Goal: Book appointment/travel/reservation

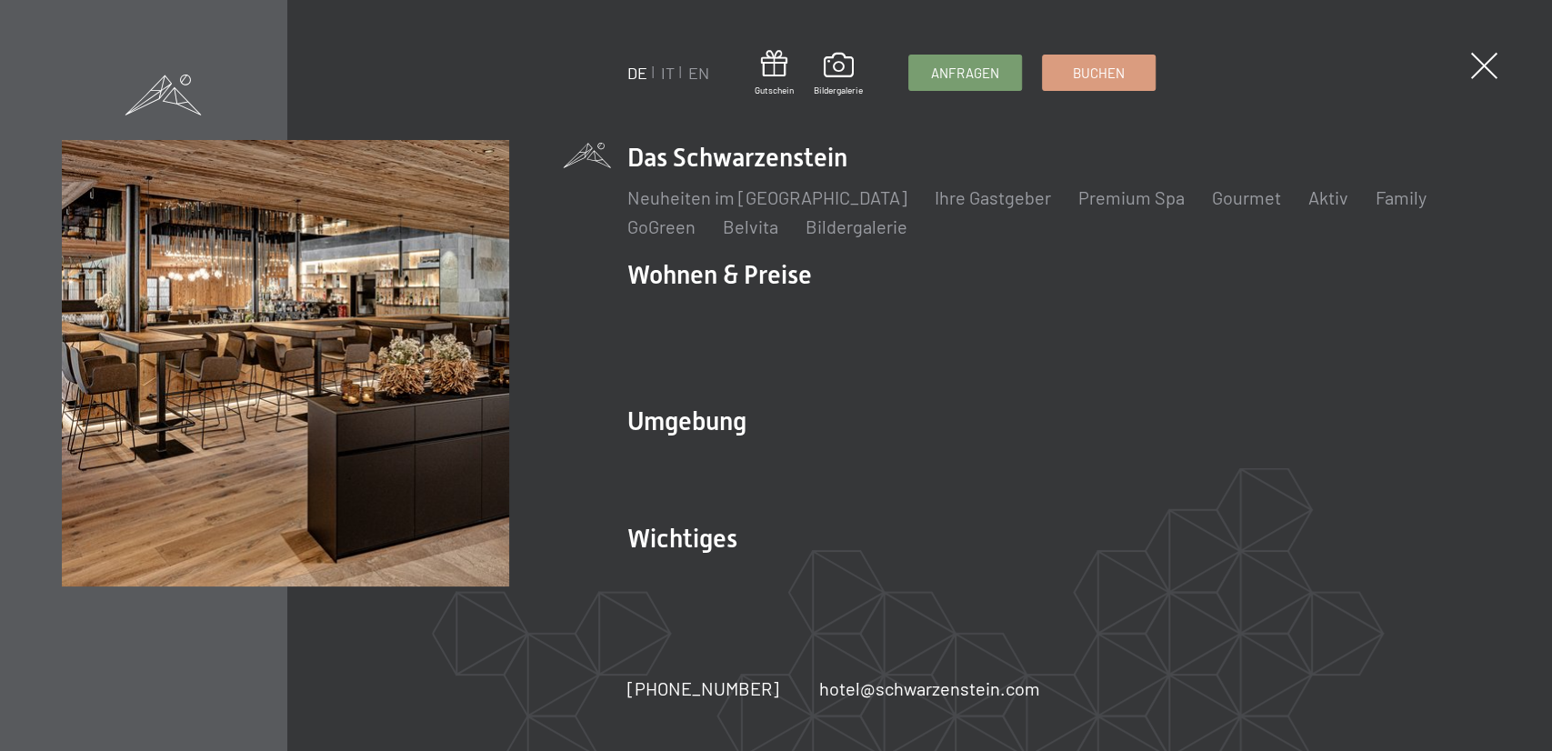
click at [708, 84] on li "EN" at bounding box center [698, 73] width 21 height 23
click at [705, 81] on link "EN" at bounding box center [698, 73] width 21 height 20
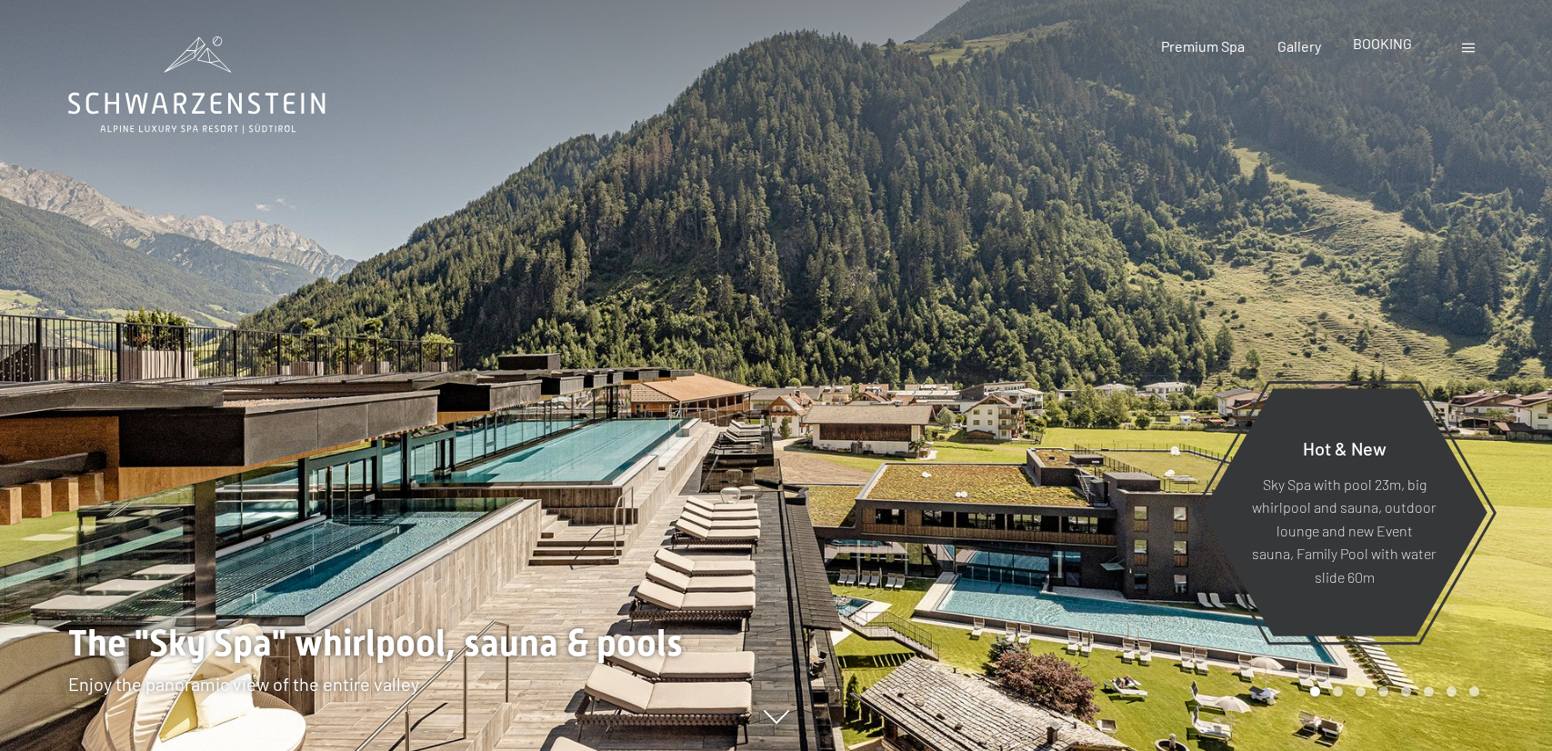
click at [1385, 54] on div "BOOKING" at bounding box center [1382, 44] width 59 height 20
click at [1397, 52] on span "BOOKING" at bounding box center [1382, 43] width 59 height 17
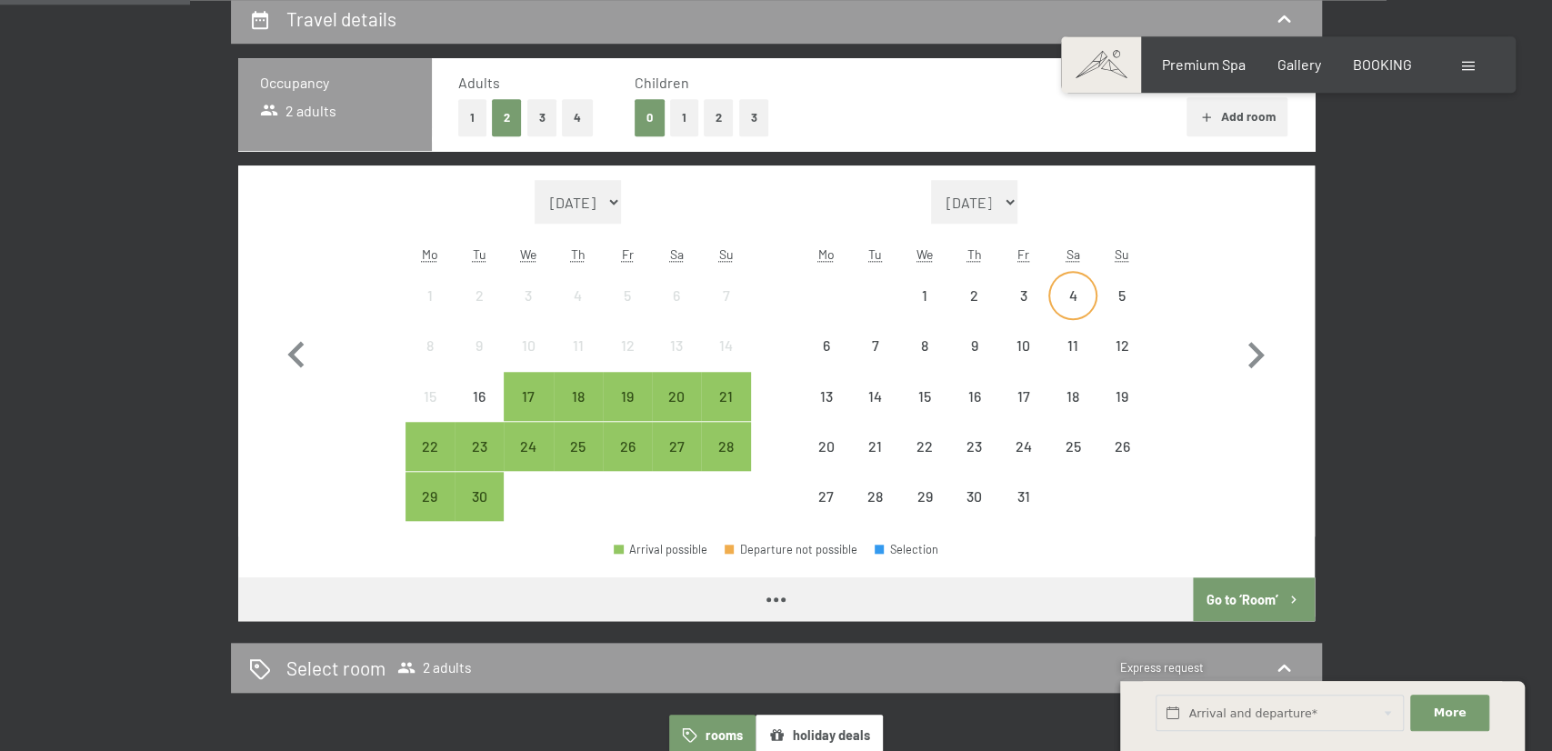
scroll to position [473, 0]
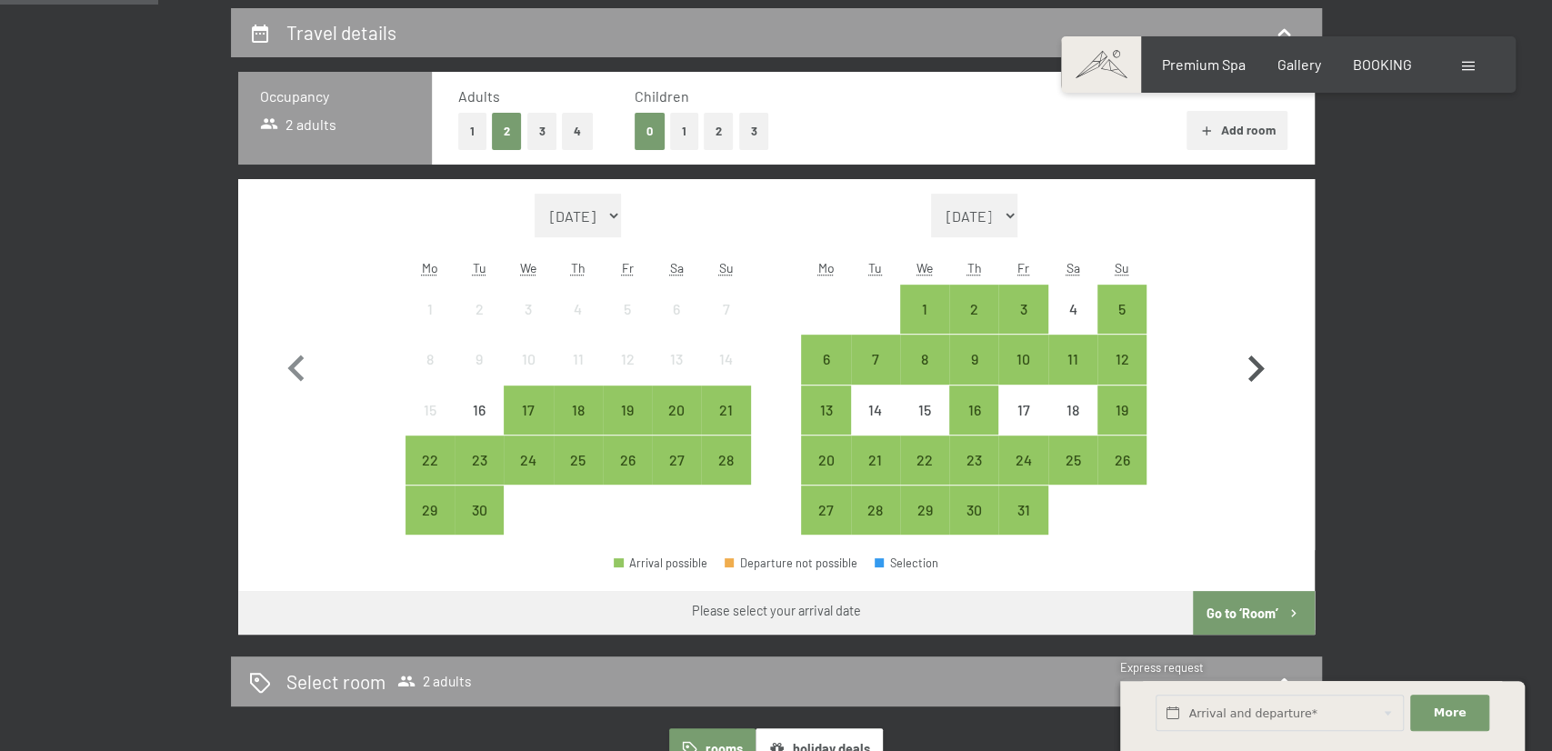
click at [1255, 382] on icon "button" at bounding box center [1255, 369] width 53 height 53
select select "[DATE]"
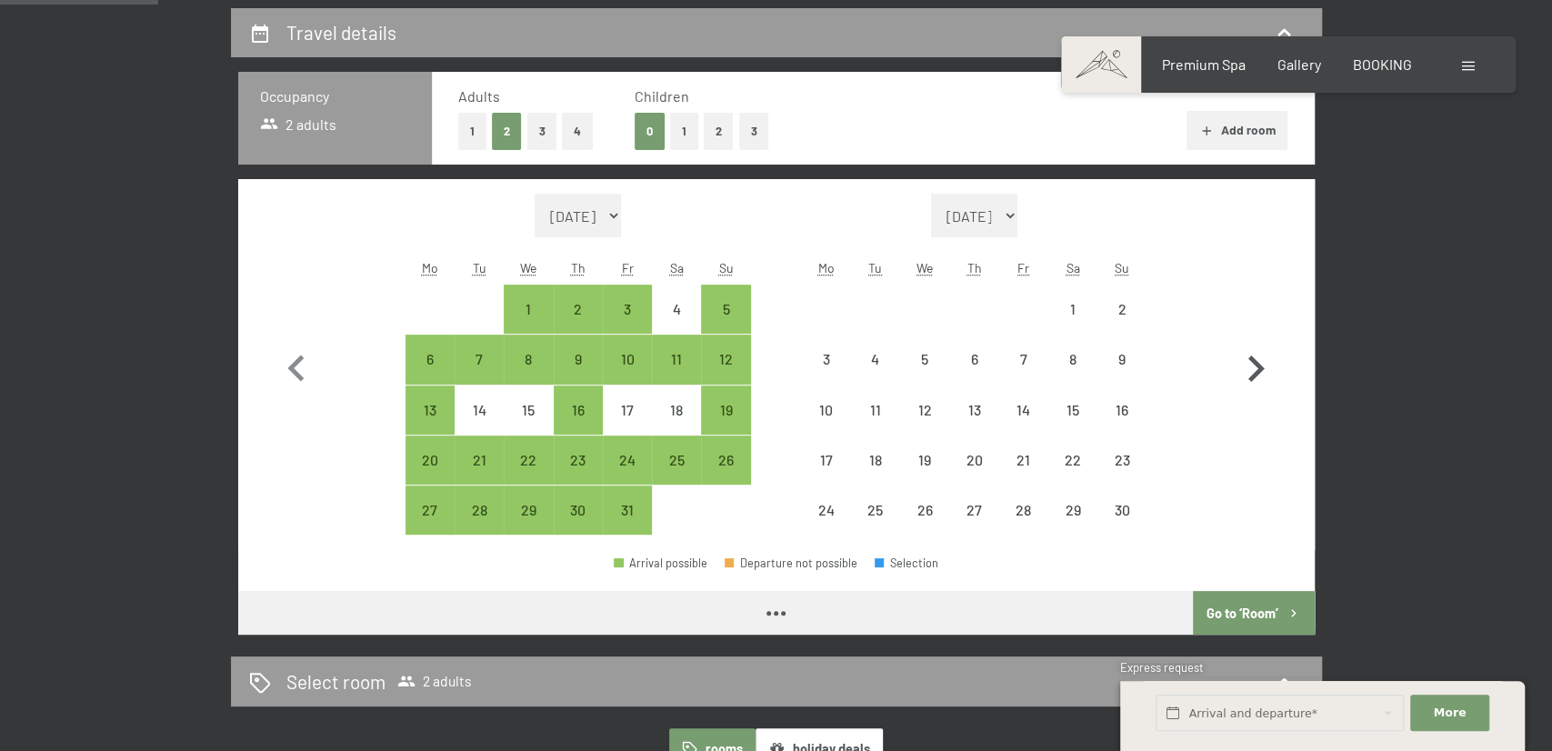
select select "[DATE]"
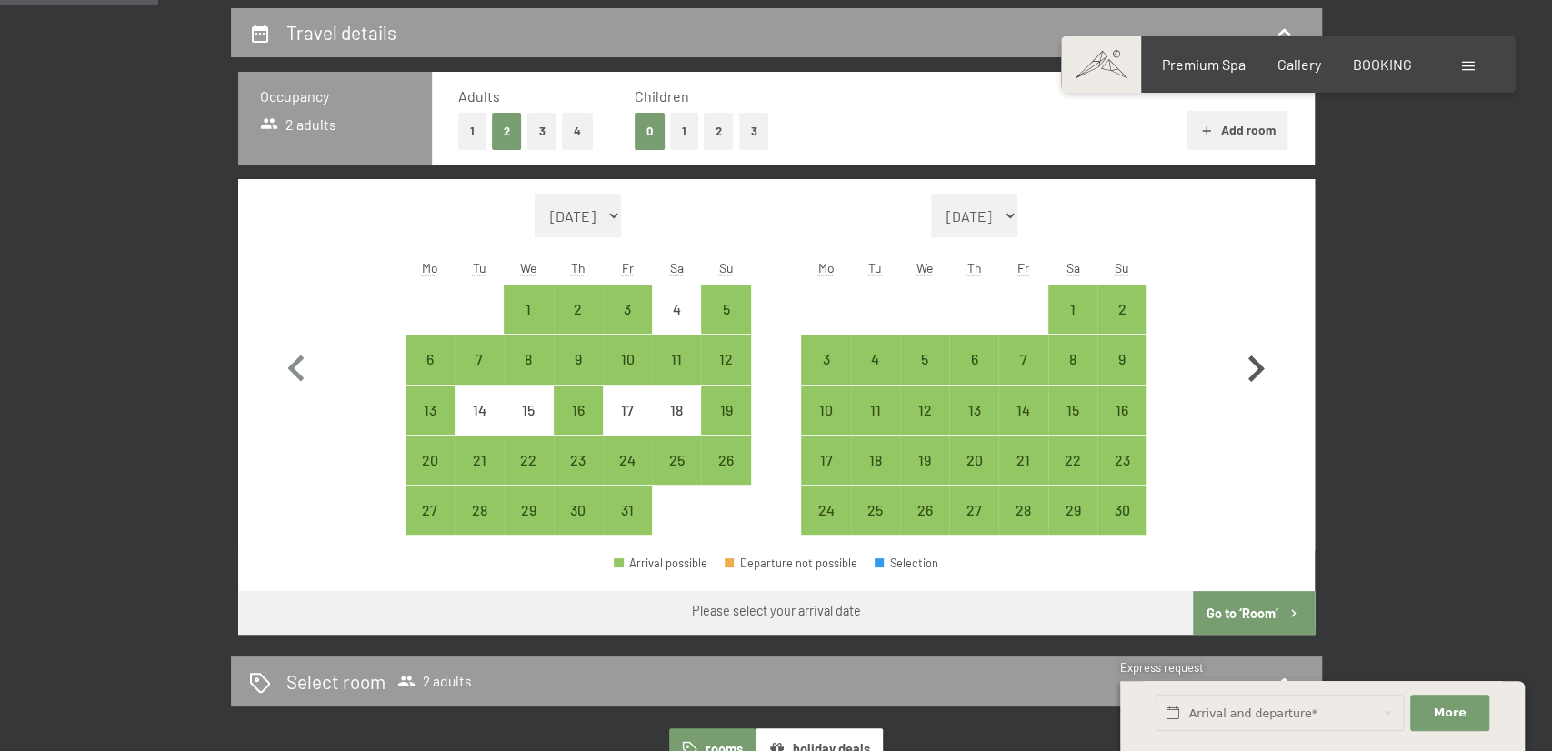
click at [1256, 388] on icon "button" at bounding box center [1255, 369] width 53 height 53
select select "2025-11-01"
select select "2025-12-01"
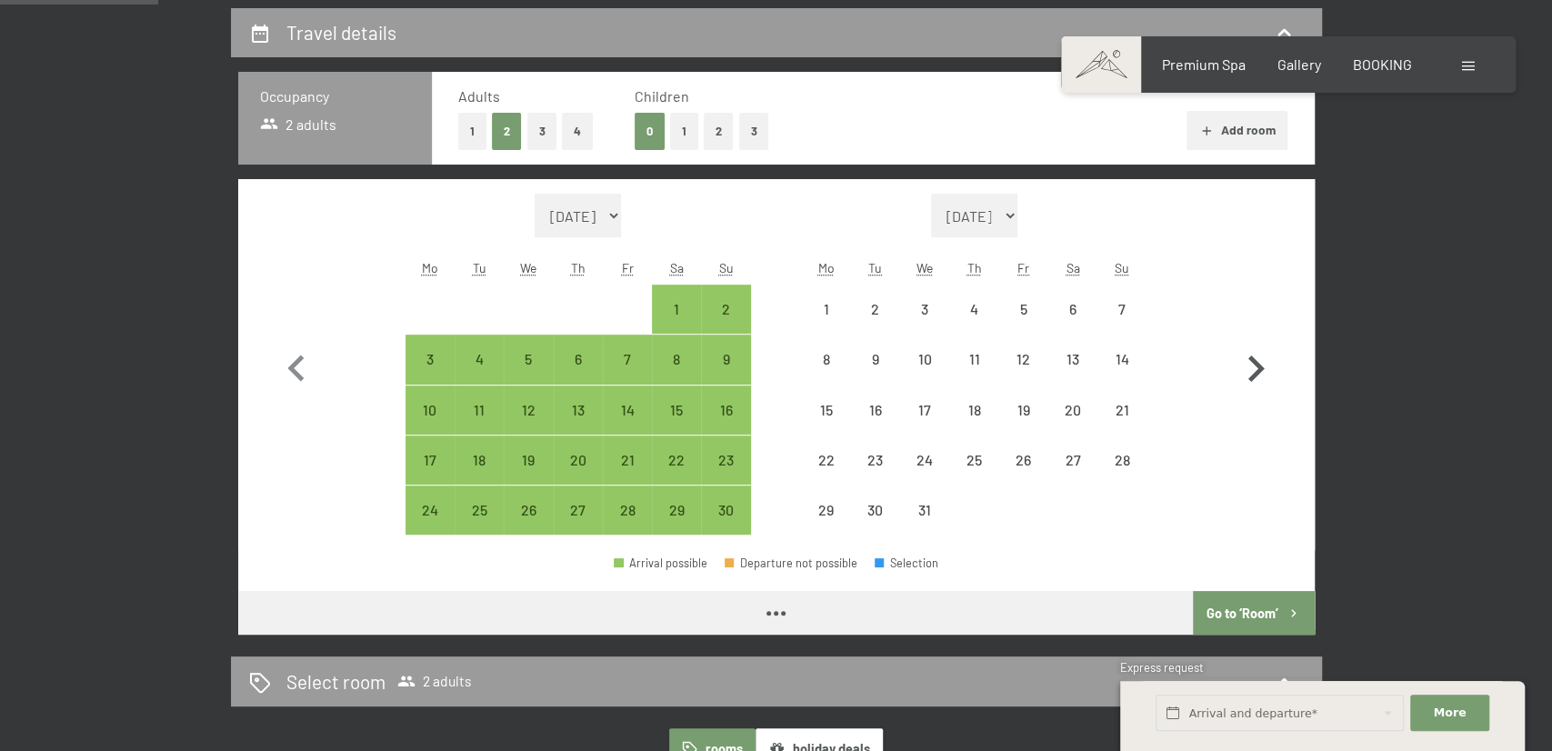
click at [1246, 368] on icon "button" at bounding box center [1255, 369] width 53 height 53
select select "2025-12-01"
select select "2026-01-01"
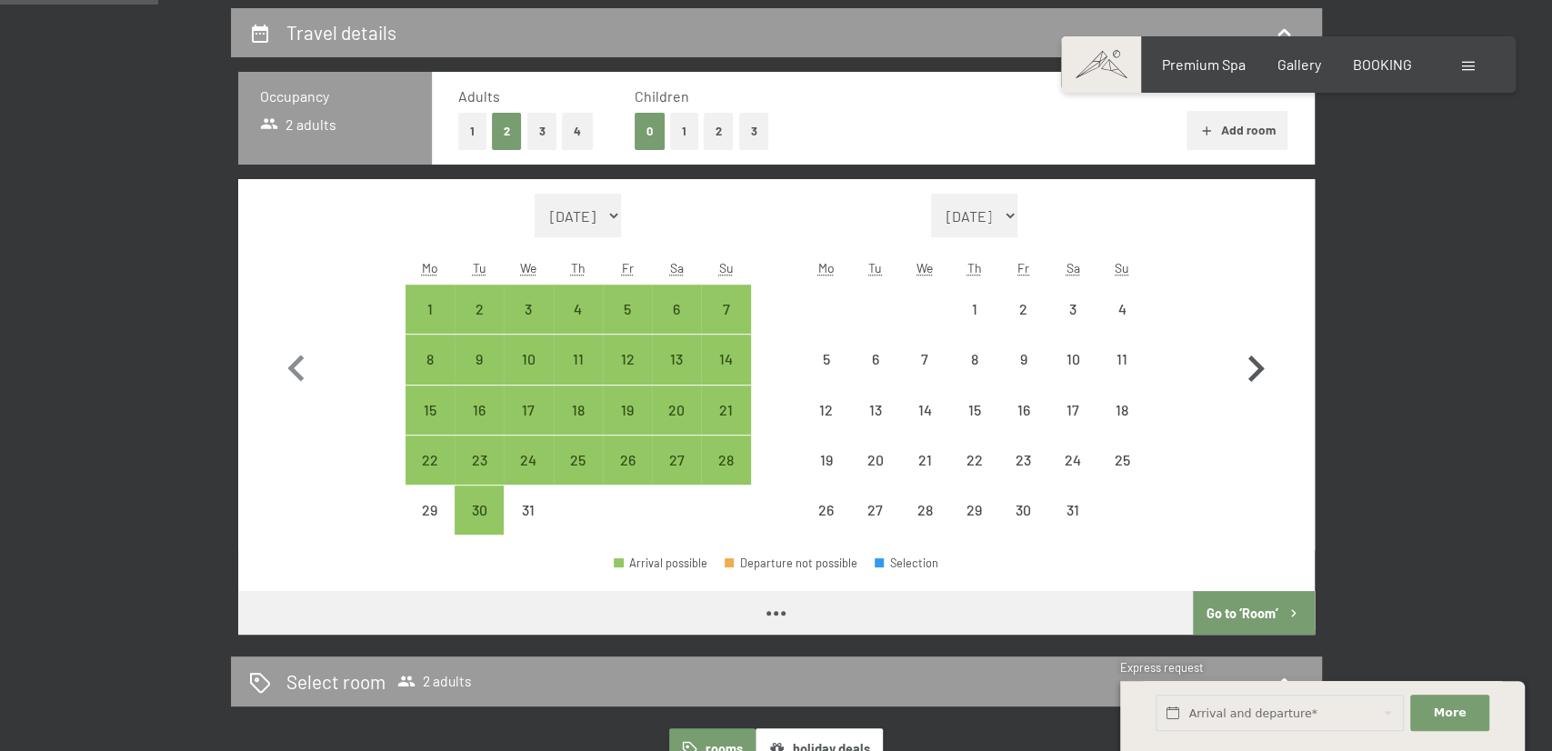
click at [1246, 368] on icon "button" at bounding box center [1255, 369] width 53 height 53
select select "2026-01-01"
select select "2026-02-01"
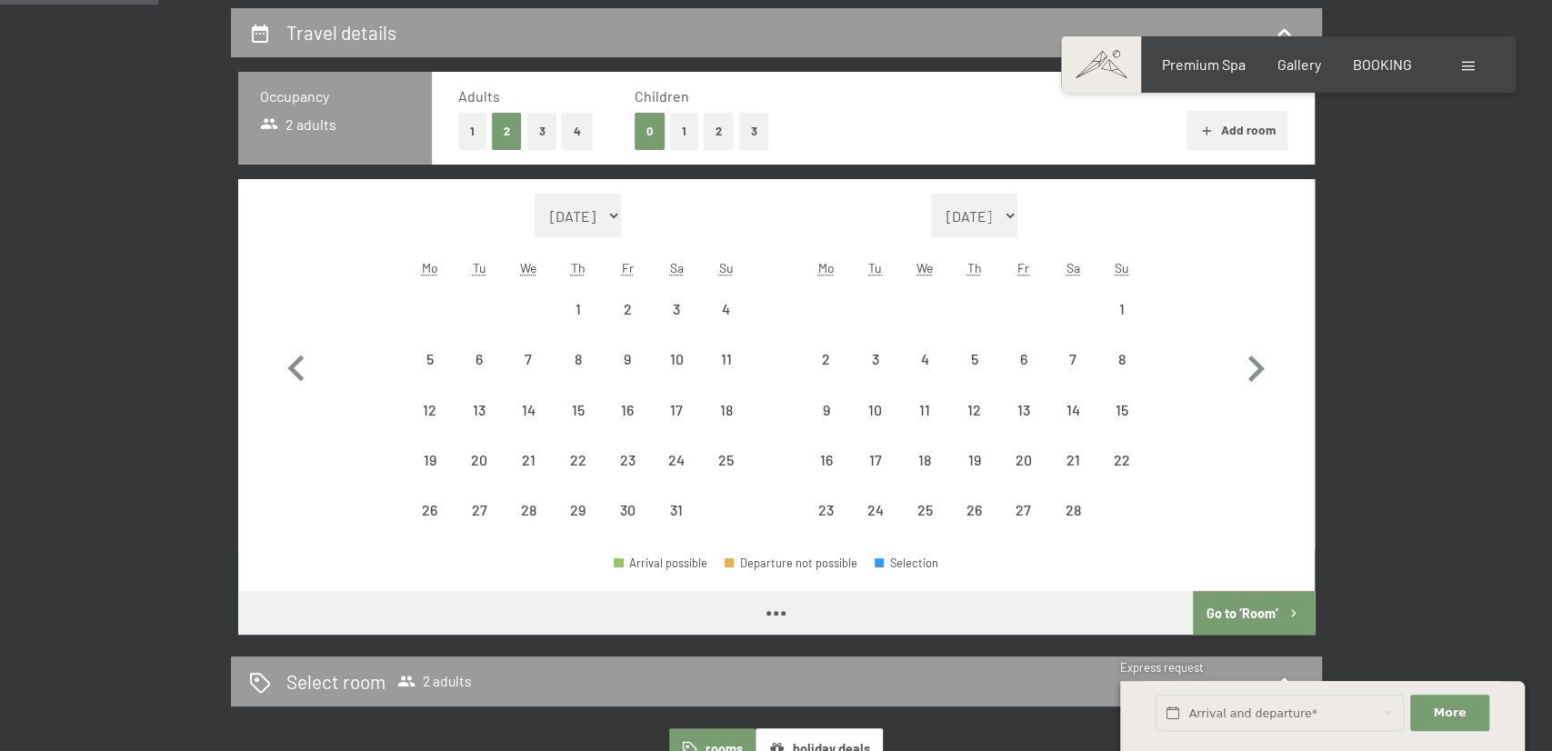
select select "2026-01-01"
select select "2026-02-01"
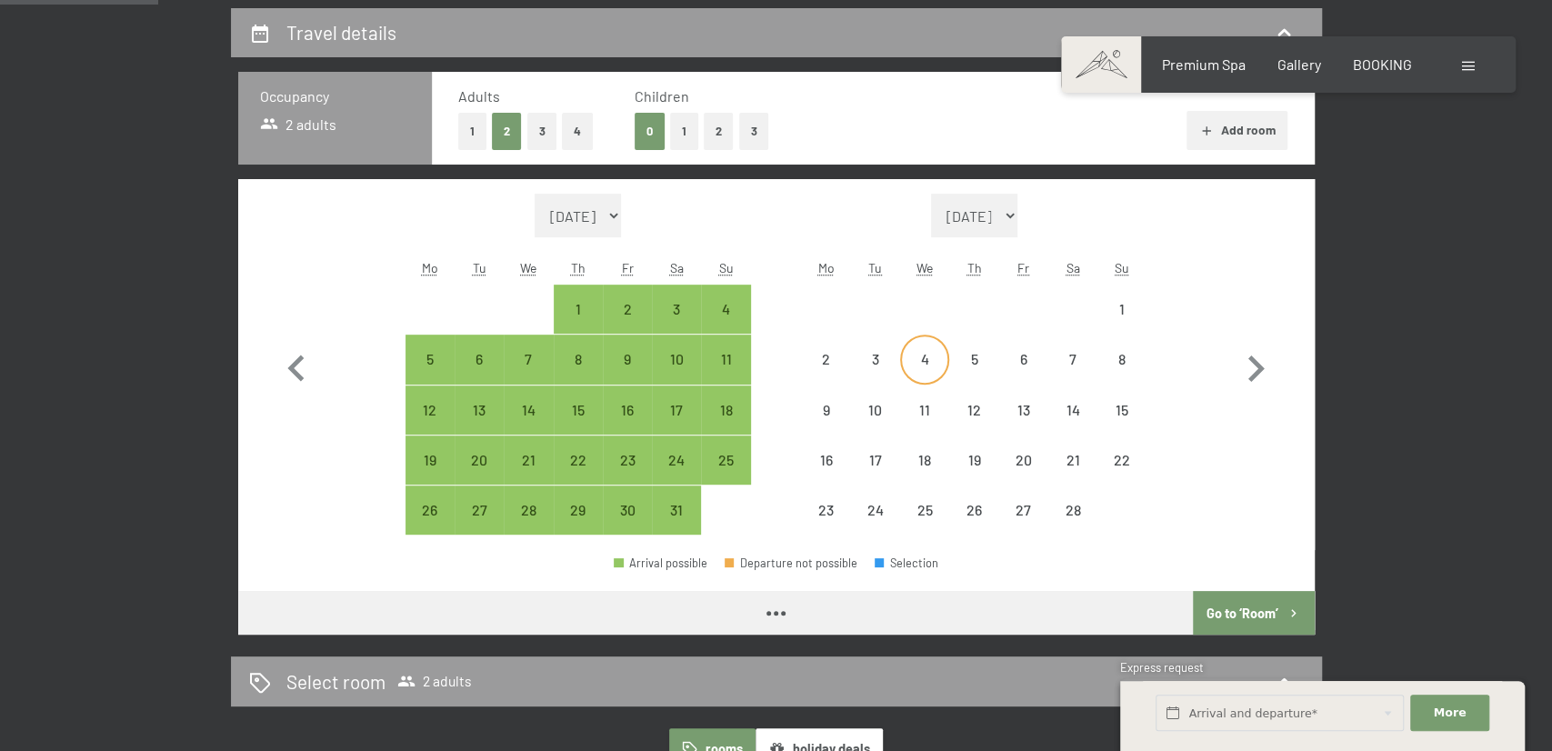
select select "2026-01-01"
select select "2026-02-01"
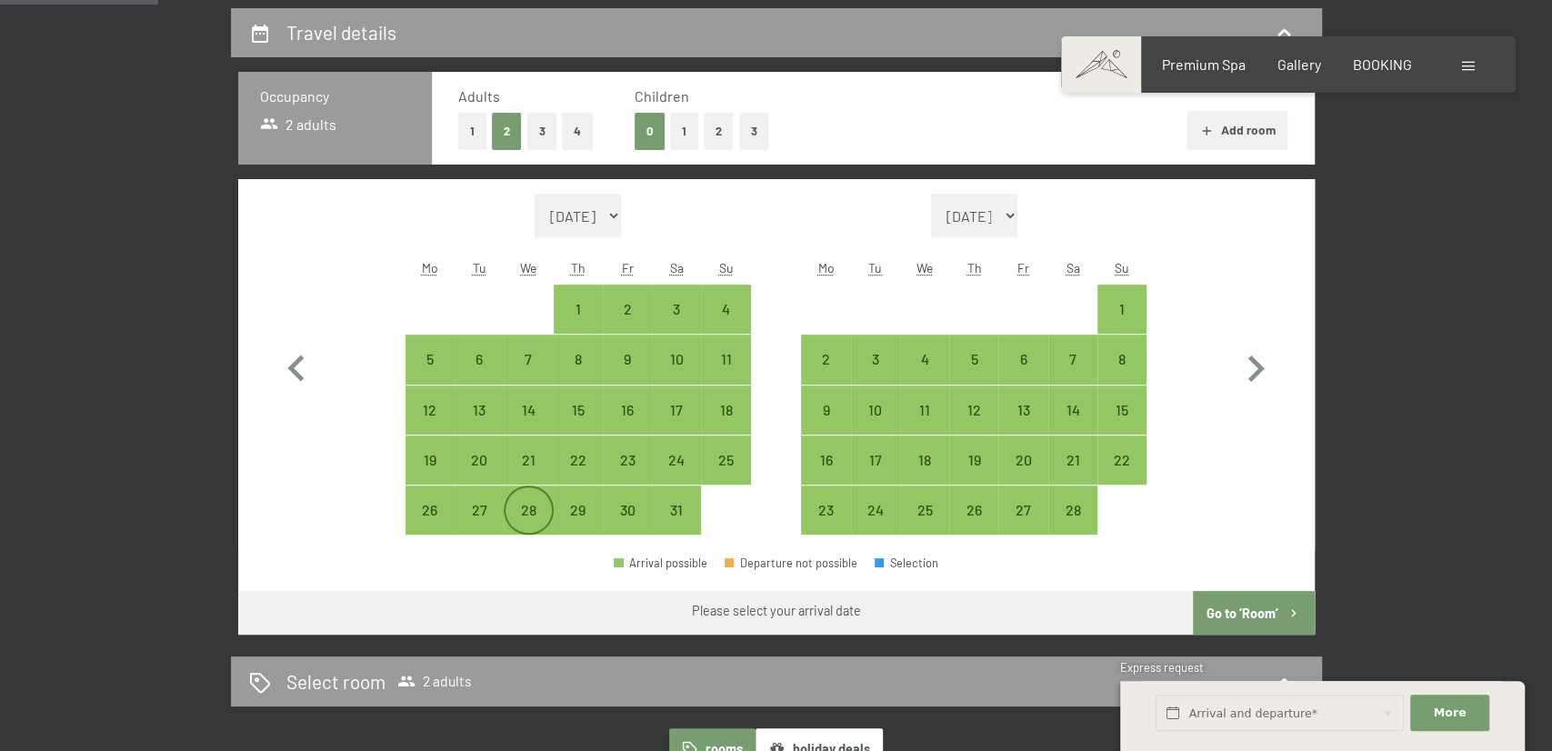
click at [525, 505] on div "28" at bounding box center [527, 525] width 45 height 45
select select "2026-01-01"
select select "2026-02-01"
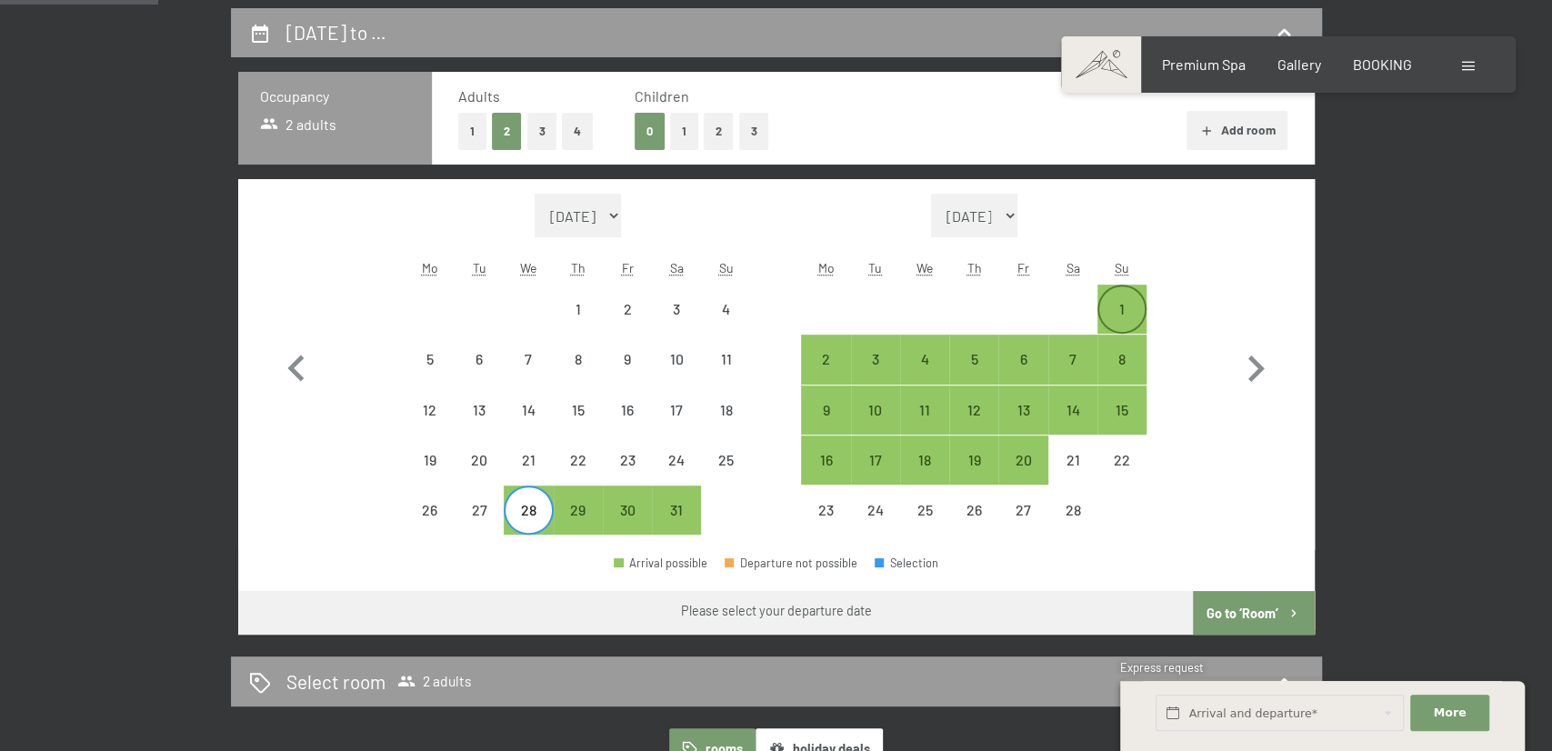
click at [1132, 310] on div "1" at bounding box center [1121, 324] width 45 height 45
select select "2026-01-01"
select select "2026-02-01"
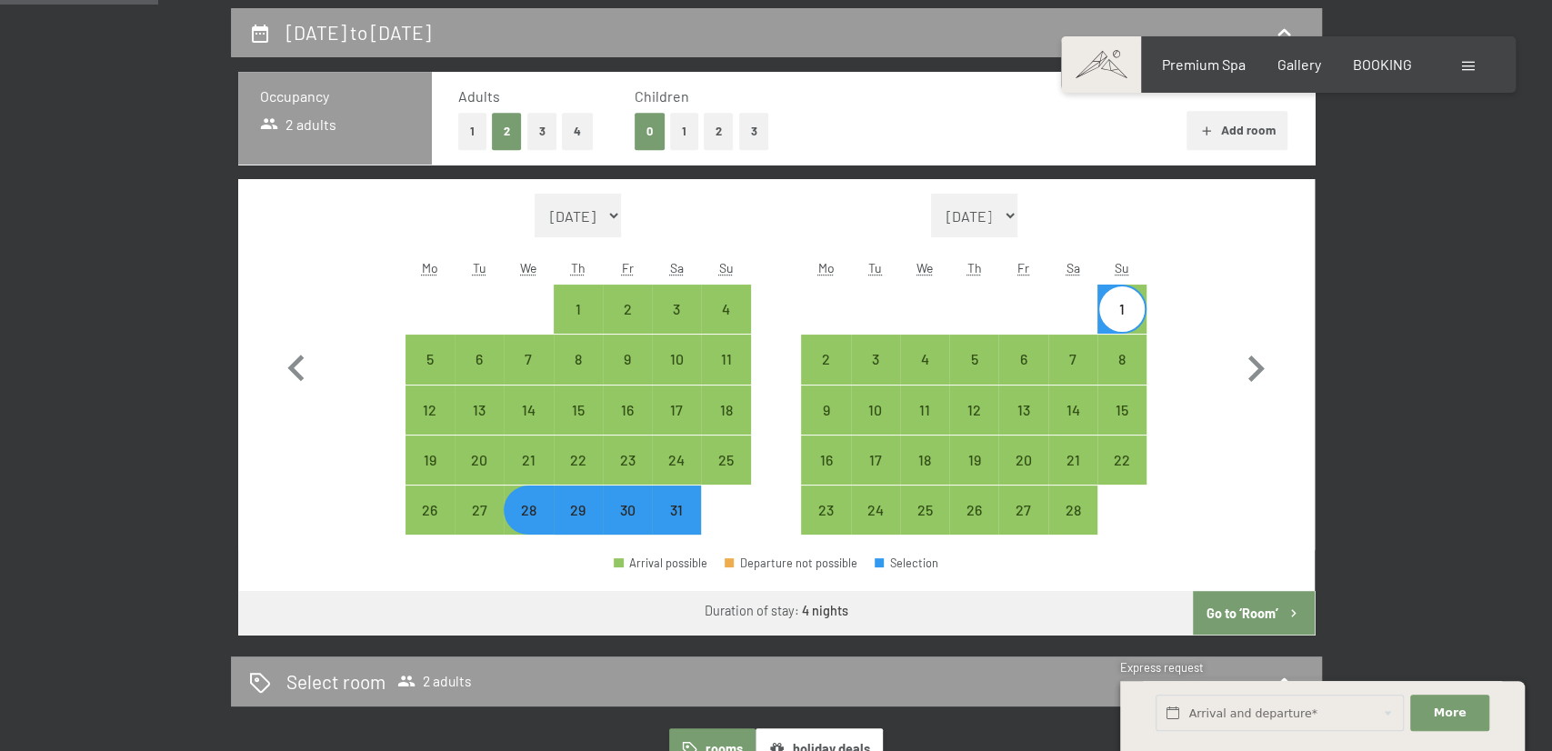
click at [1239, 628] on button "Go to ‘Room’" at bounding box center [1253, 613] width 121 height 44
select select "2026-01-01"
select select "2026-02-01"
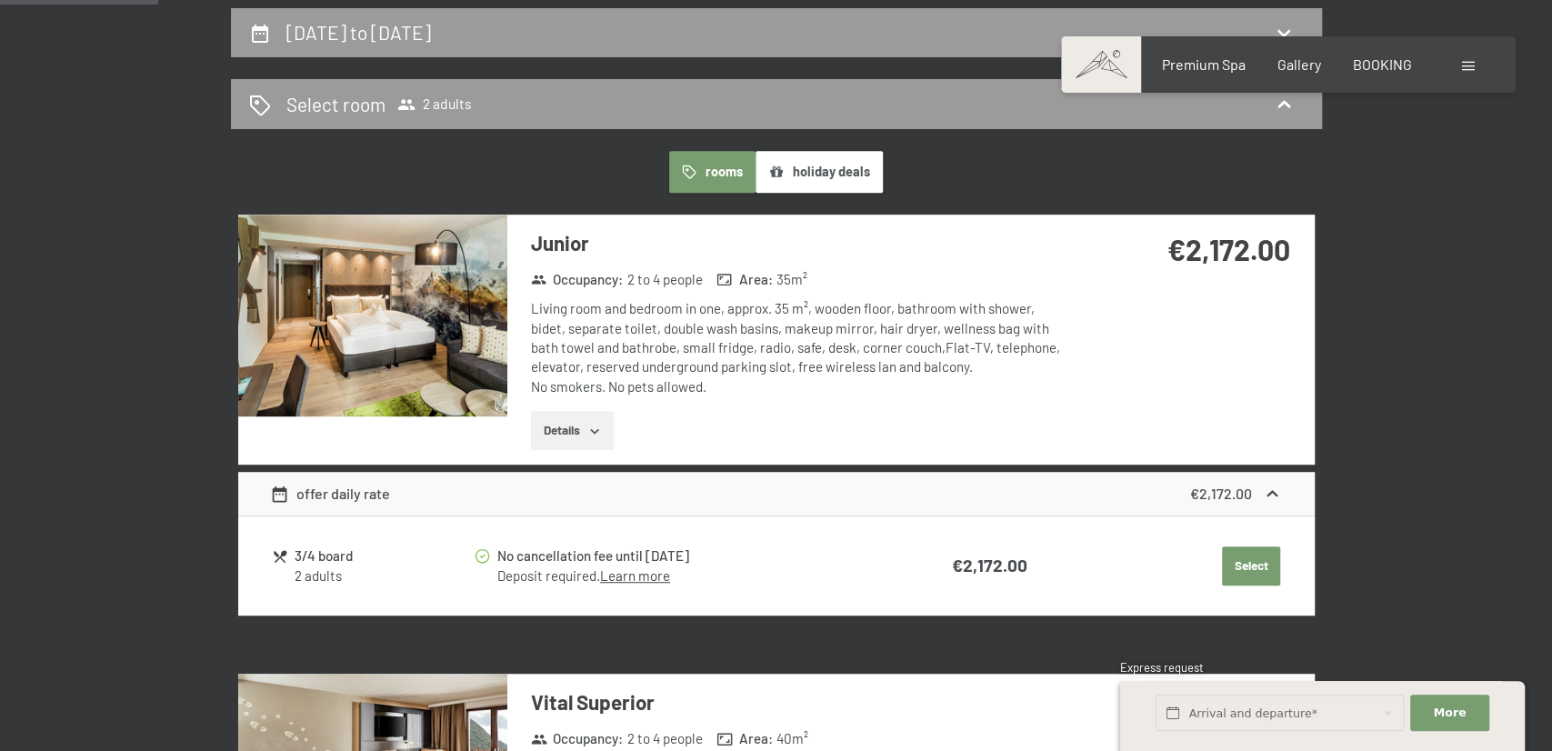
scroll to position [480, 0]
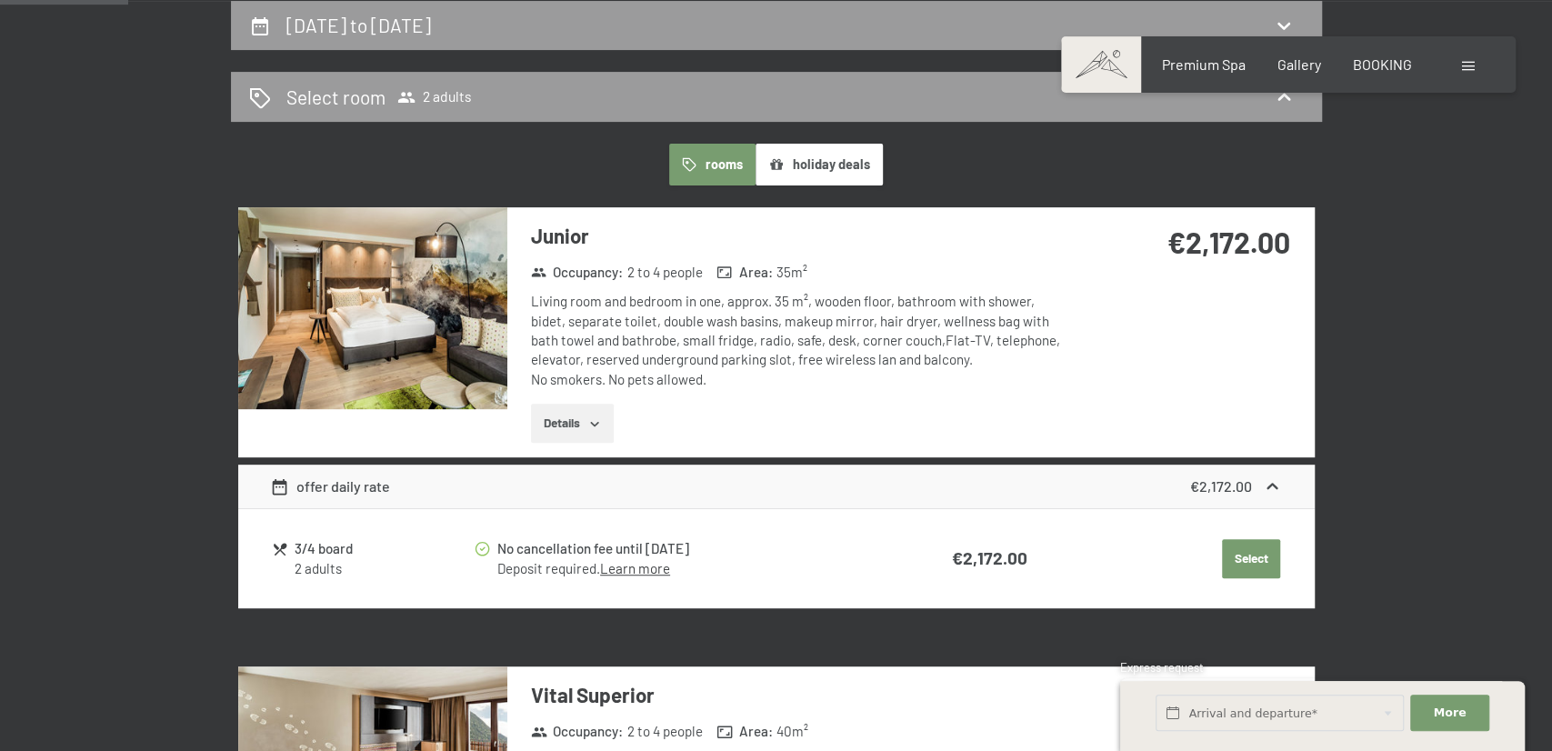
click at [655, 572] on link "Learn more" at bounding box center [635, 568] width 70 height 16
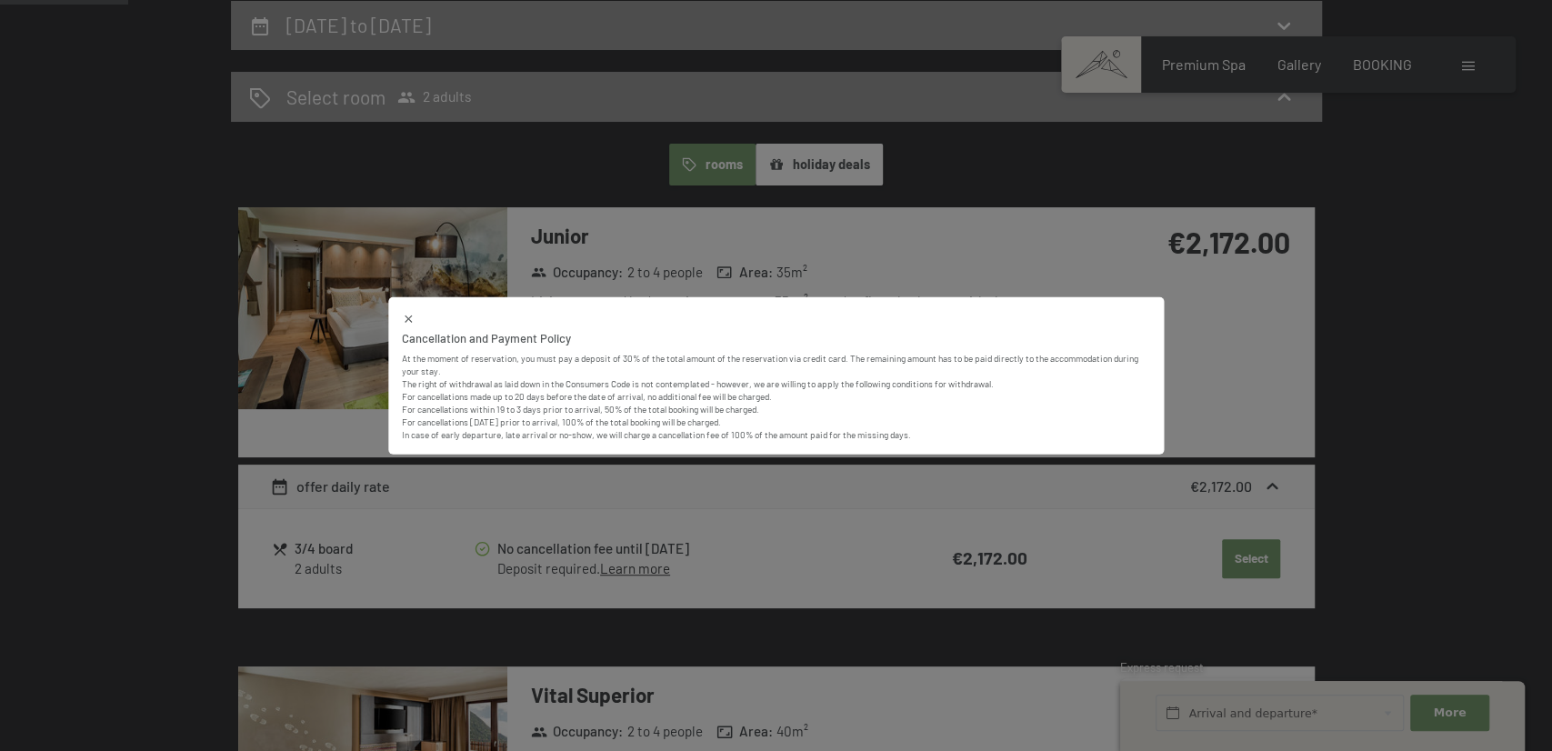
click at [671, 559] on div "Cancellation and Payment Policy At the moment of reservation, you must pay a de…" at bounding box center [776, 375] width 1552 height 751
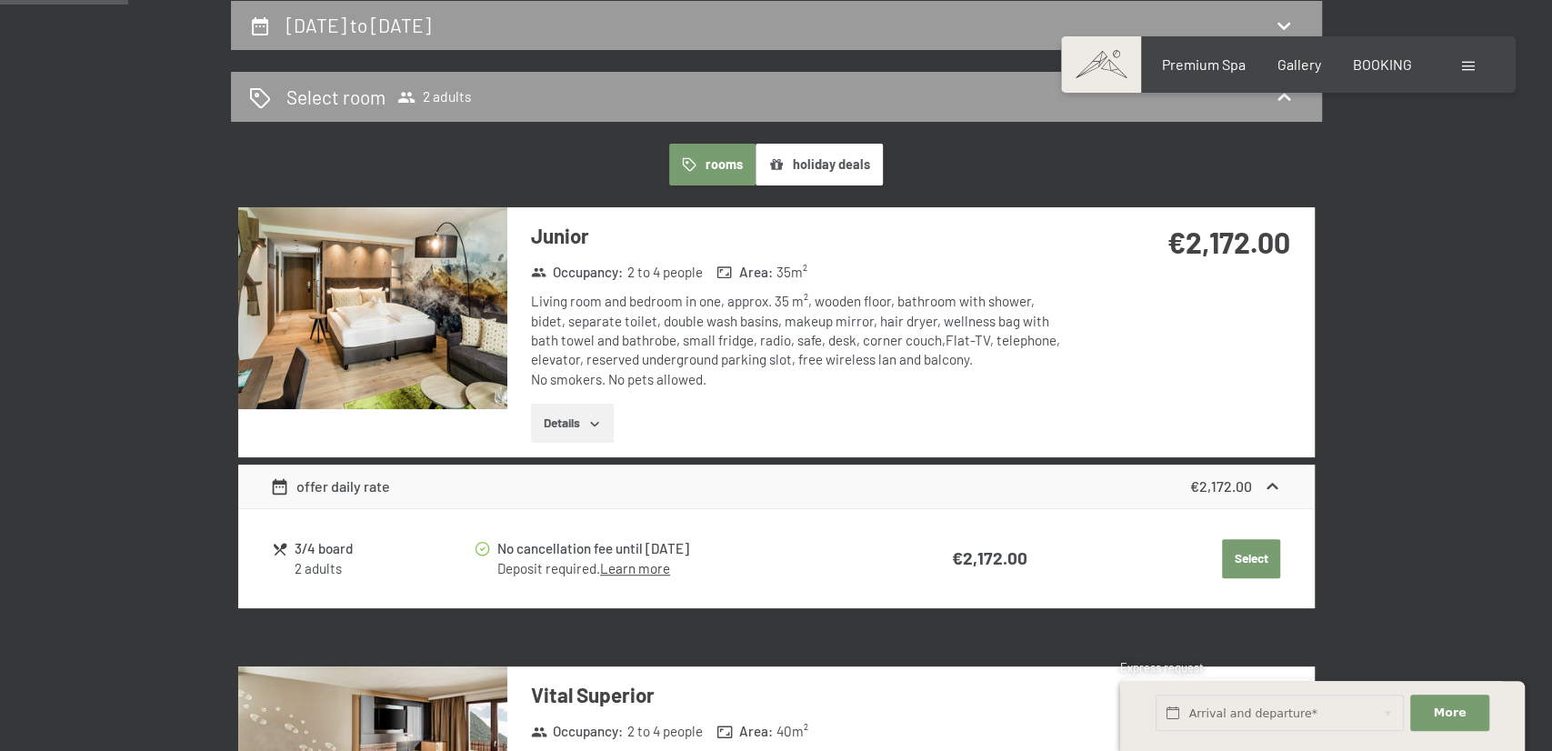
click at [595, 383] on div "Living room and bedroom in one, approx. 35 m², wooden floor, bathroom with show…" at bounding box center [801, 340] width 541 height 96
click at [594, 399] on div "Junior Occupancy : 2 to 4 people Area : 35 m² Living room and bedroom in one, a…" at bounding box center [789, 332] width 565 height 250
click at [595, 406] on button "Details" at bounding box center [572, 424] width 83 height 40
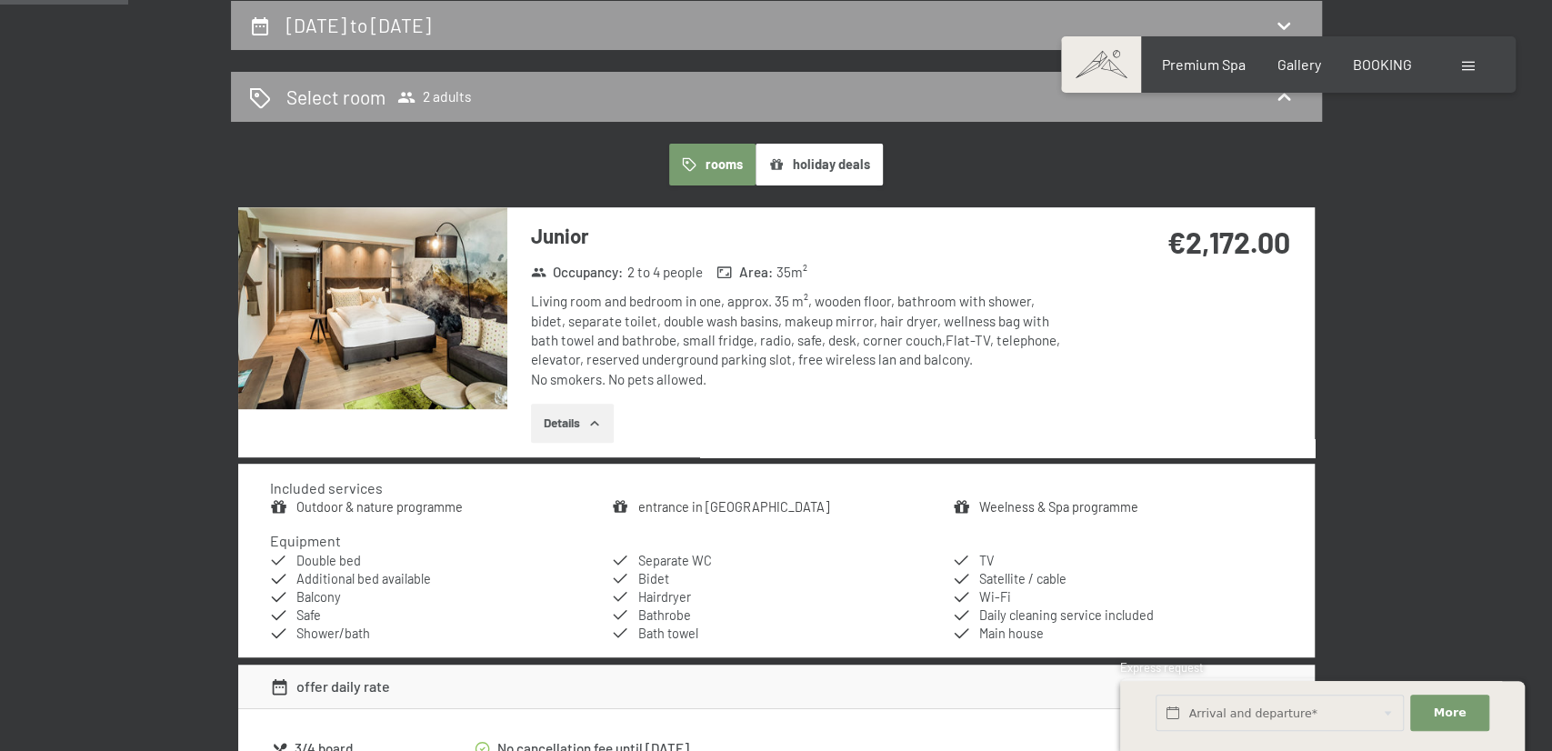
click at [478, 416] on div at bounding box center [372, 332] width 269 height 250
click at [478, 377] on img at bounding box center [372, 308] width 269 height 202
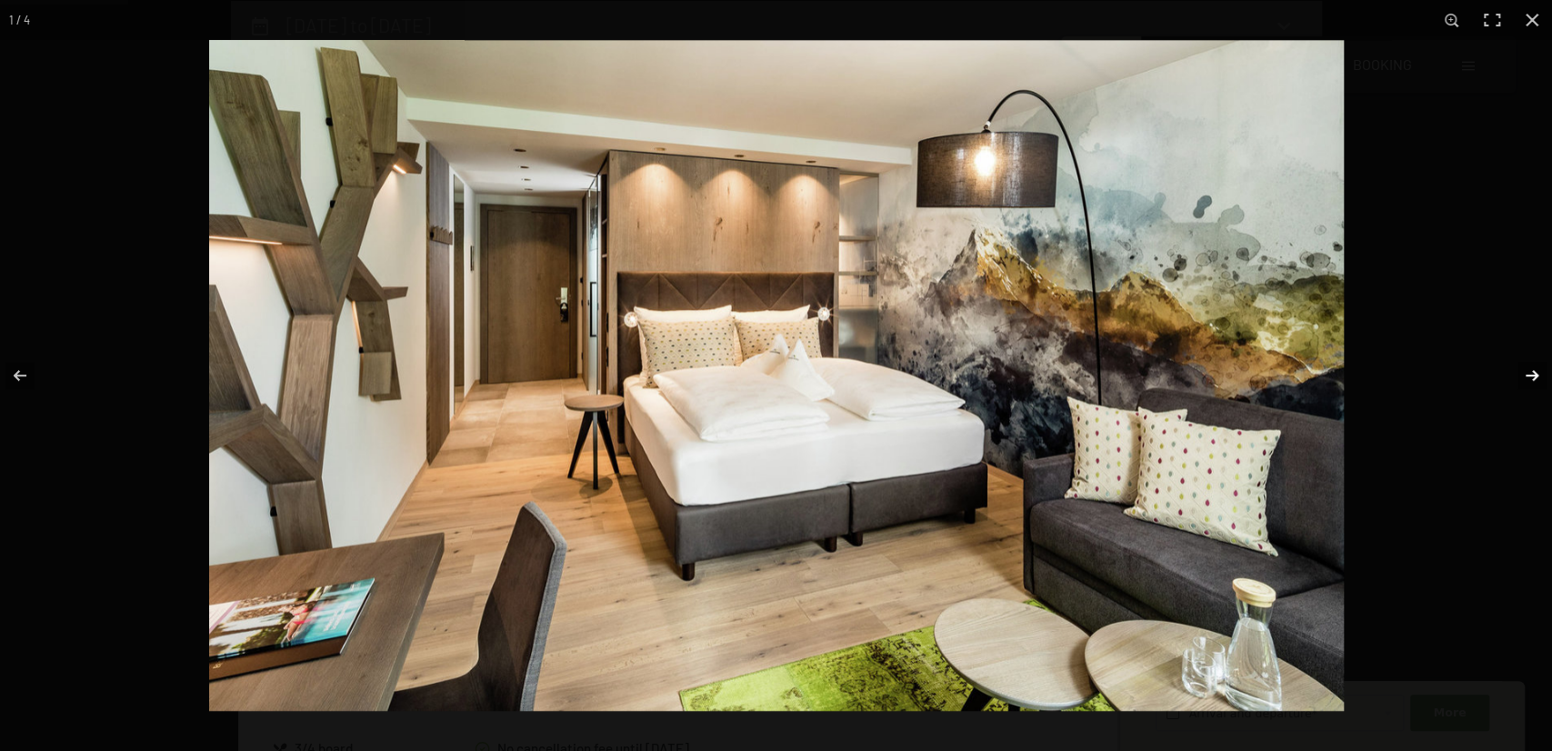
click at [1530, 372] on button "button" at bounding box center [1520, 375] width 64 height 91
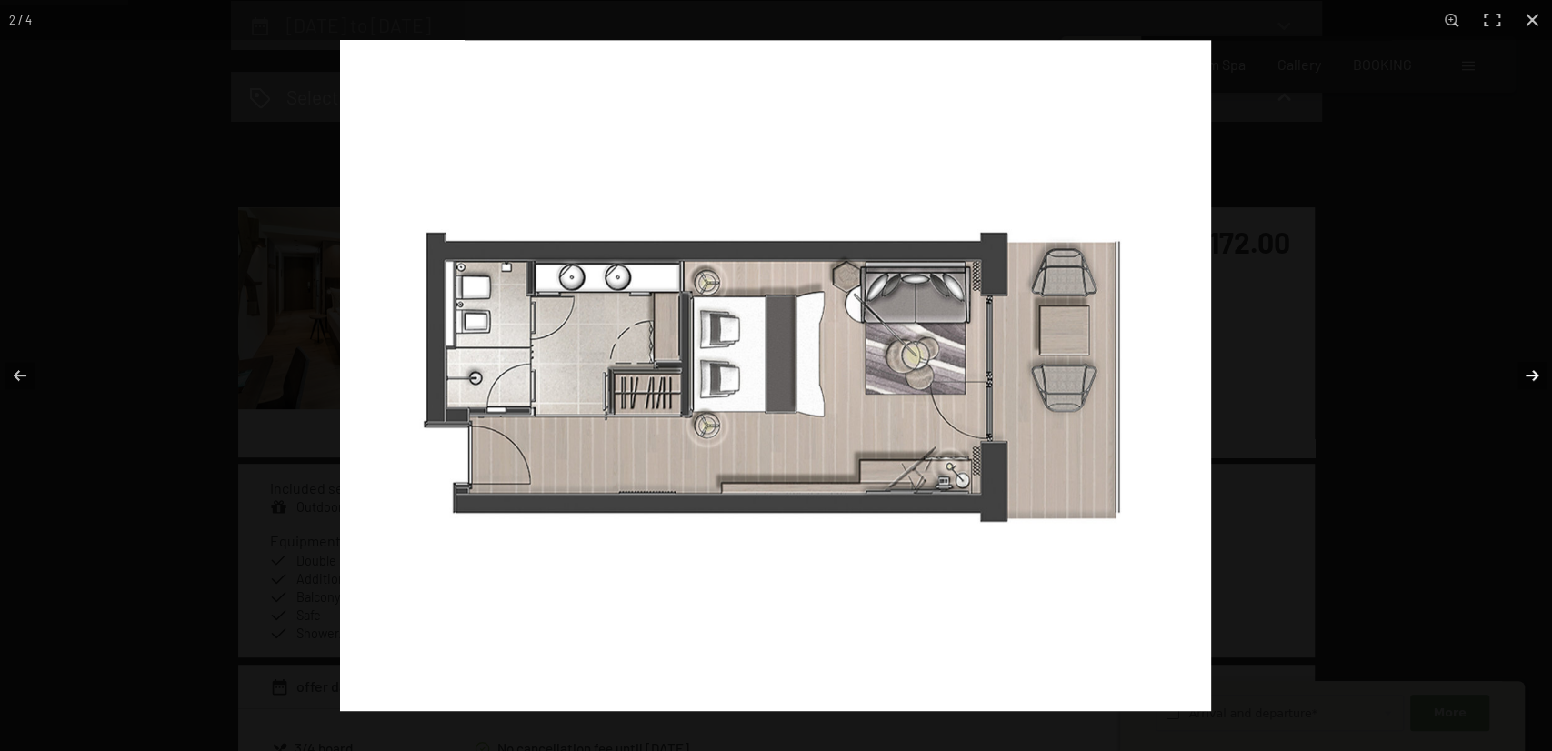
click at [1530, 372] on button "button" at bounding box center [1520, 375] width 64 height 91
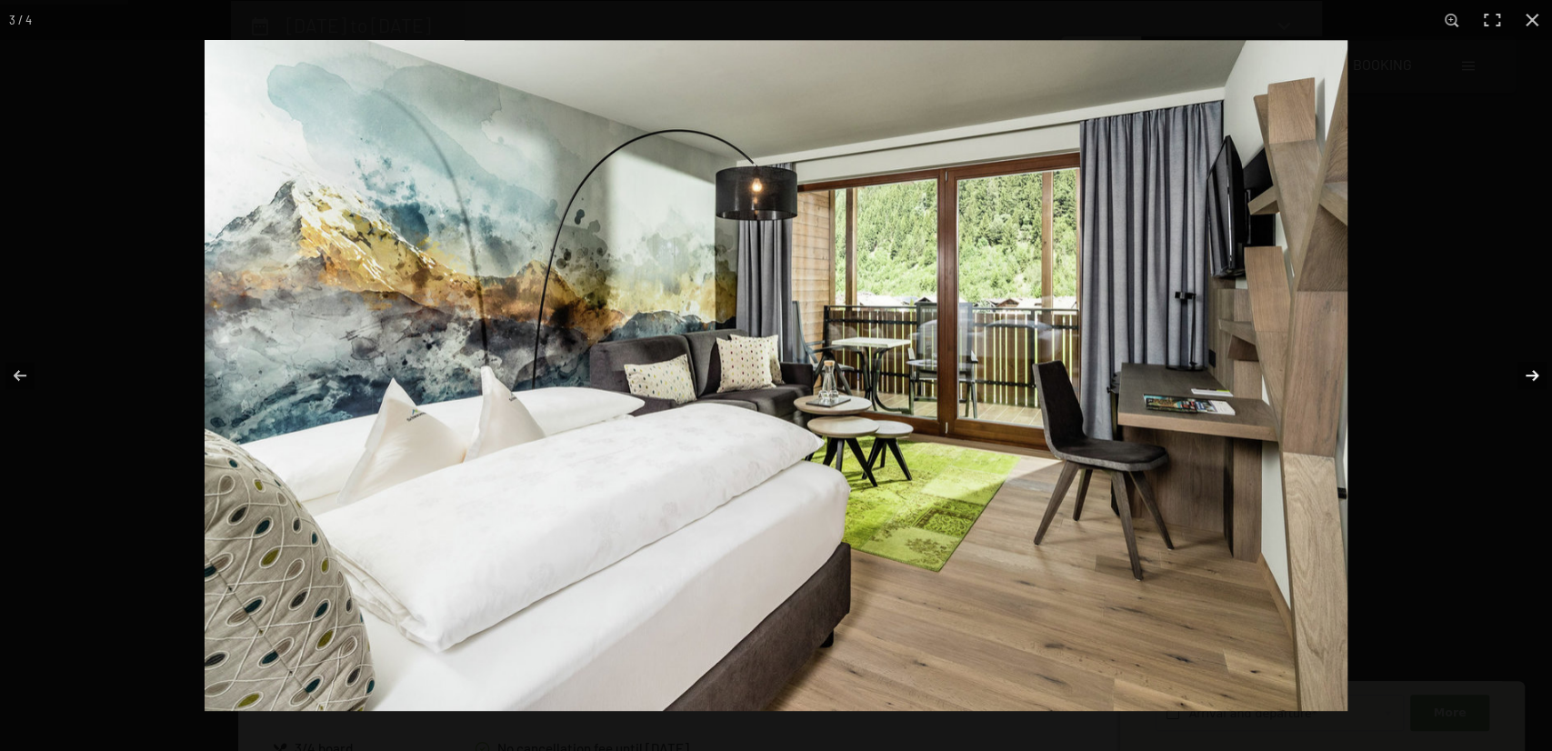
click at [1530, 372] on button "button" at bounding box center [1520, 375] width 64 height 91
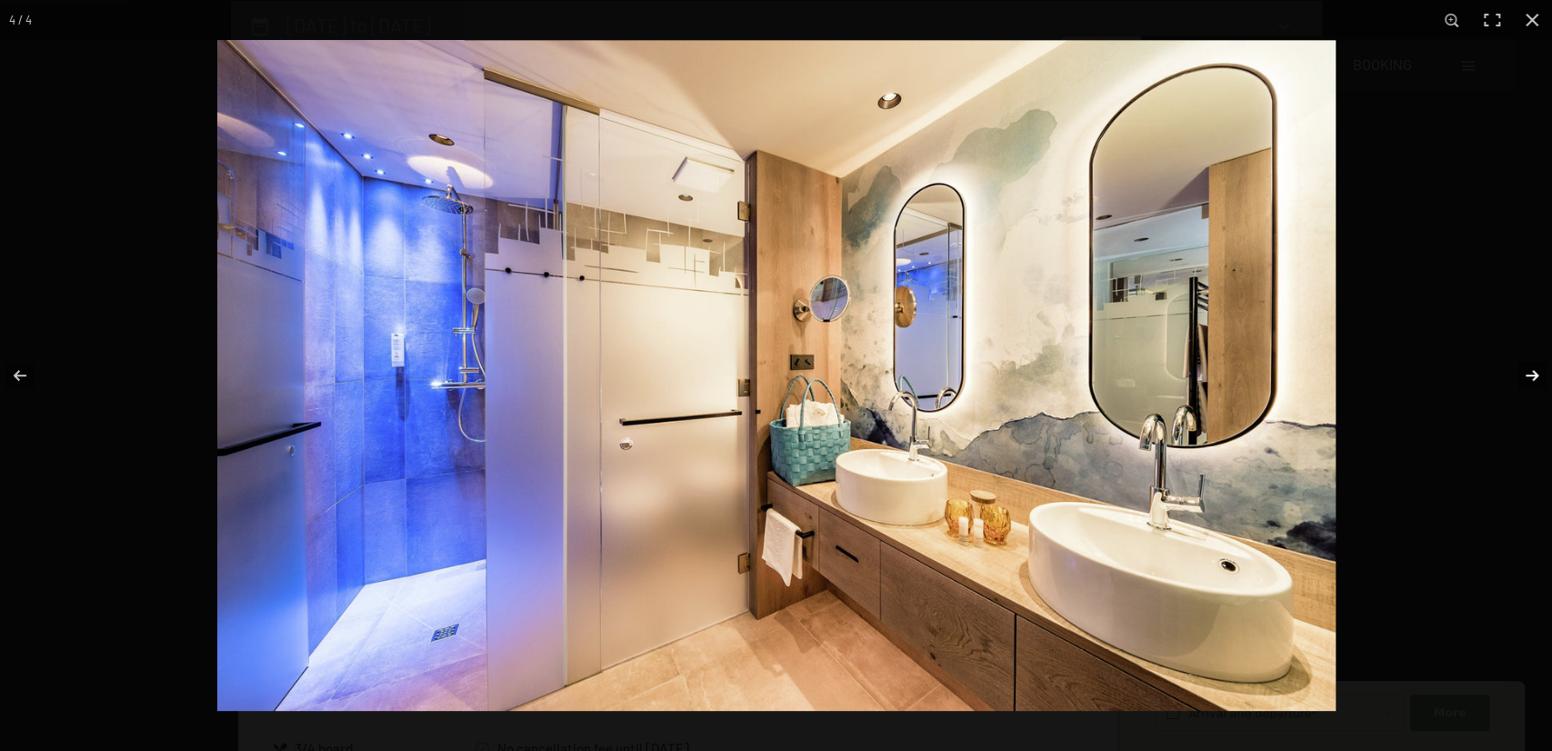
click at [1530, 372] on button "button" at bounding box center [1520, 375] width 64 height 91
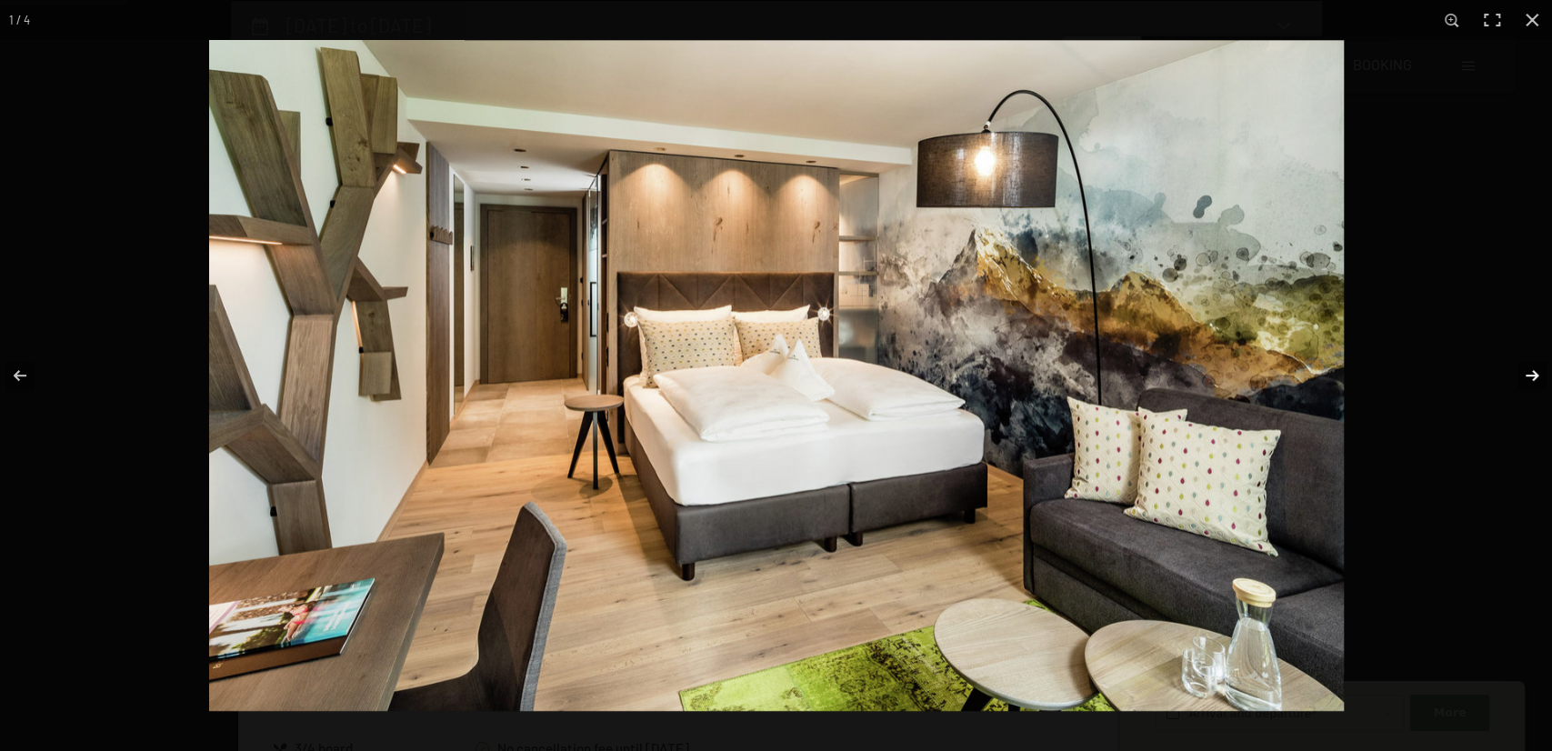
click at [1530, 372] on button "button" at bounding box center [1520, 375] width 64 height 91
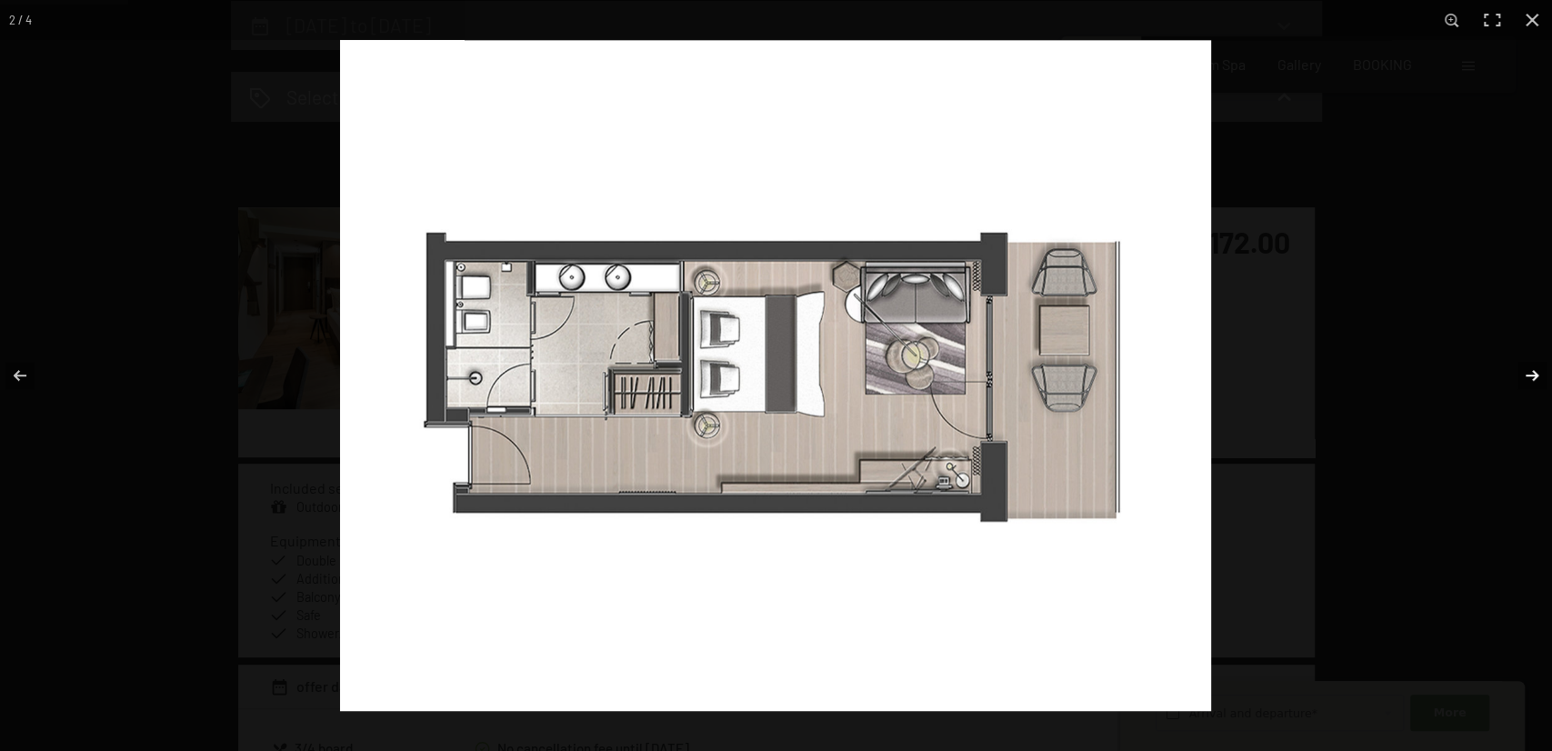
click at [1525, 404] on button "button" at bounding box center [1520, 375] width 64 height 91
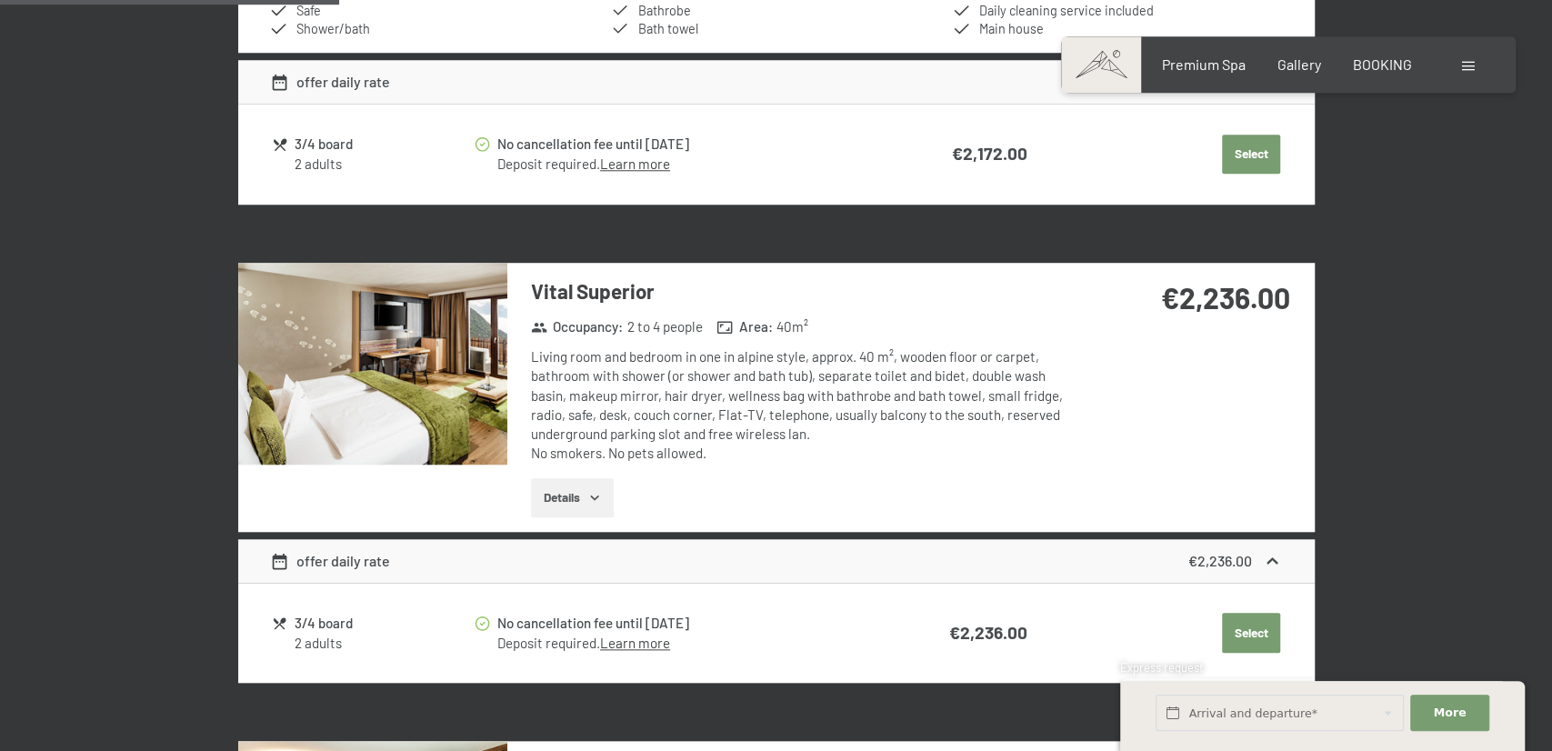
scroll to position [1236, 0]
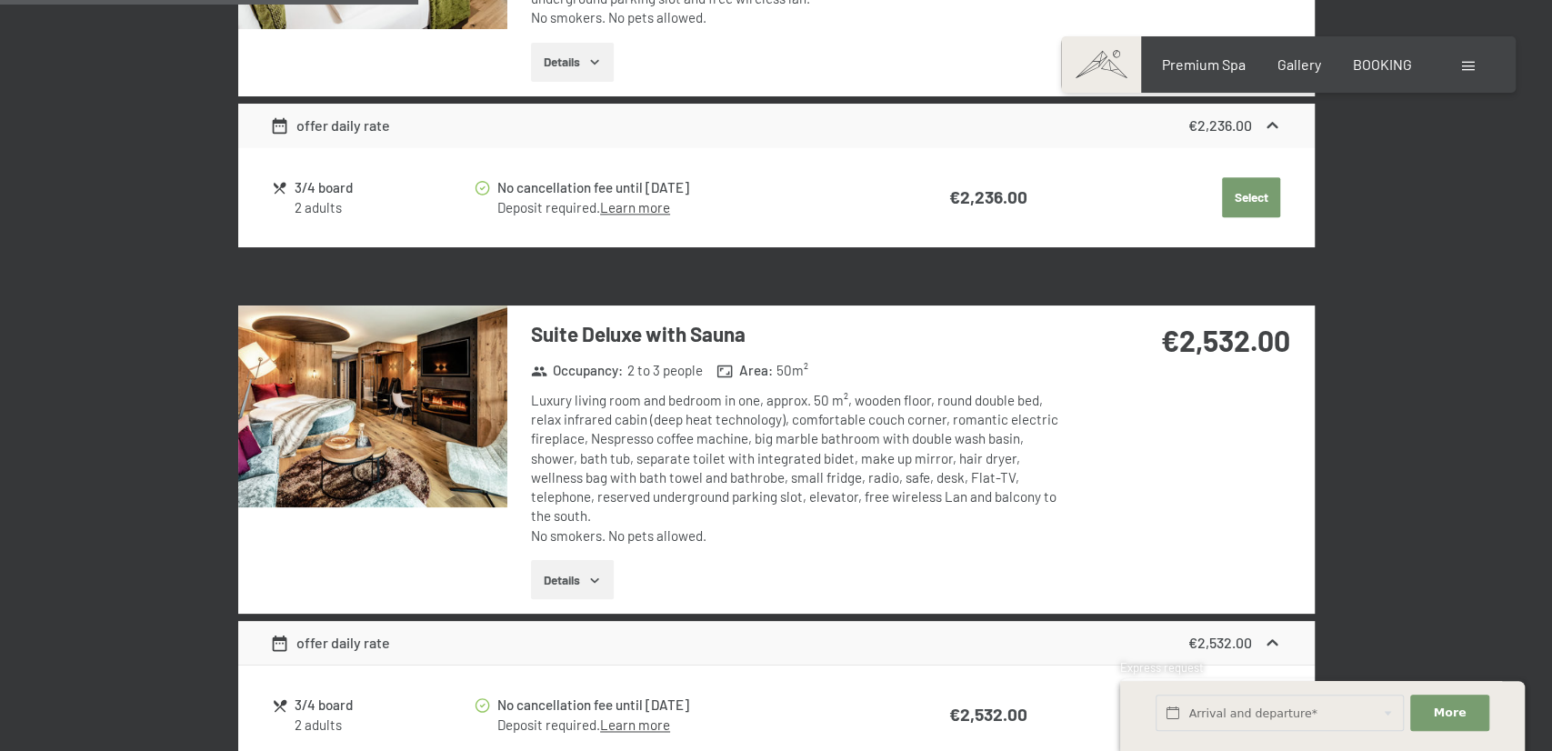
click at [392, 447] on img at bounding box center [372, 406] width 269 height 202
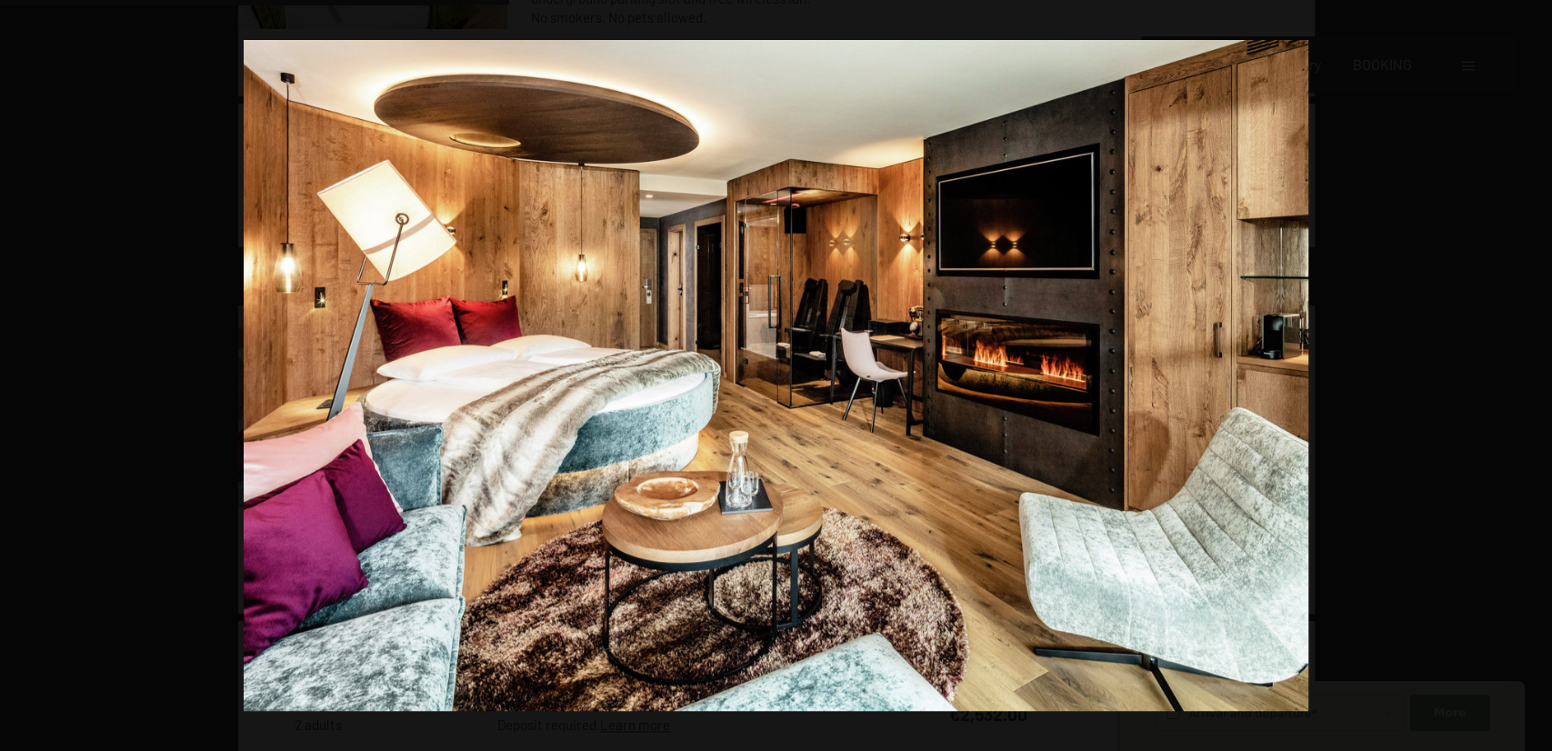
scroll to position [2235, 0]
click at [1530, 370] on button "button" at bounding box center [1520, 375] width 64 height 91
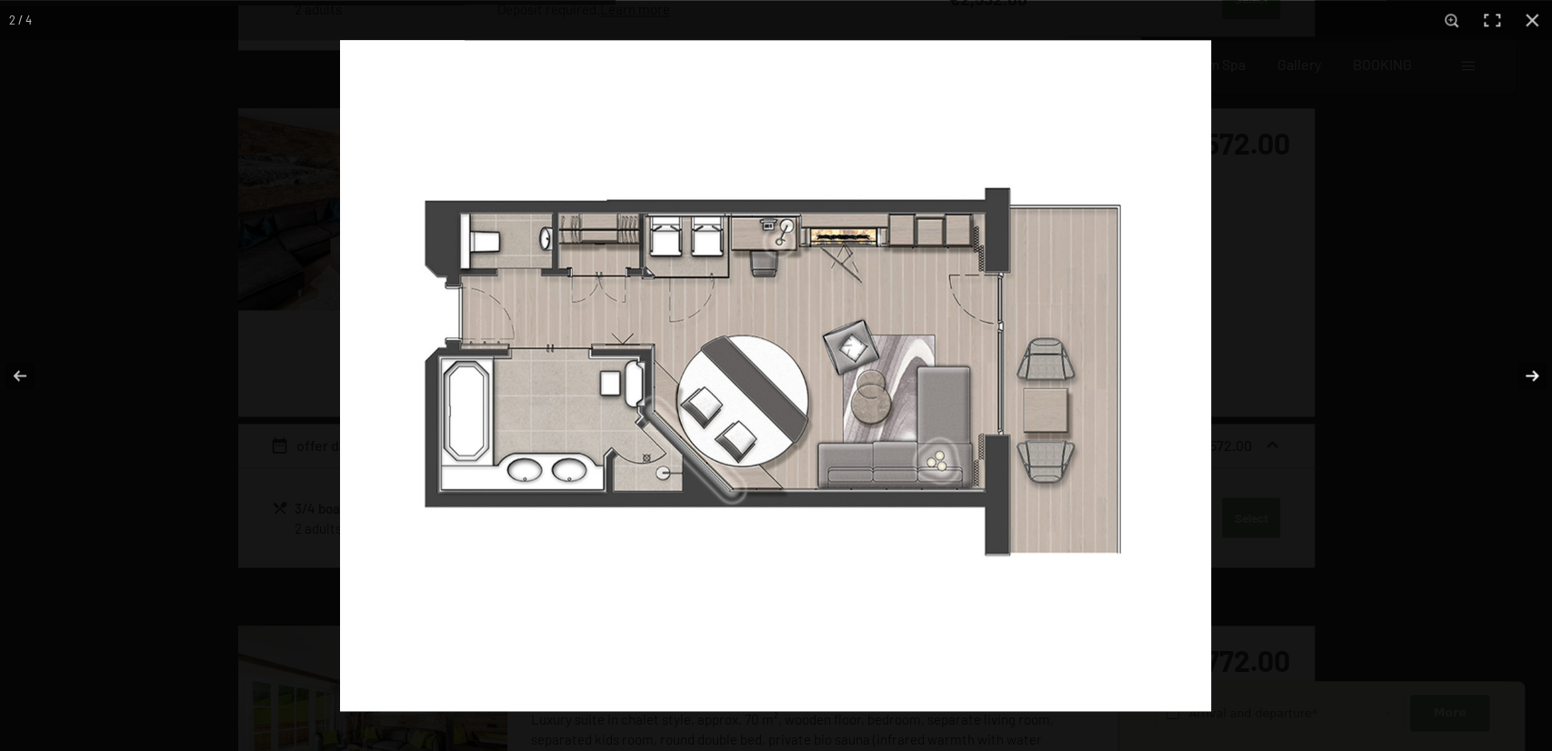
click at [1530, 370] on button "button" at bounding box center [1520, 375] width 64 height 91
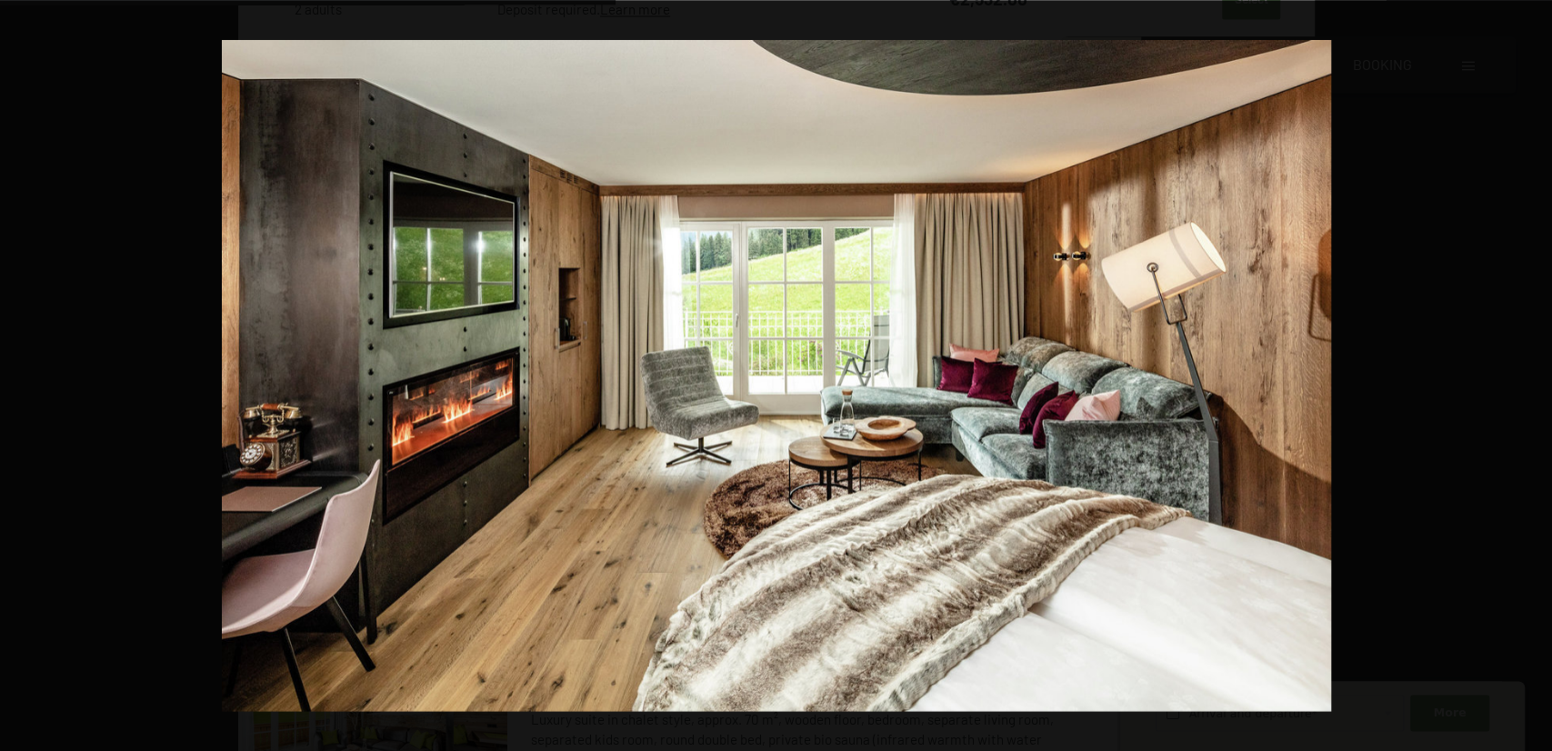
click at [1530, 370] on button "button" at bounding box center [1520, 375] width 64 height 91
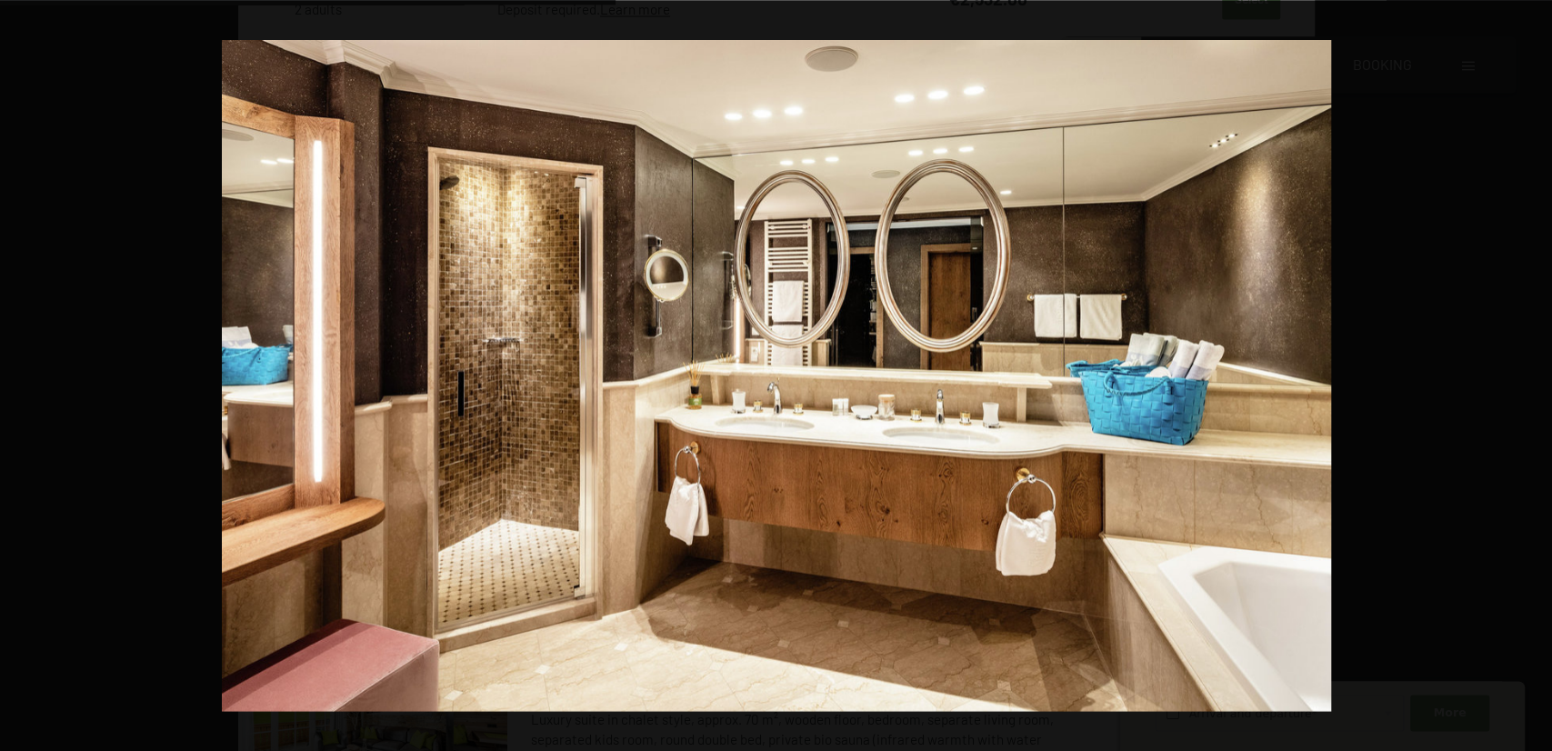
click at [1530, 370] on button "button" at bounding box center [1520, 375] width 64 height 91
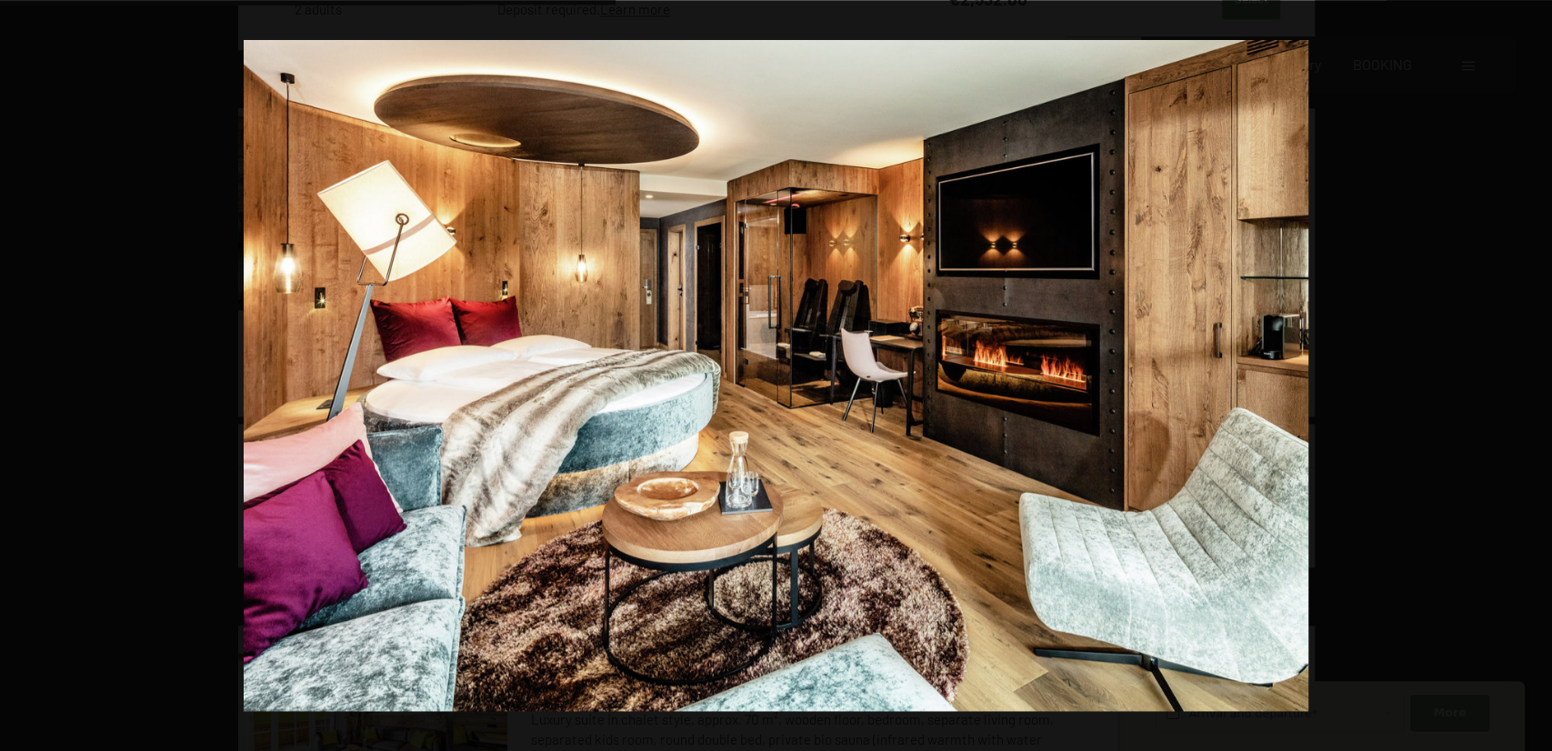
click at [1530, 370] on button "button" at bounding box center [1520, 375] width 64 height 91
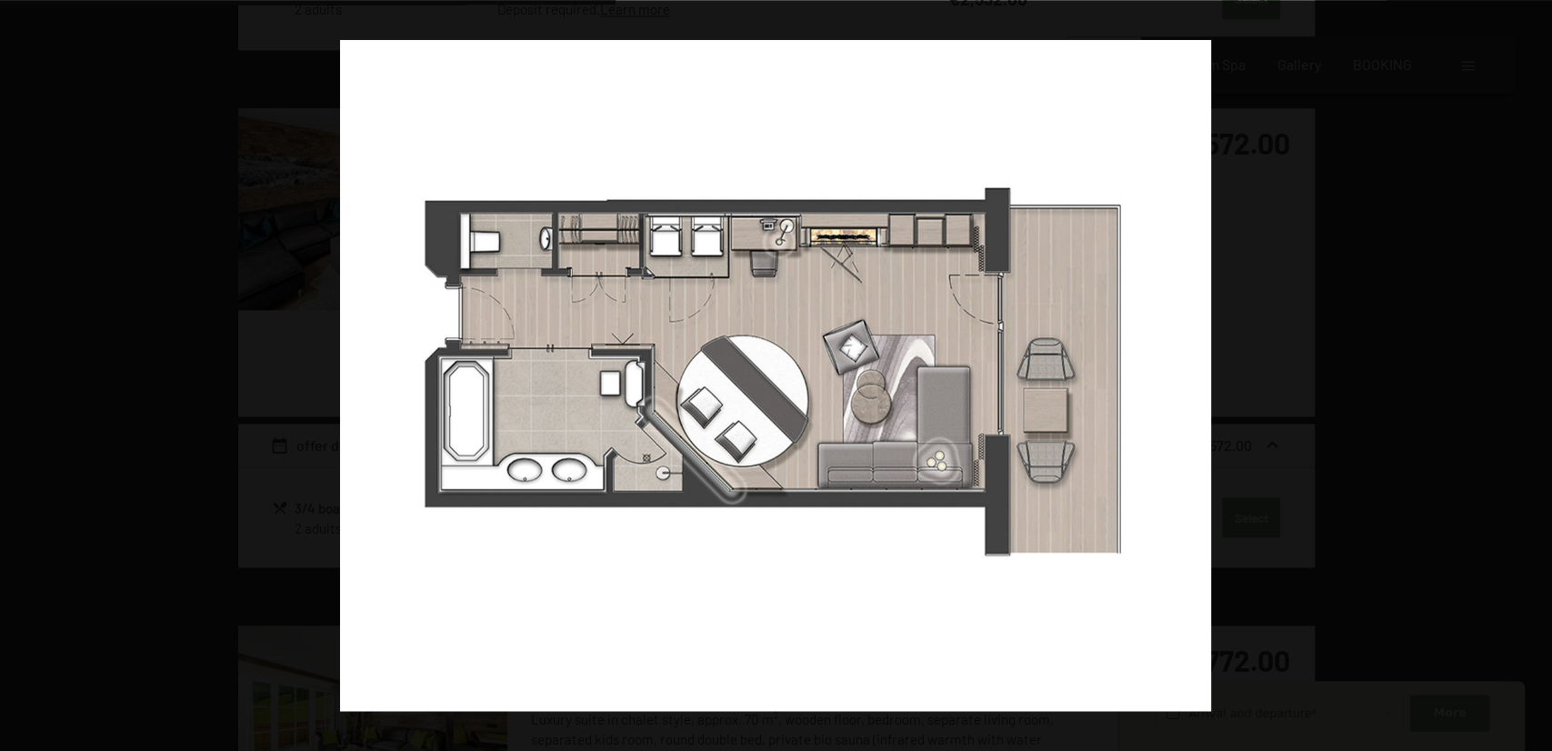
click at [1530, 370] on button "button" at bounding box center [1520, 375] width 64 height 91
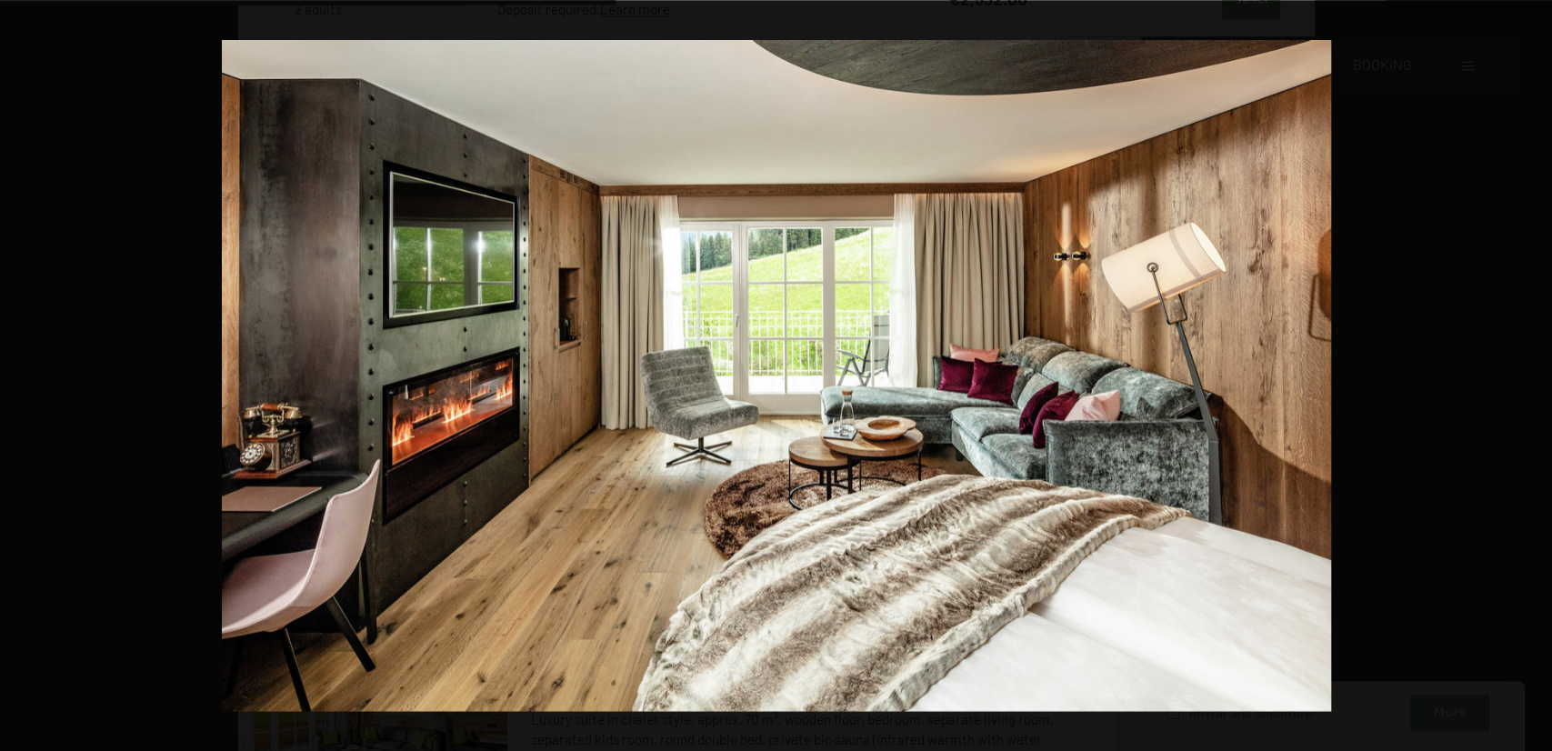
click at [1530, 370] on button "button" at bounding box center [1520, 375] width 64 height 91
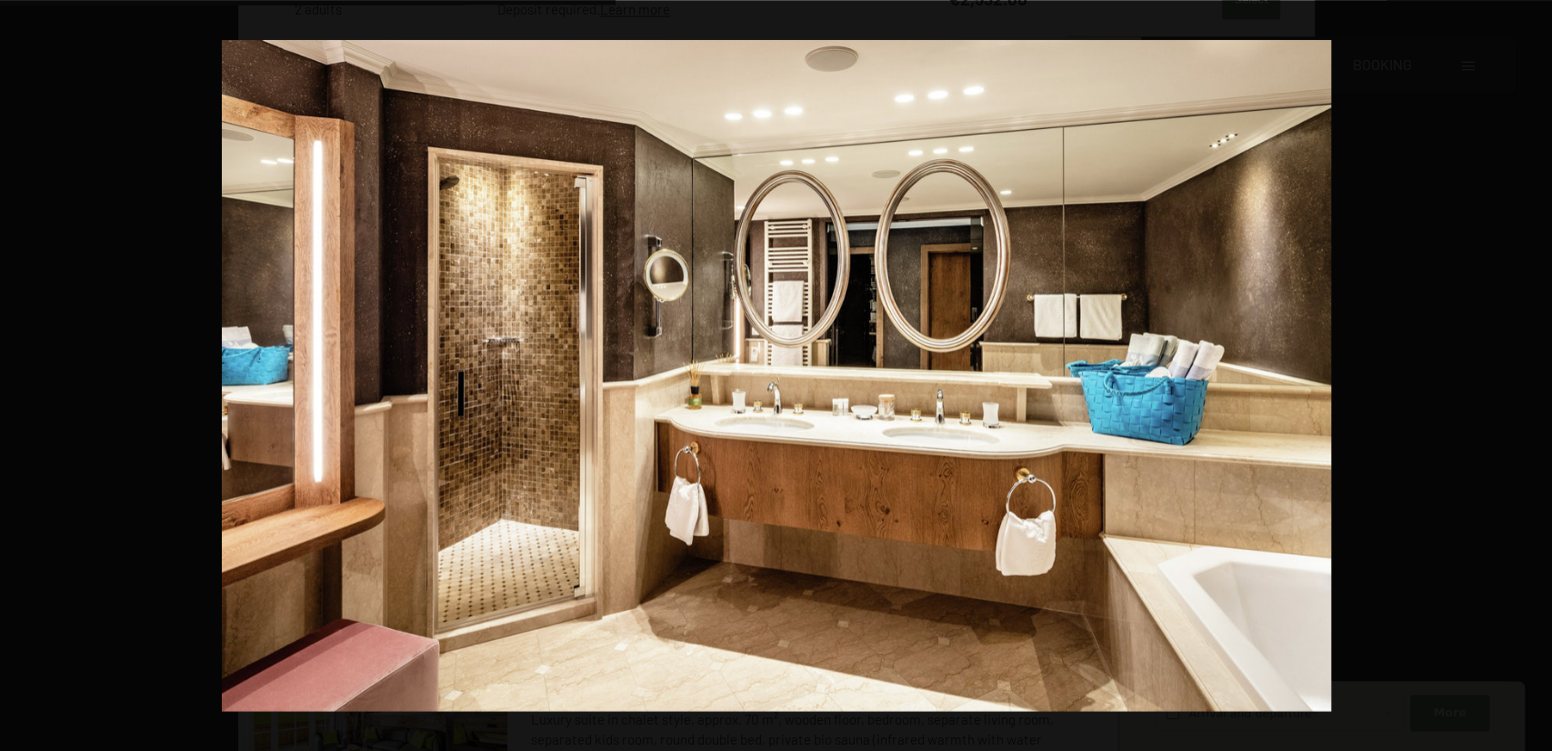
click at [1530, 370] on button "button" at bounding box center [1520, 375] width 64 height 91
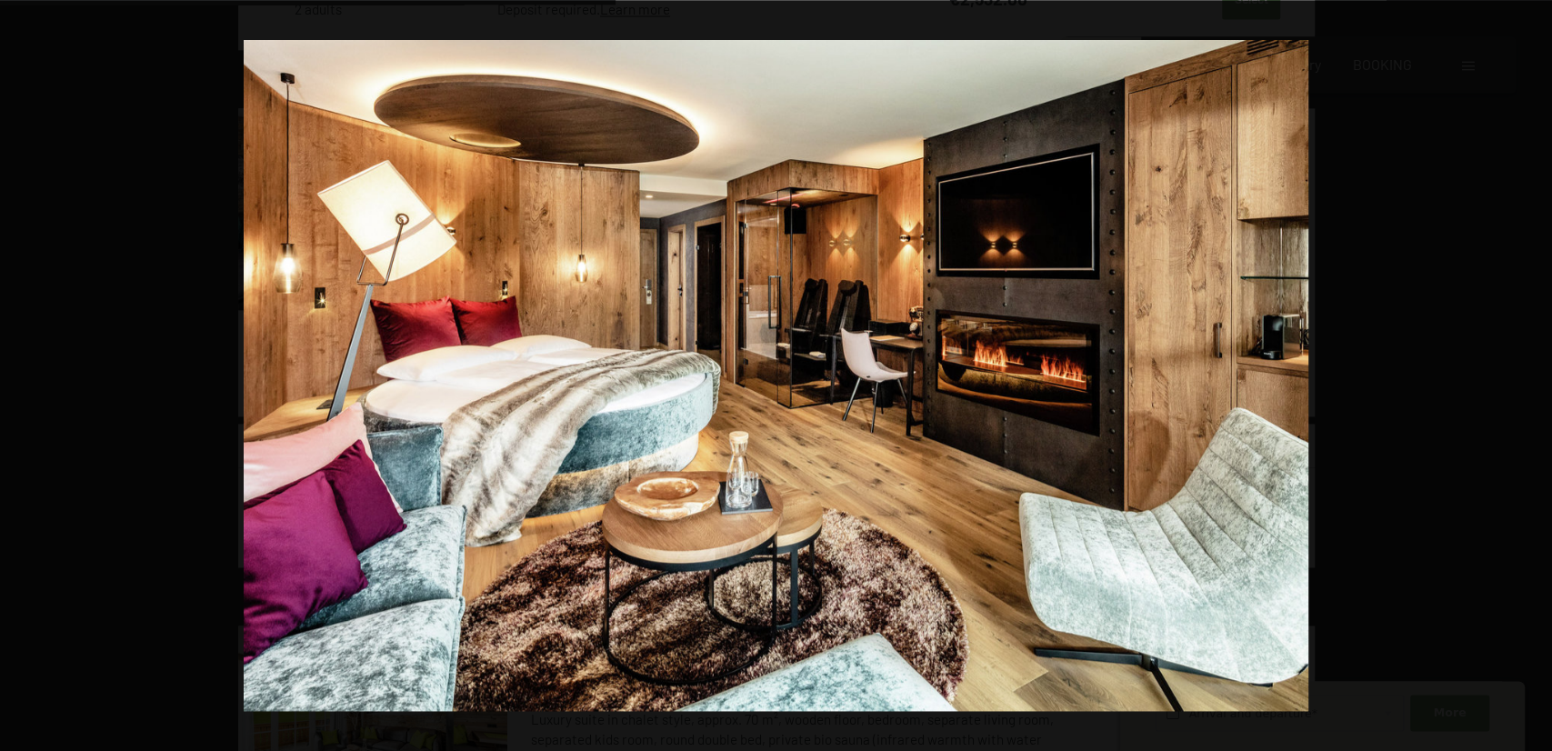
click at [1530, 370] on button "button" at bounding box center [1520, 375] width 64 height 91
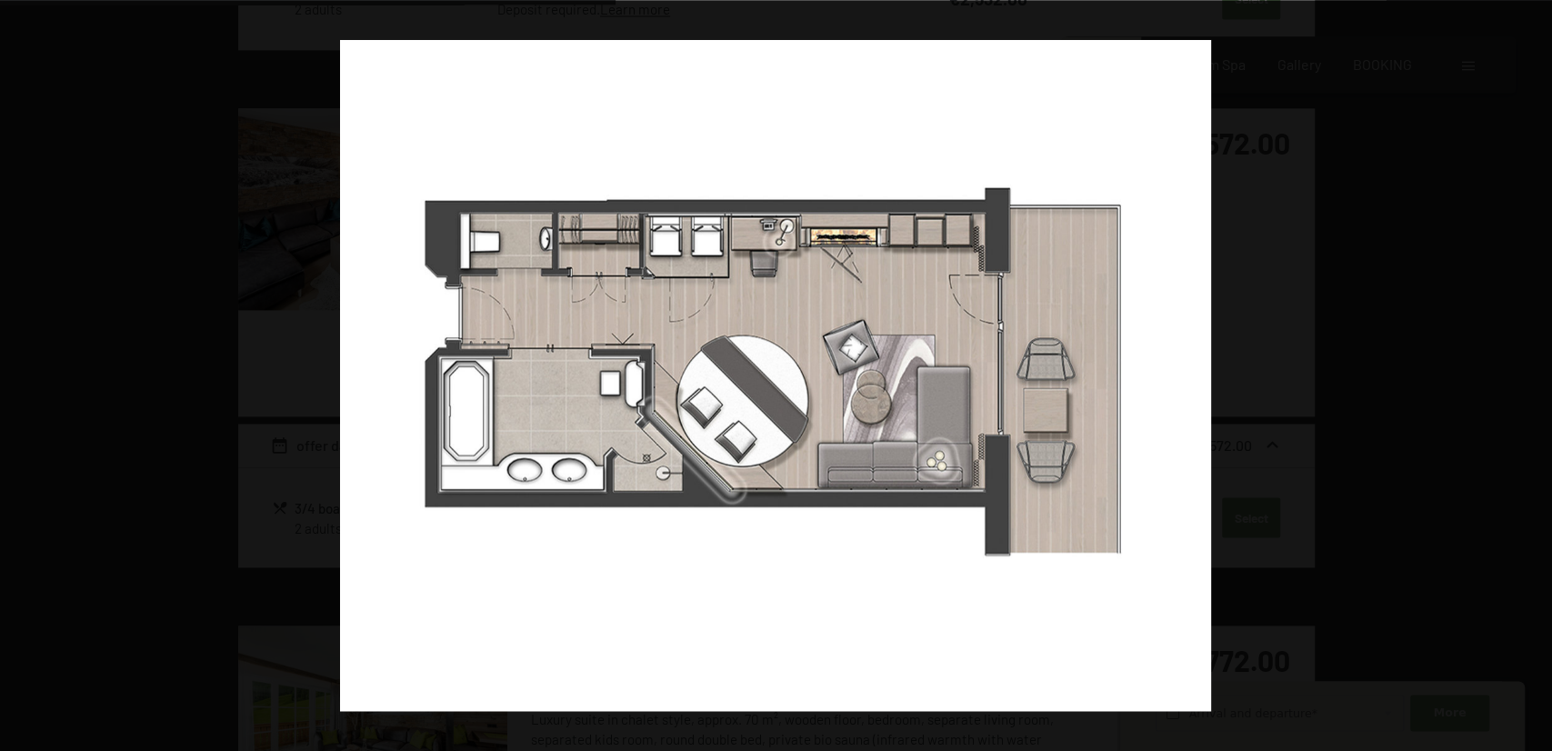
click at [1530, 370] on button "button" at bounding box center [1520, 375] width 64 height 91
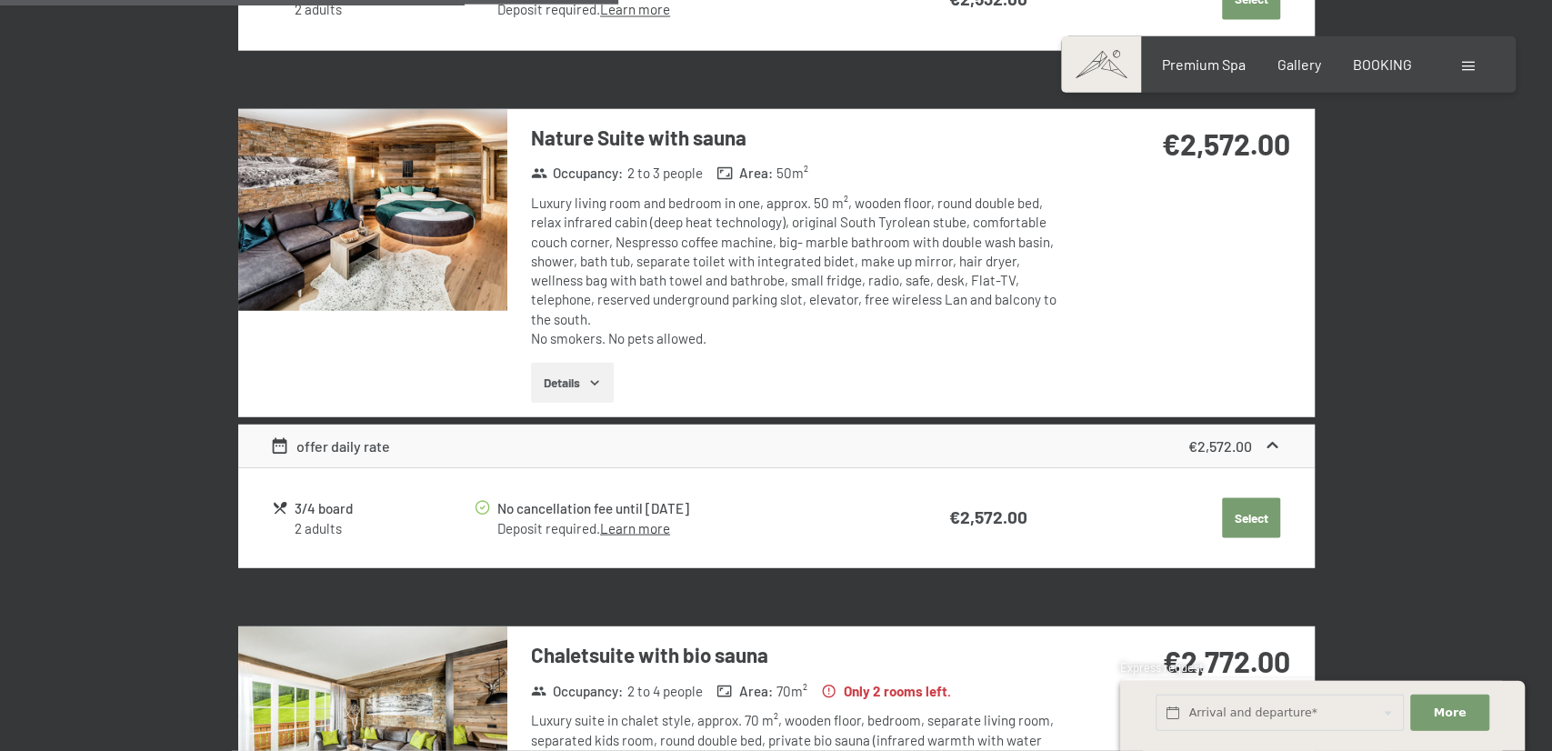
scroll to position [2518, 0]
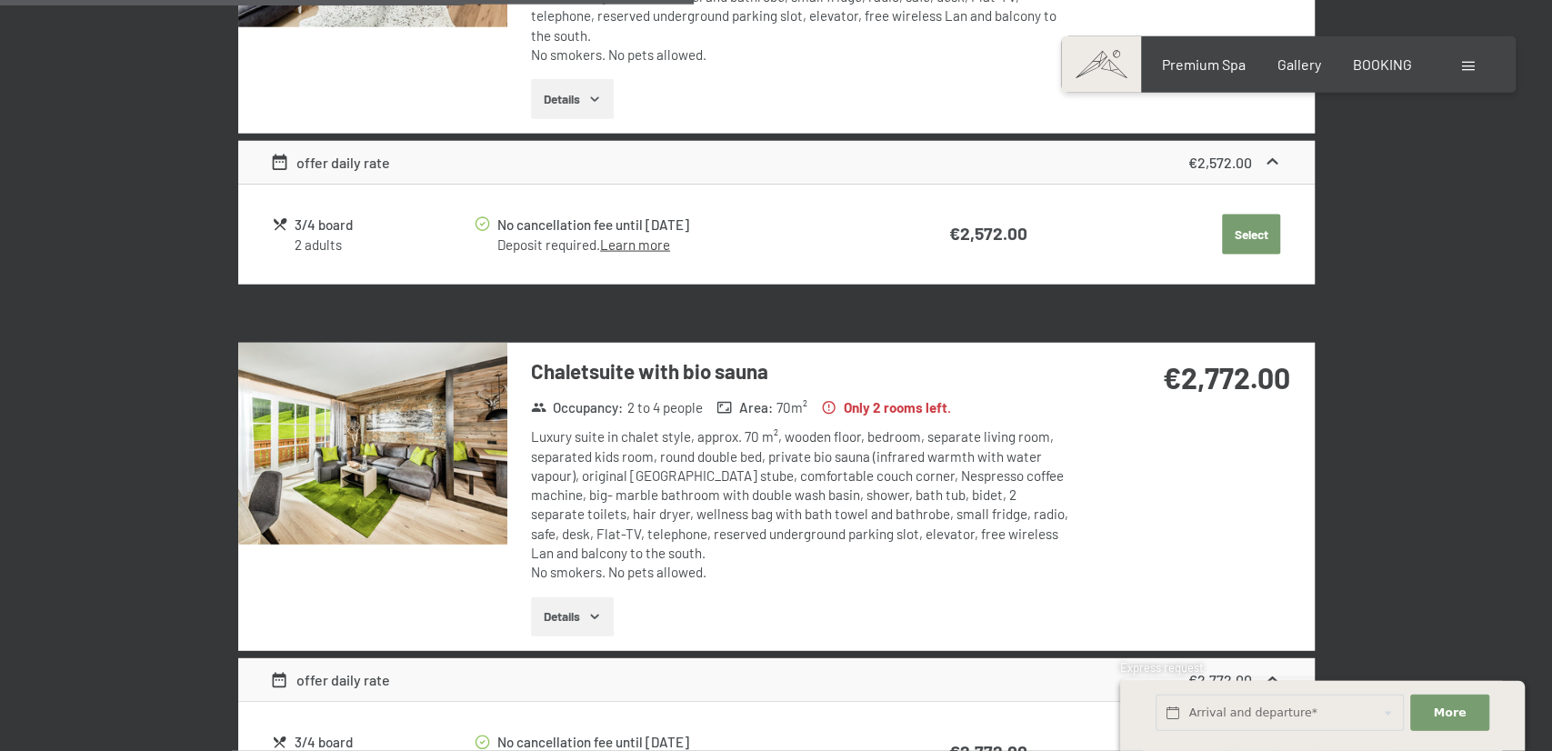
click at [374, 383] on img at bounding box center [372, 444] width 269 height 202
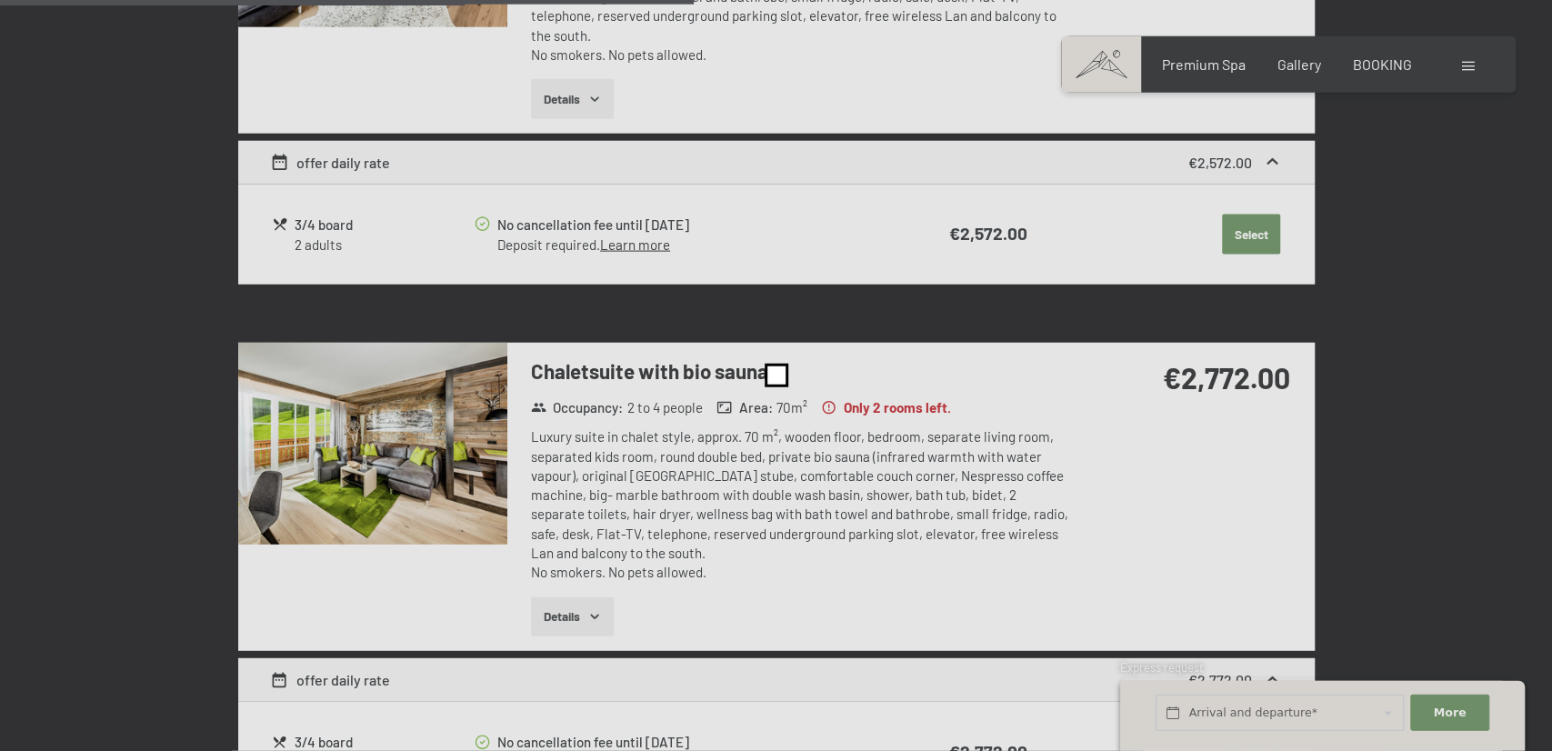
scroll to position [2519, 0]
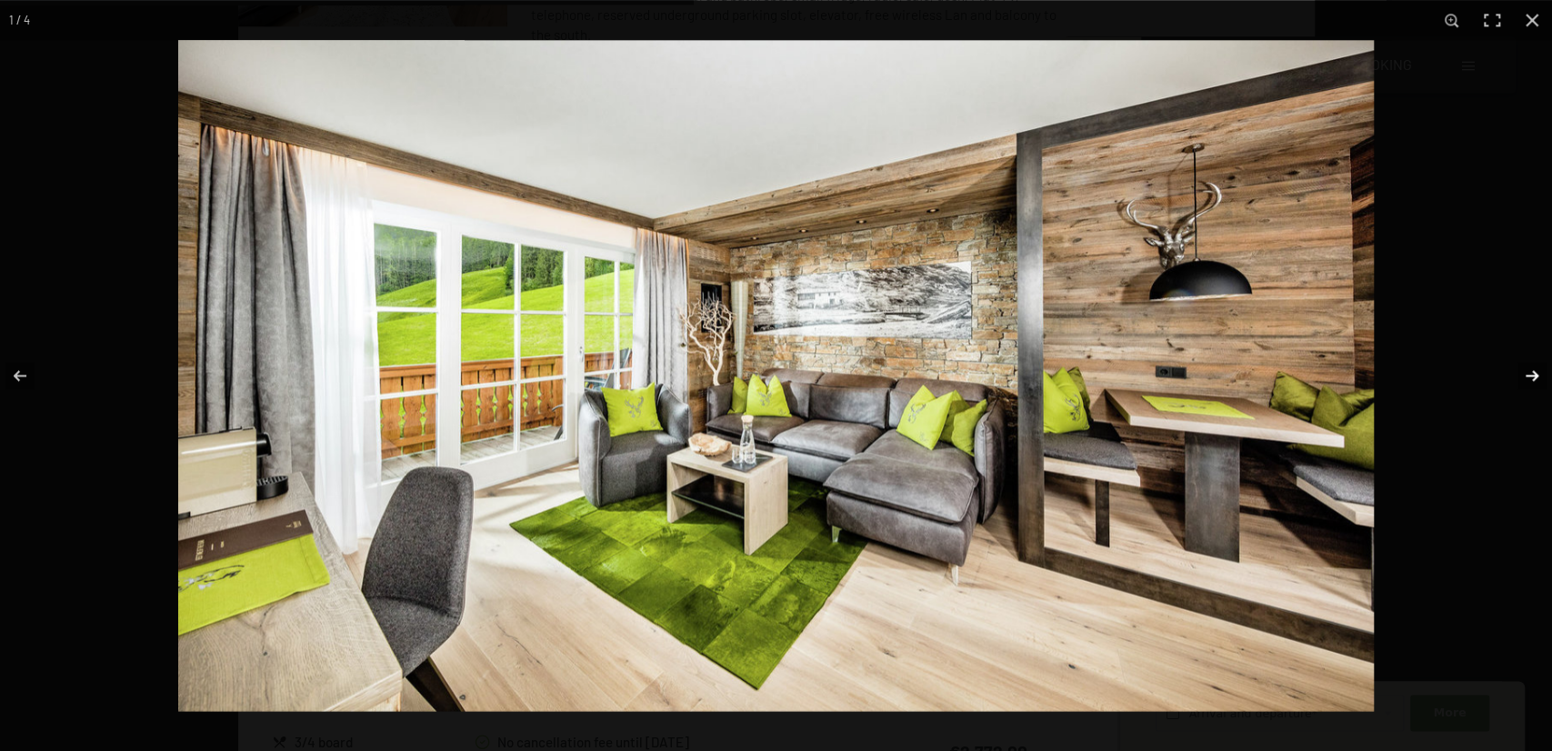
click at [1524, 370] on button "button" at bounding box center [1520, 375] width 64 height 91
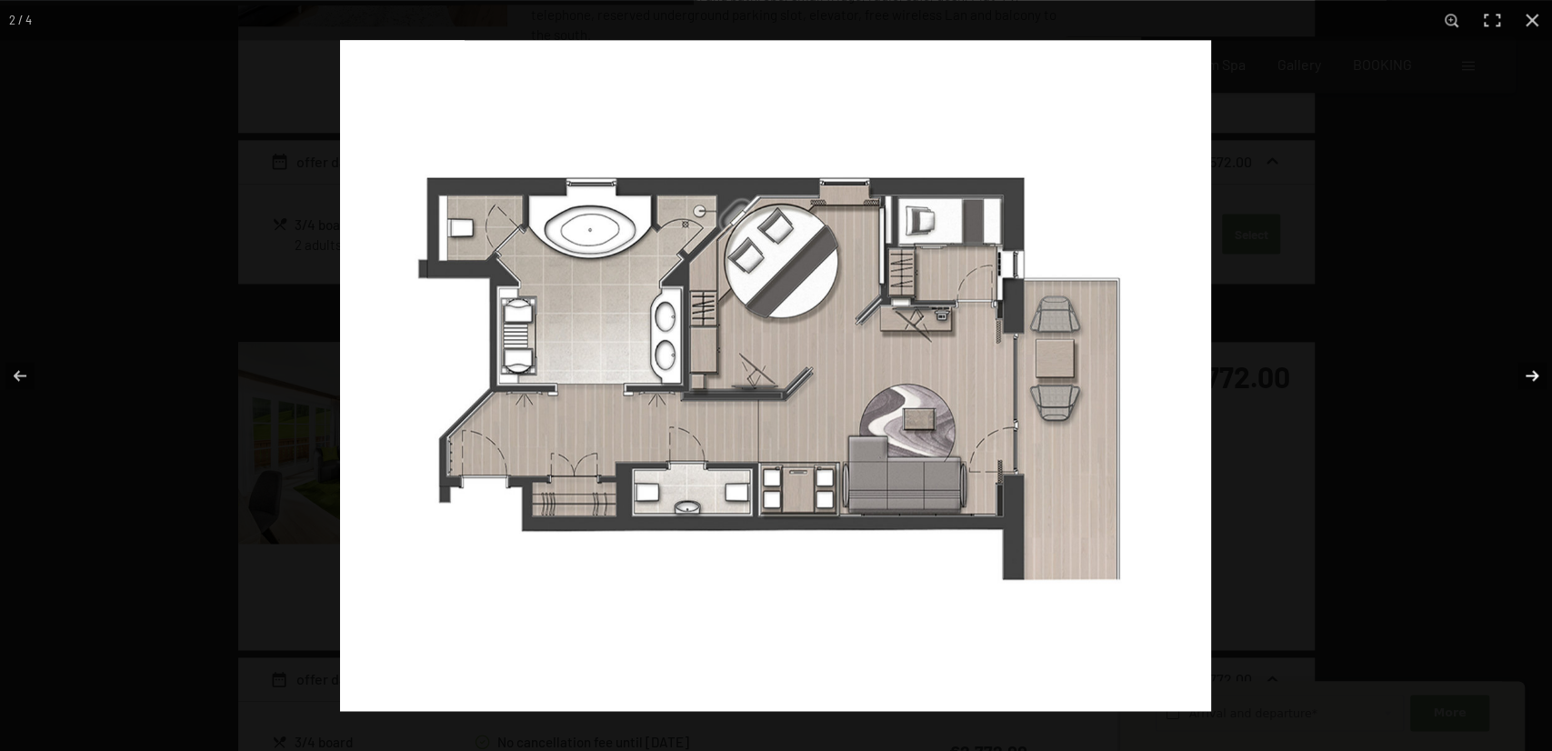
click at [1524, 369] on button "button" at bounding box center [1520, 375] width 64 height 91
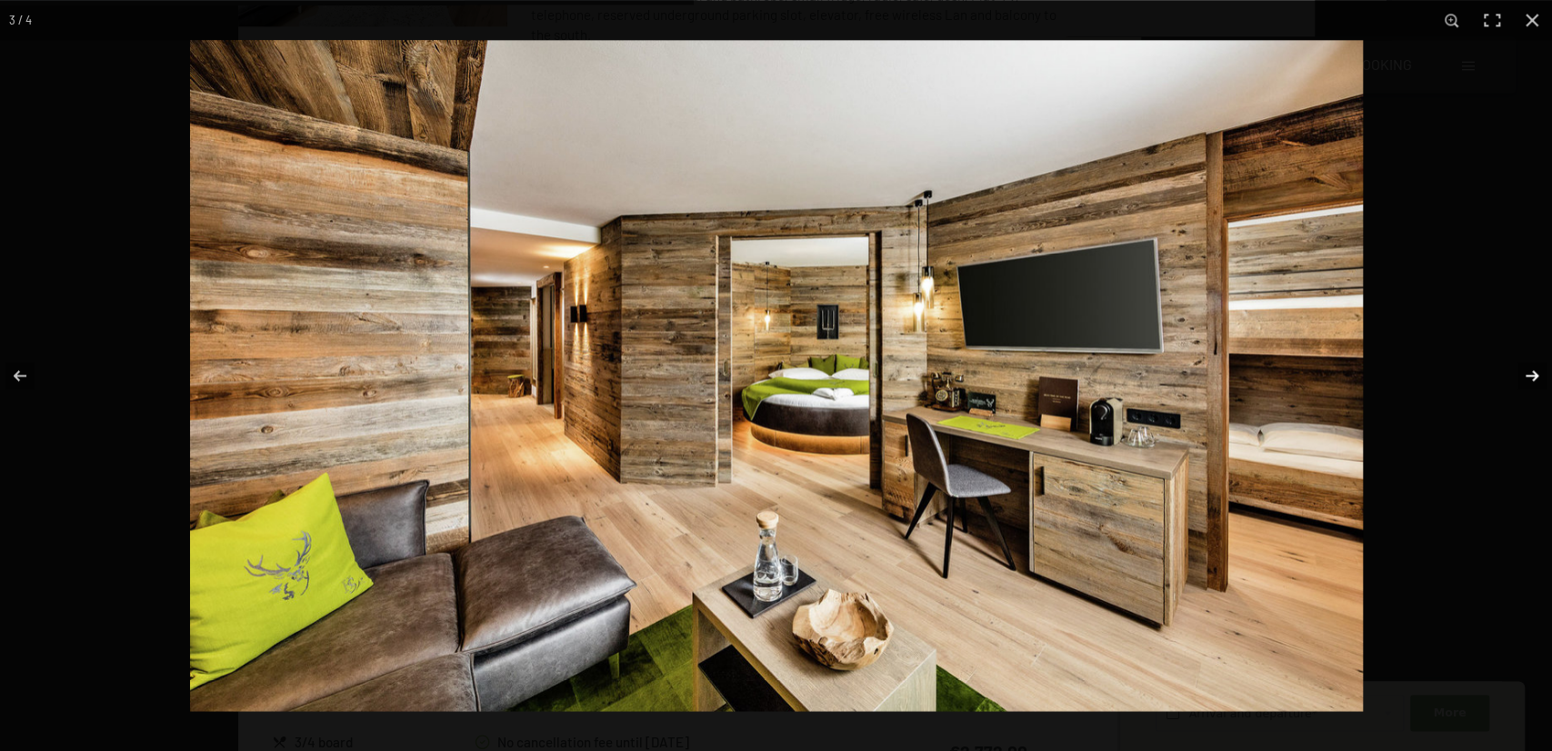
click at [1525, 369] on button "button" at bounding box center [1520, 375] width 64 height 91
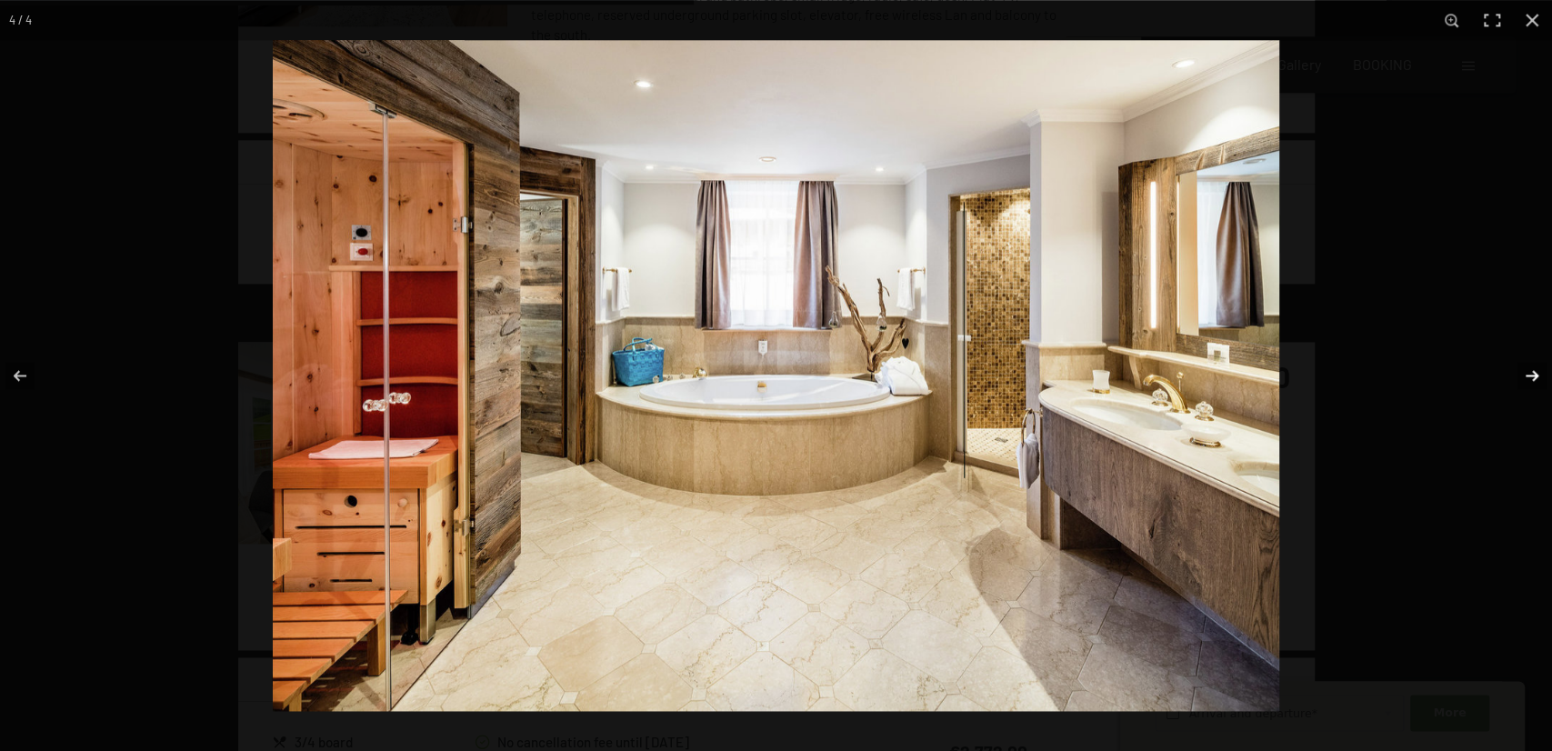
click at [1526, 369] on button "button" at bounding box center [1520, 375] width 64 height 91
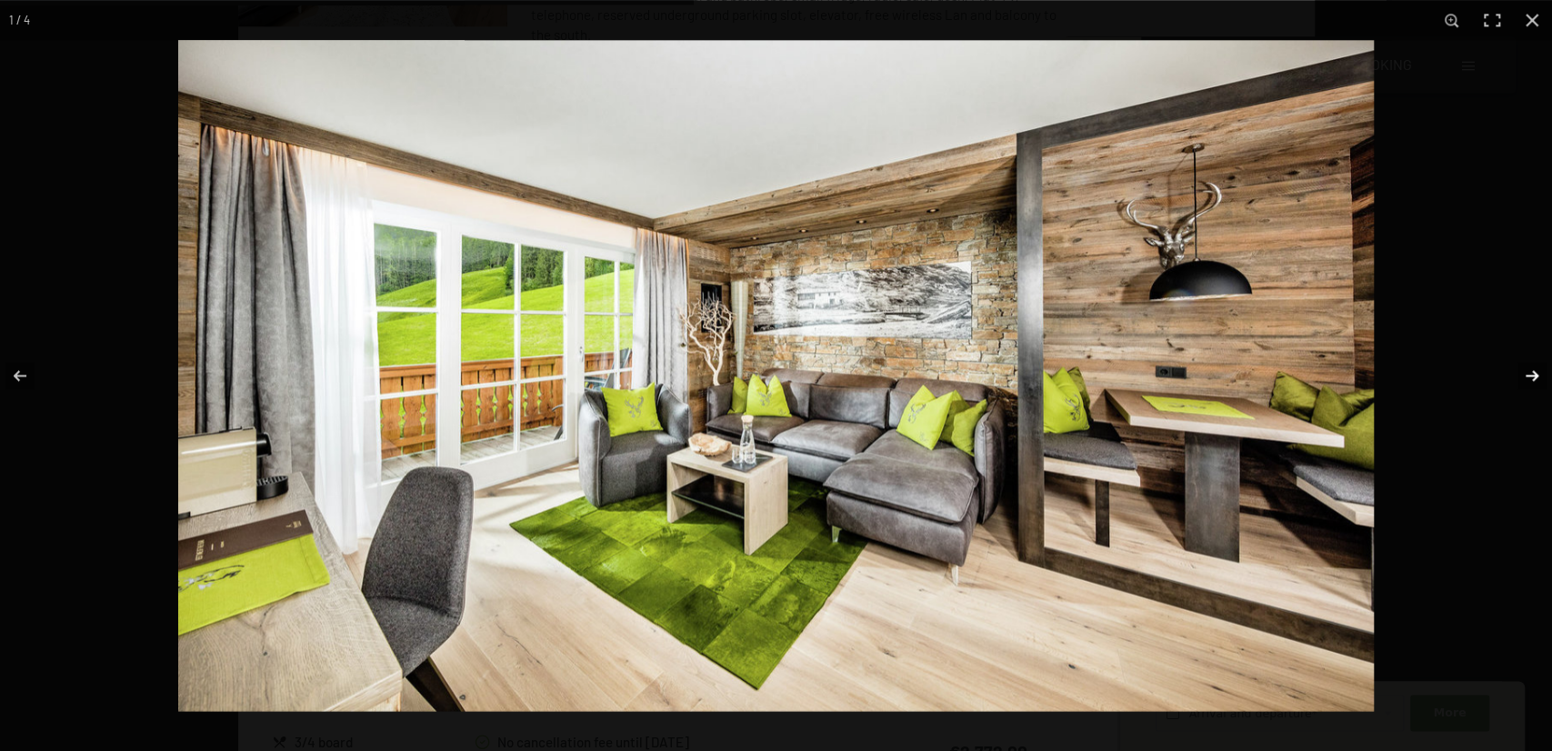
click at [1526, 369] on button "button" at bounding box center [1520, 375] width 64 height 91
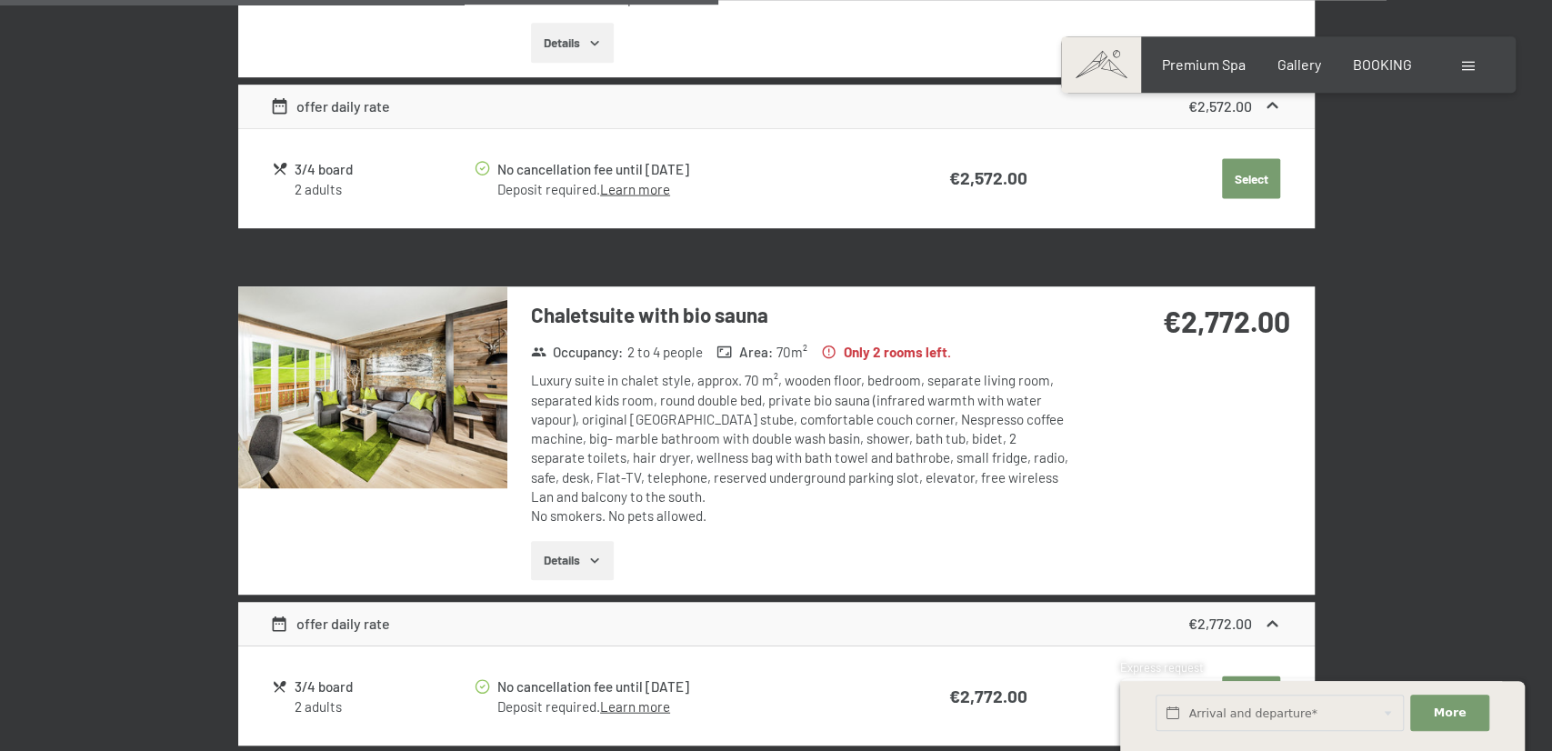
scroll to position [2614, 0]
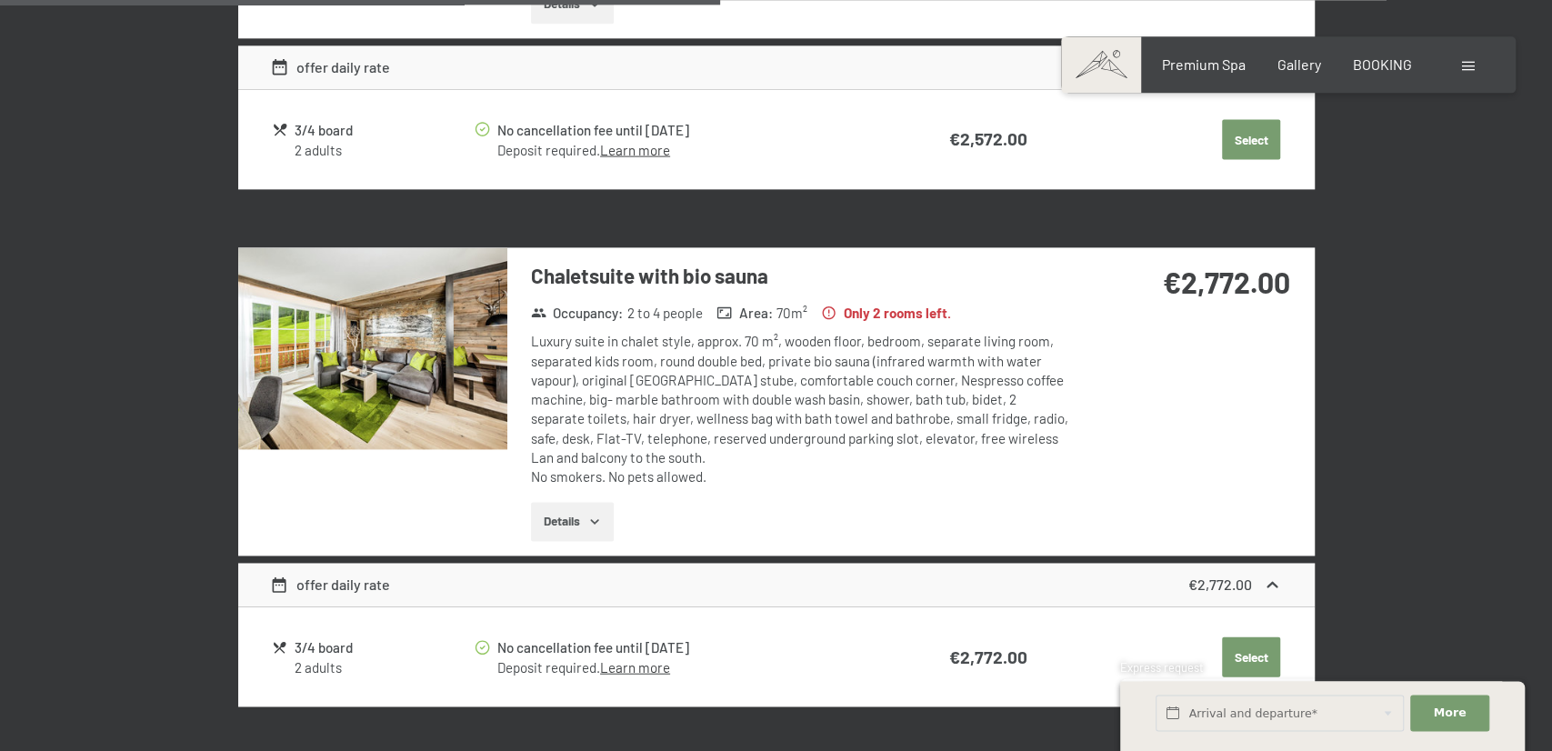
click at [670, 658] on link "Learn more" at bounding box center [635, 666] width 70 height 16
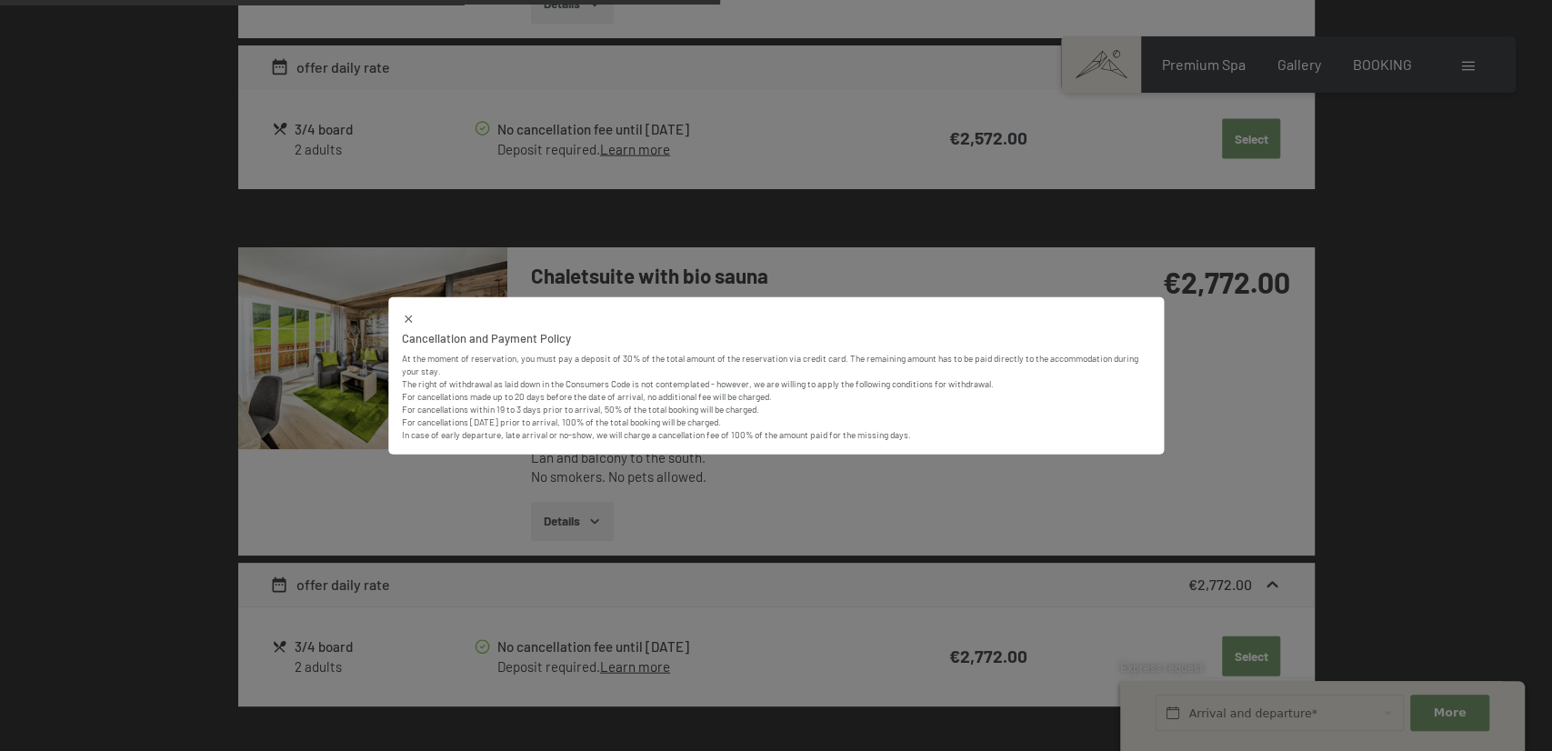
click at [1126, 332] on div "Cancellation and Payment Policy" at bounding box center [776, 338] width 749 height 16
click at [1204, 334] on div "Cancellation and Payment Policy At the moment of reservation, you must pay a de…" at bounding box center [776, 375] width 1552 height 751
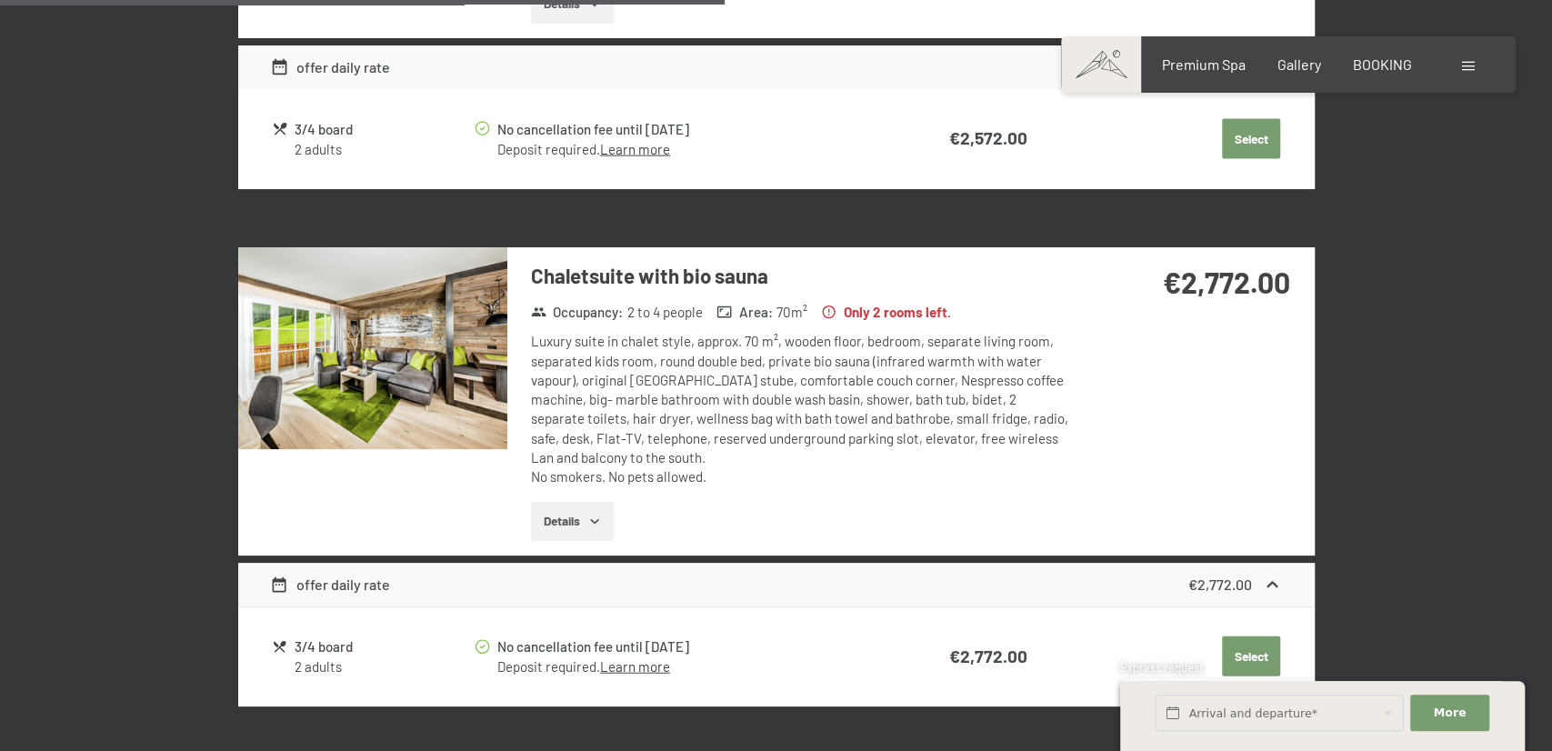
scroll to position [2708, 0]
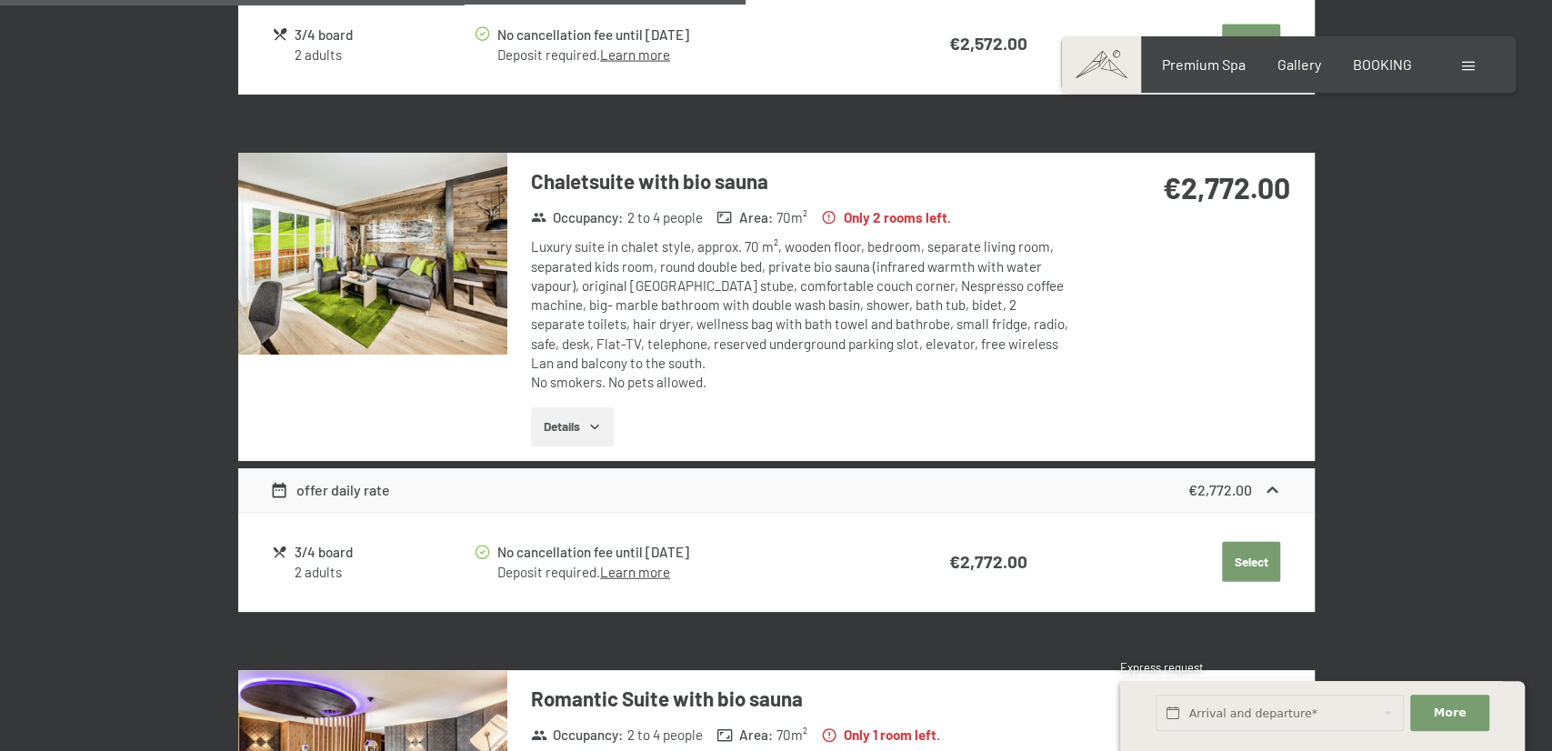
click at [296, 542] on div "3/4 board" at bounding box center [383, 552] width 177 height 21
click at [304, 542] on div "3/4 board" at bounding box center [383, 552] width 177 height 21
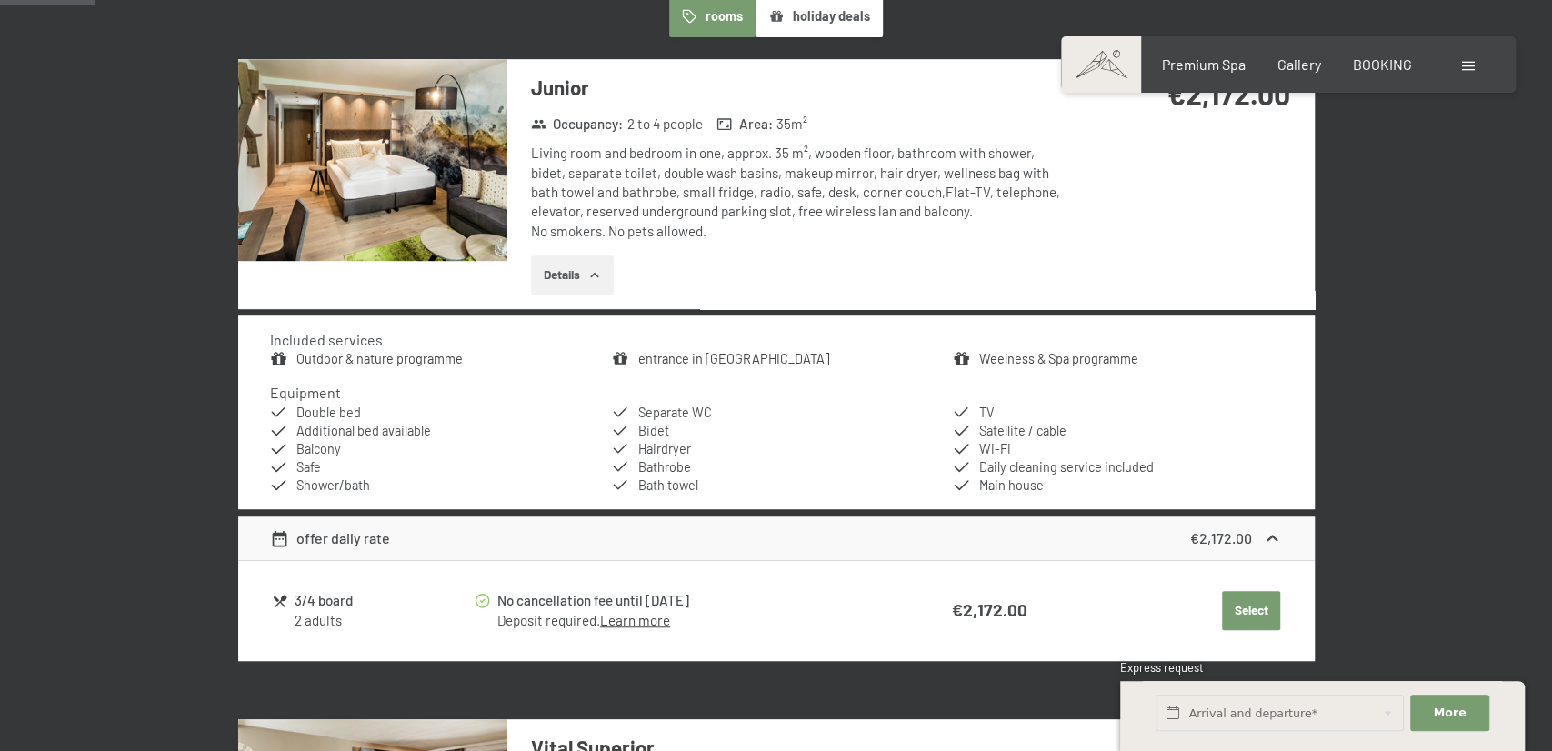
scroll to position [155, 0]
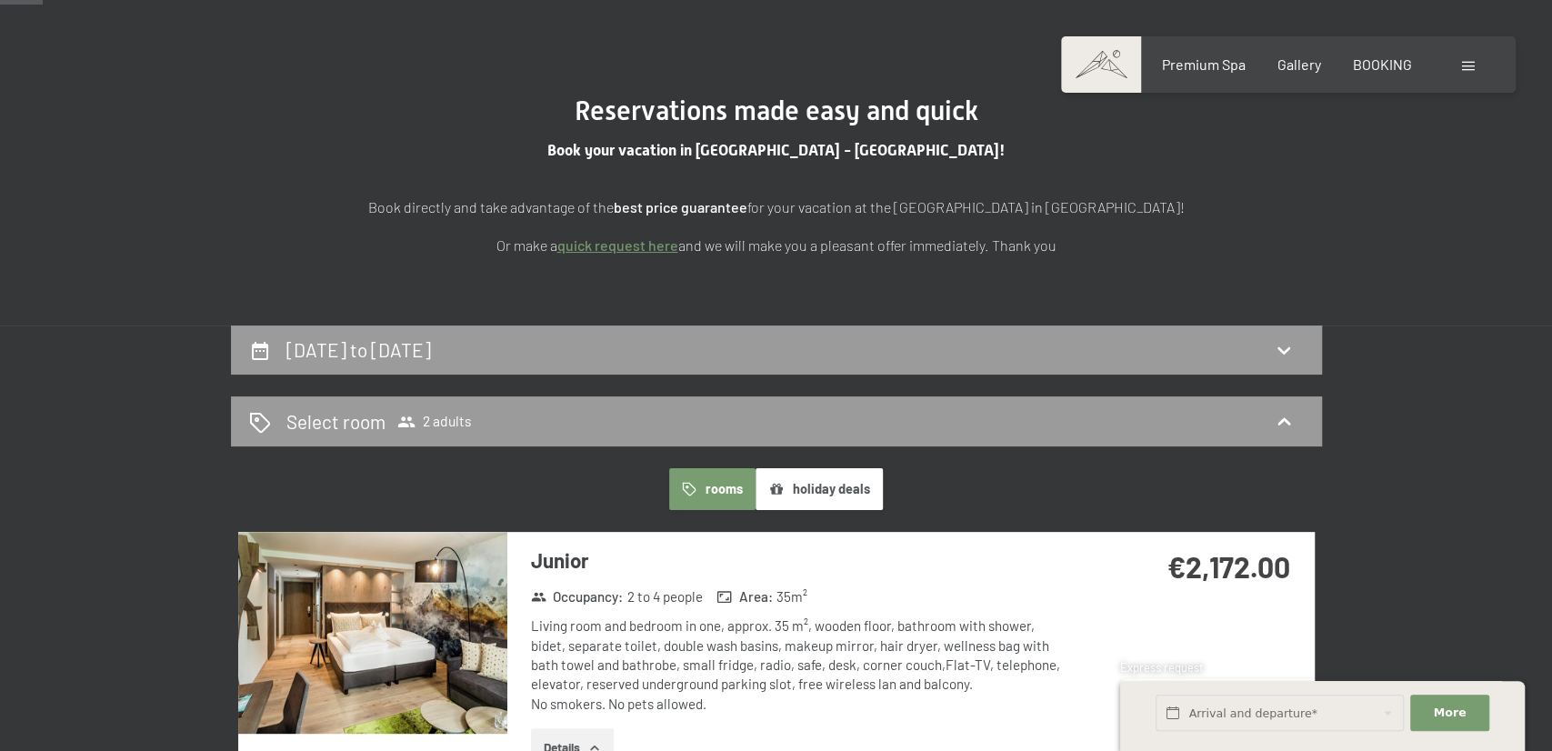
click at [1366, 55] on div "Booking Enquiries Premium Spa Gallery BOOKING DE IT EN Vouchers Gallery Enquiri…" at bounding box center [1288, 65] width 382 height 20
click at [1374, 59] on span "BOOKING" at bounding box center [1382, 61] width 59 height 17
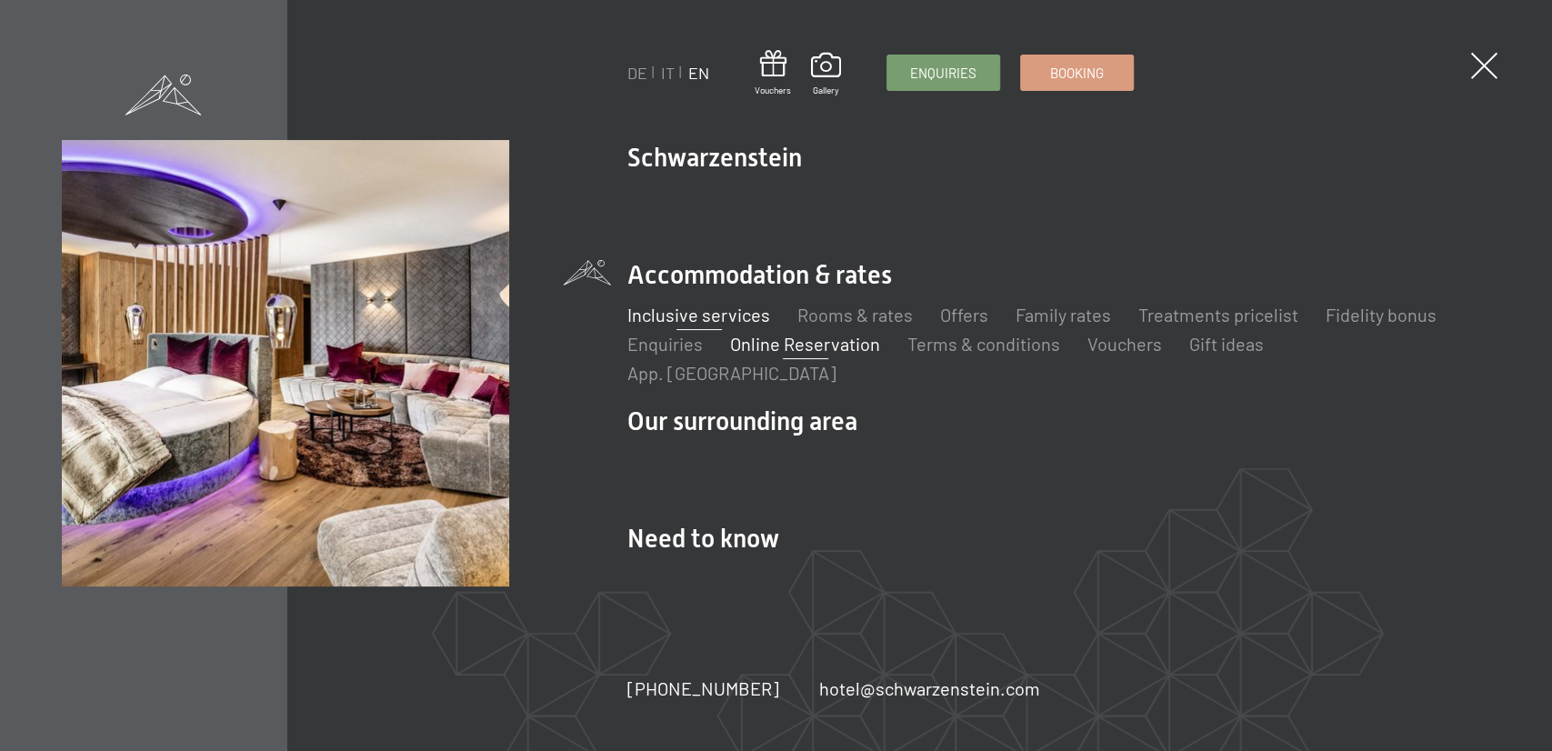
click at [699, 325] on link "Inclusive services" at bounding box center [698, 315] width 143 height 22
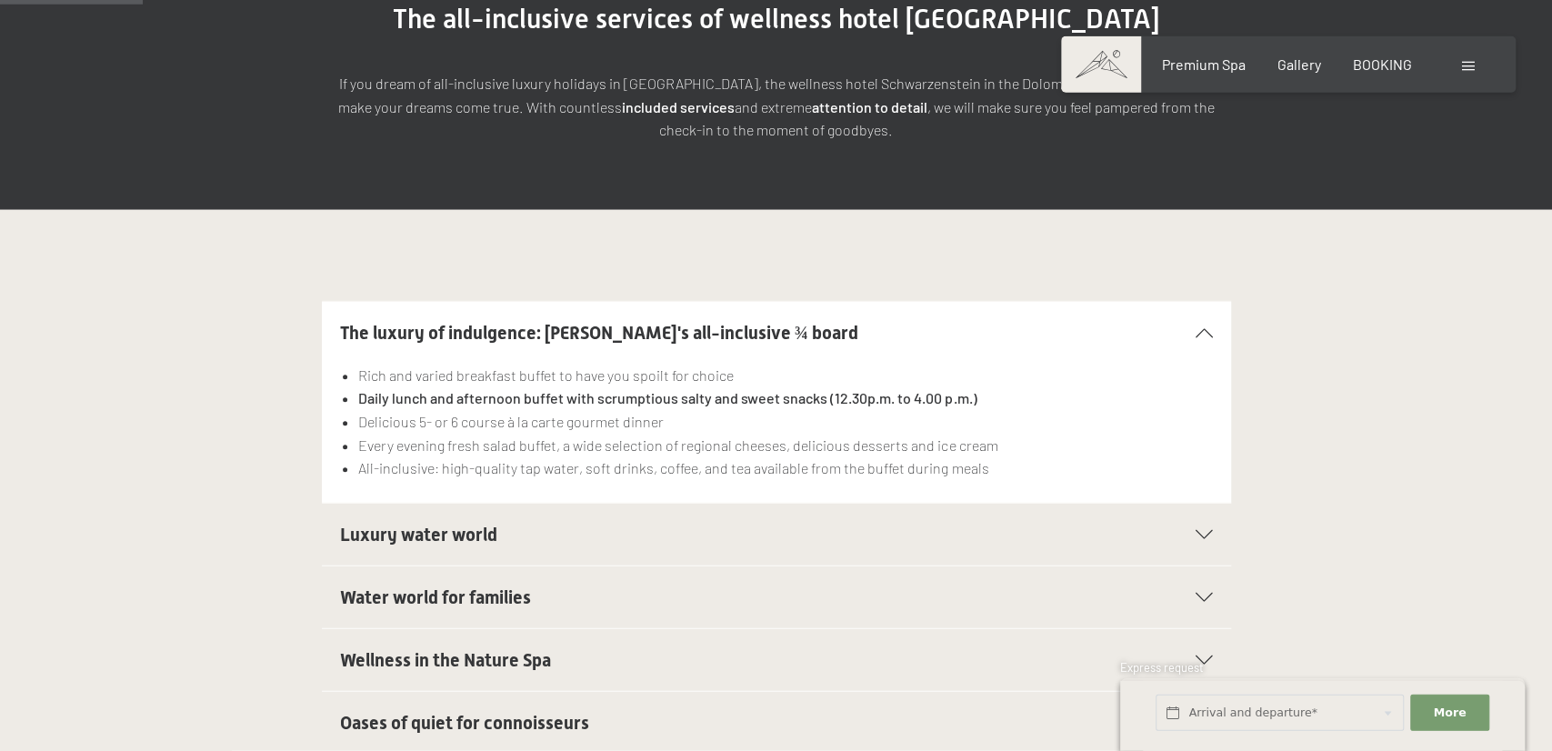
scroll to position [378, 0]
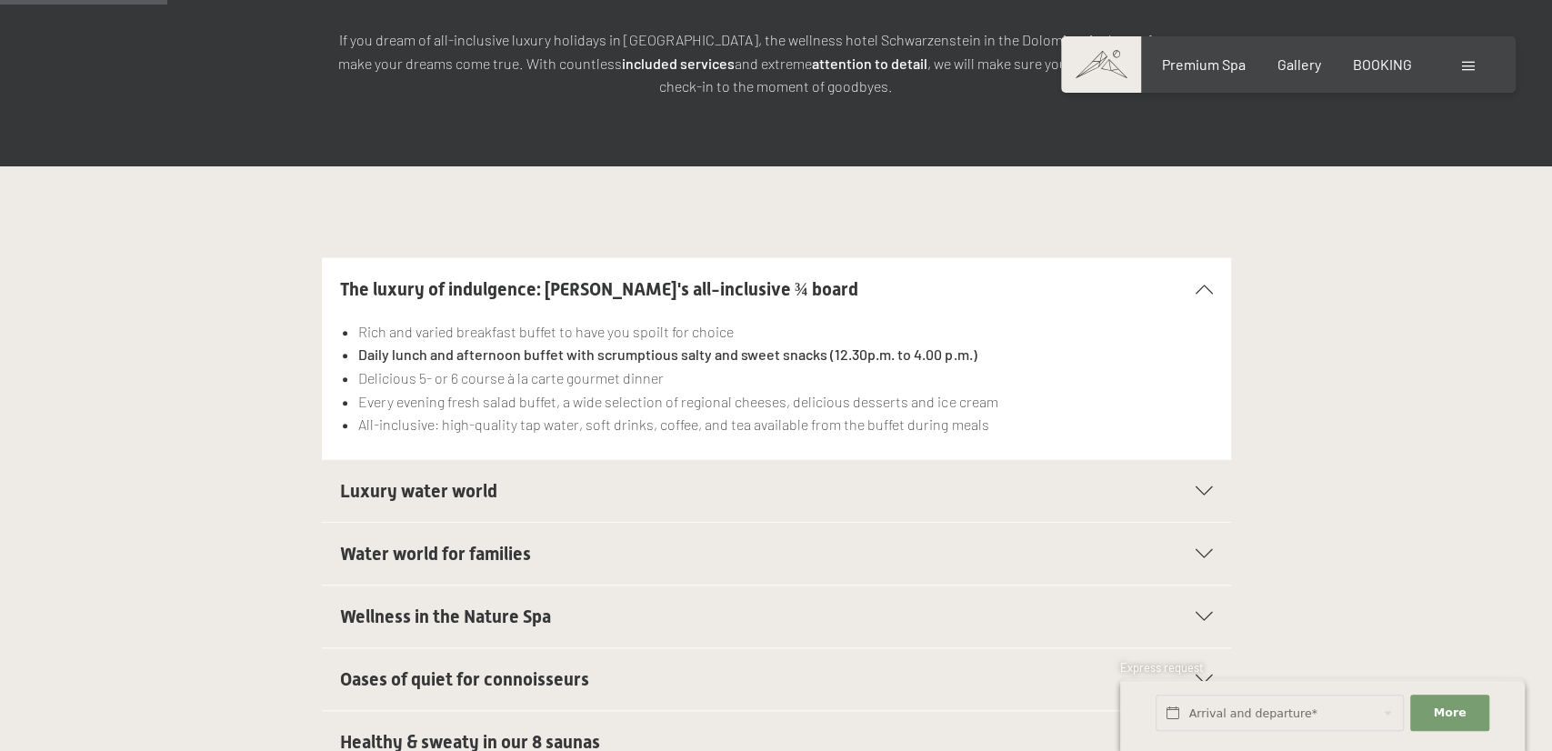
click at [1217, 459] on section "Luxury water world Sport pool with 25m (30°), infinity style, open all year lon…" at bounding box center [776, 491] width 909 height 64
click at [1183, 460] on div "Luxury water world" at bounding box center [776, 491] width 873 height 62
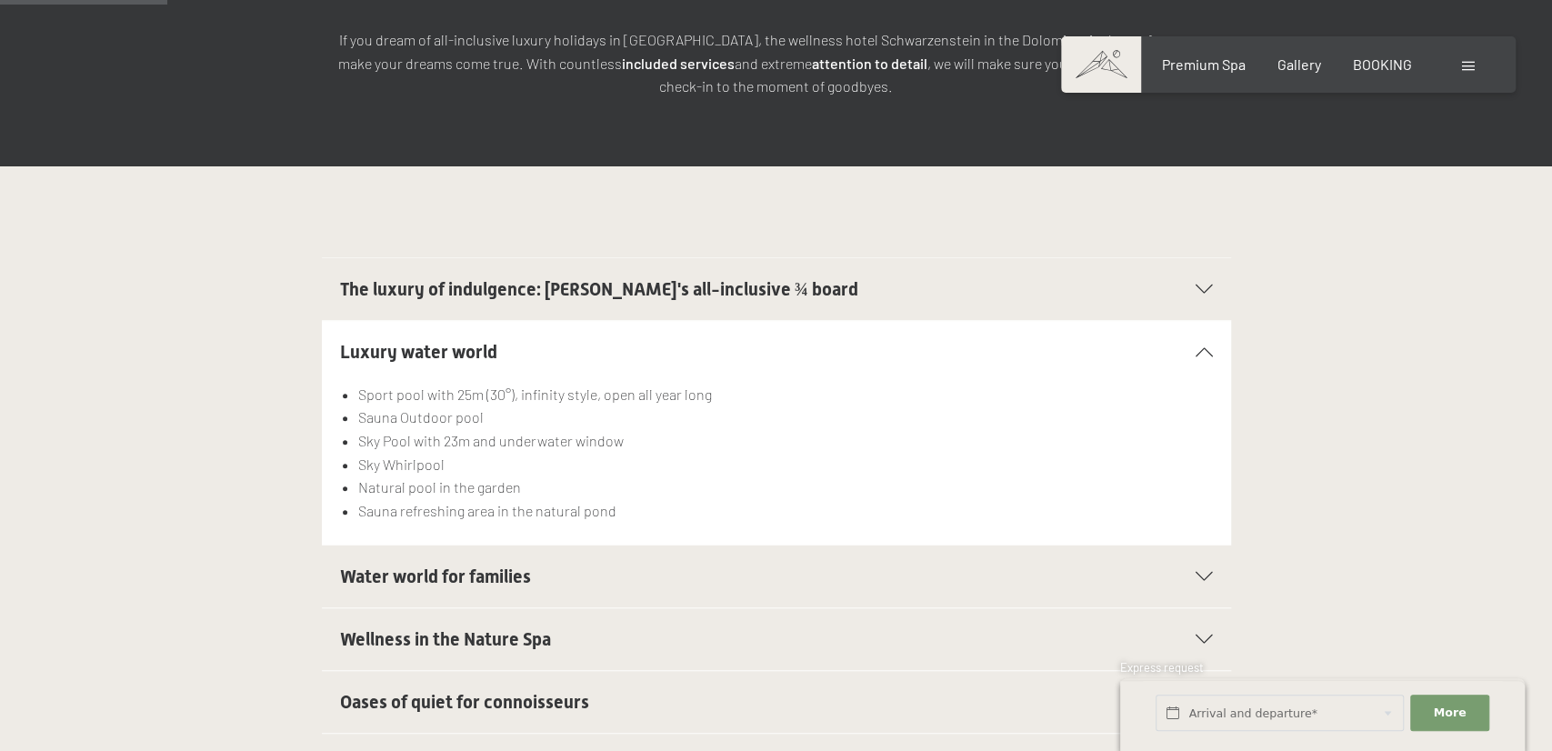
click at [935, 276] on h2 "The luxury of indulgence: Schwarzenstein's all-inclusive ¾ board" at bounding box center [732, 288] width 785 height 25
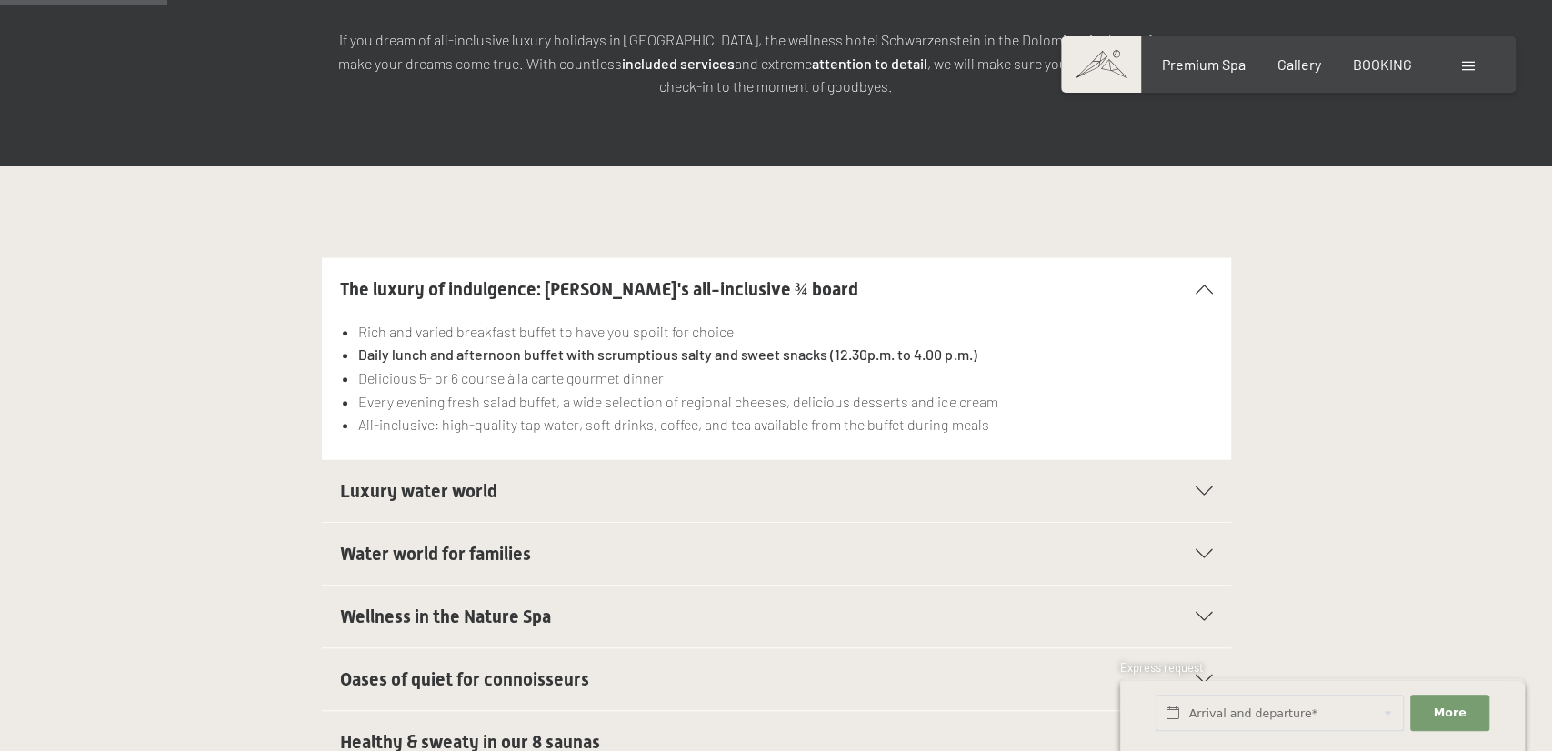
click at [1161, 460] on div "Luxury water world" at bounding box center [776, 491] width 873 height 62
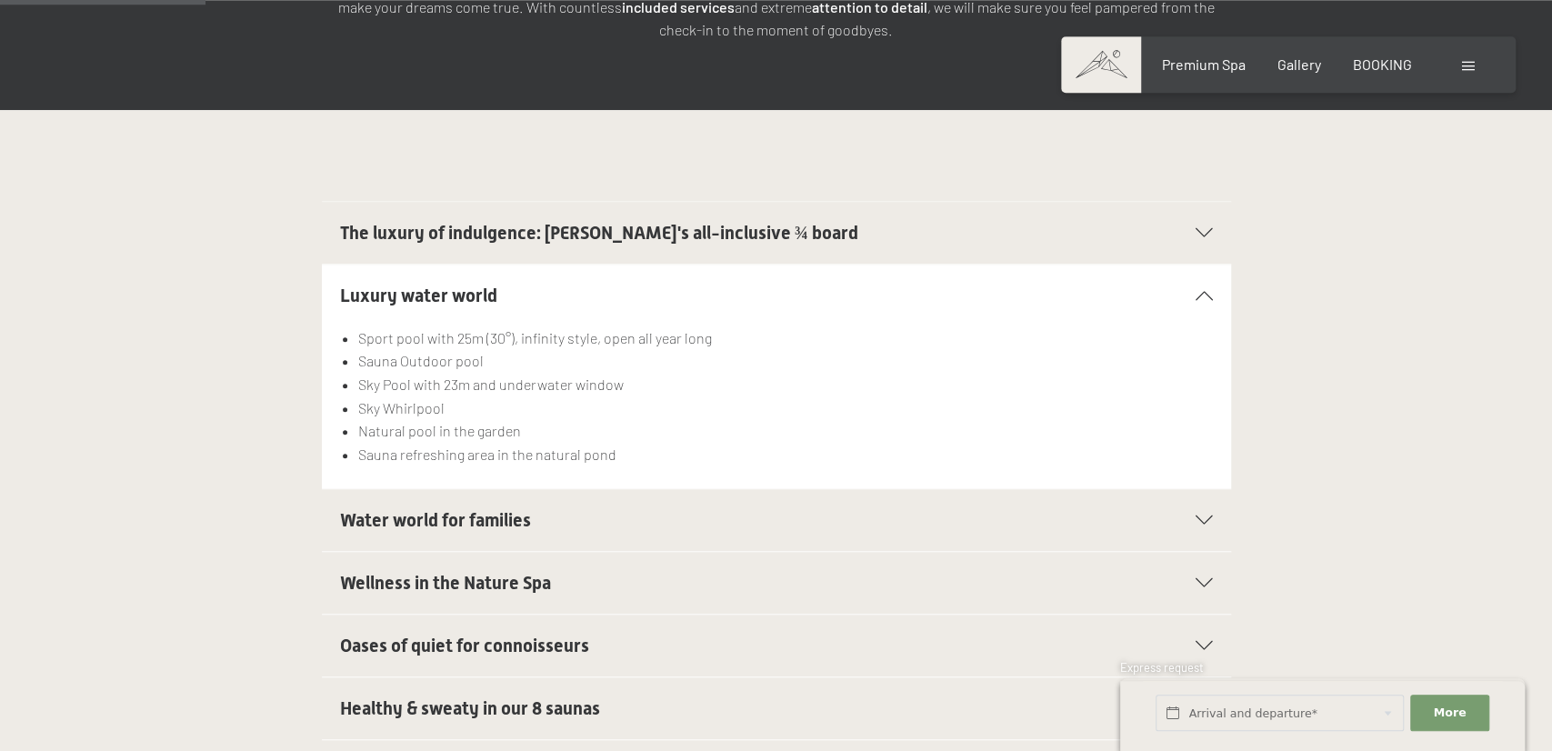
scroll to position [473, 0]
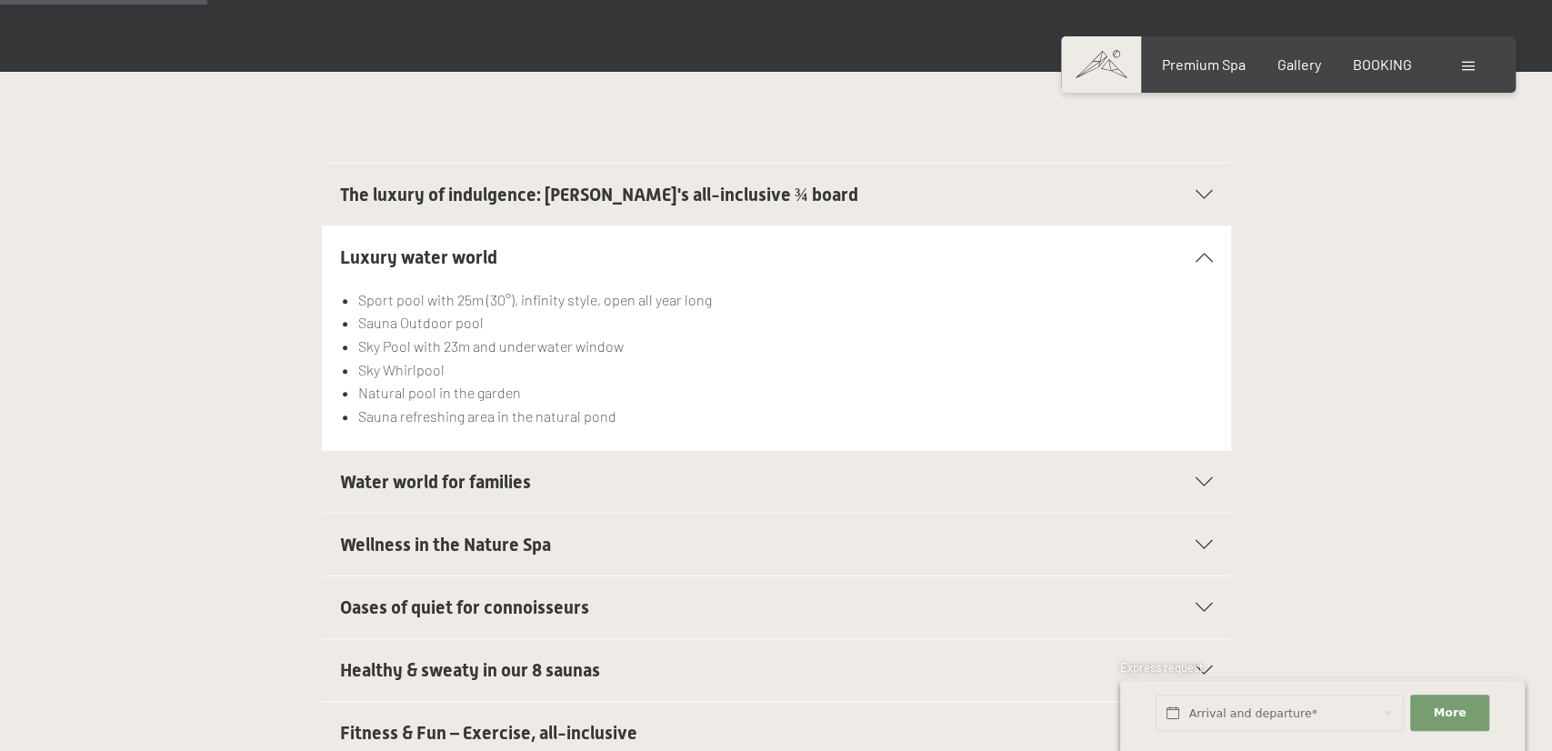
click at [1019, 465] on div "Water world for families" at bounding box center [776, 482] width 873 height 62
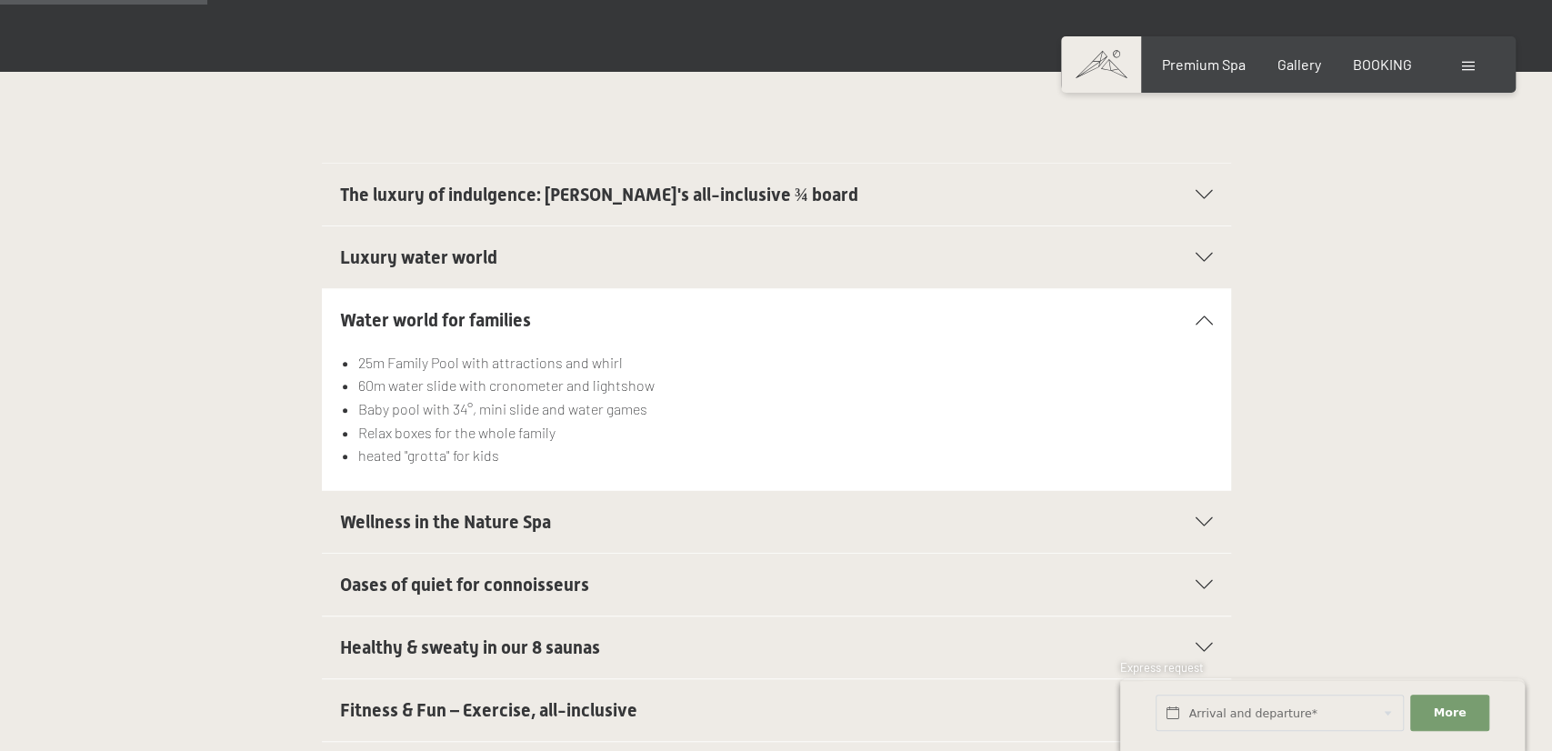
click at [775, 509] on h2 "Wellness in the Nature Spa" at bounding box center [732, 521] width 785 height 25
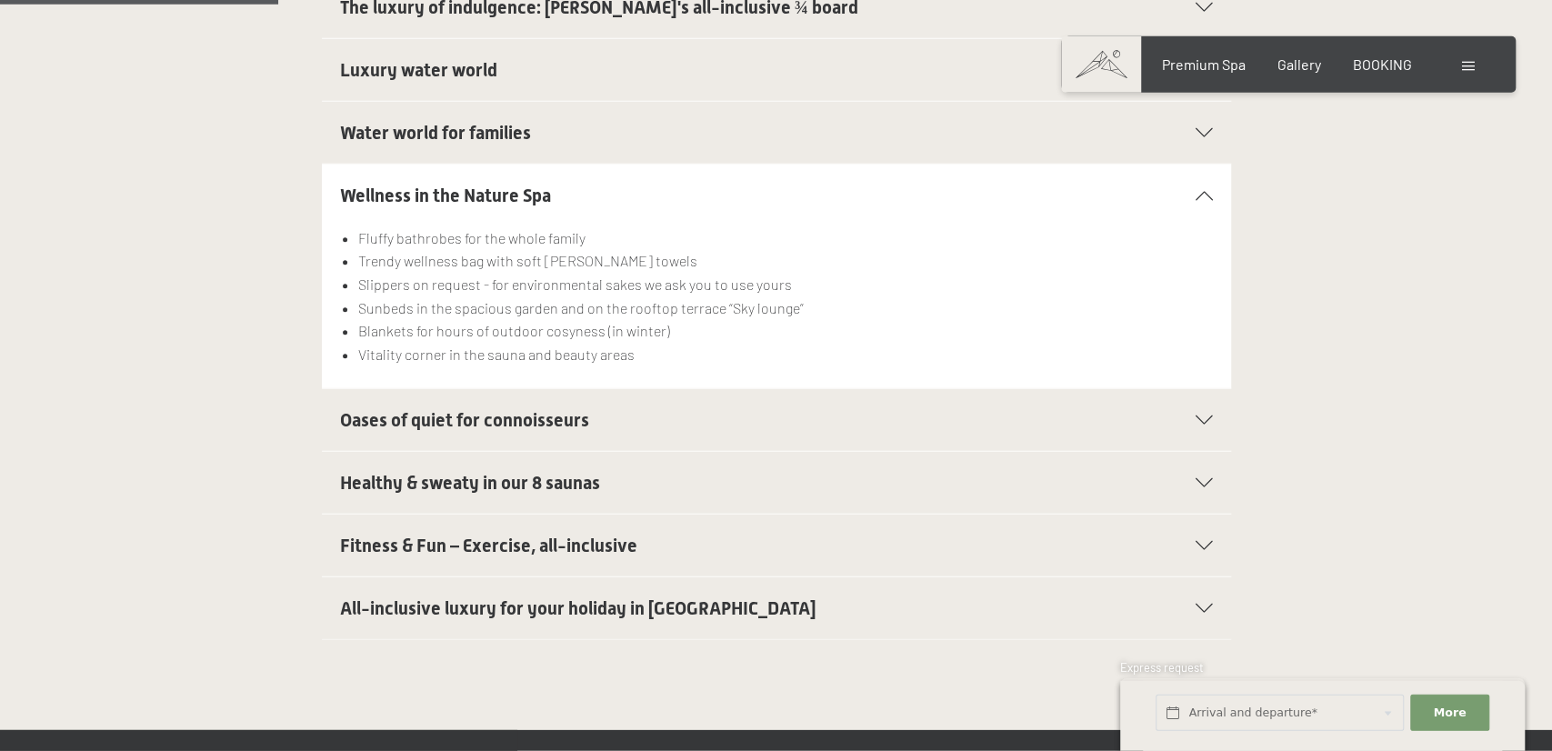
scroll to position [662, 0]
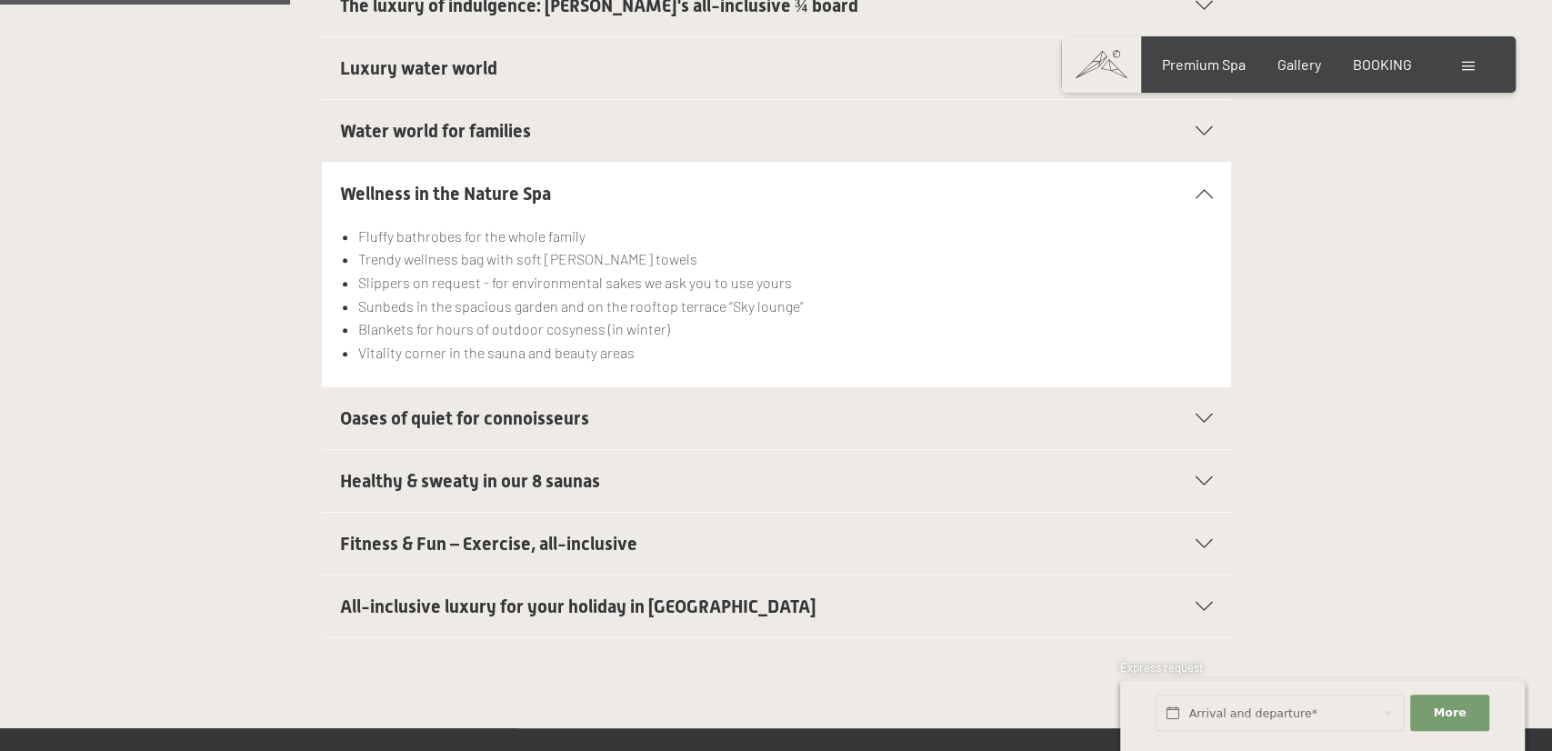
click at [835, 405] on h2 "Oases of quiet for connoisseurs" at bounding box center [732, 417] width 785 height 25
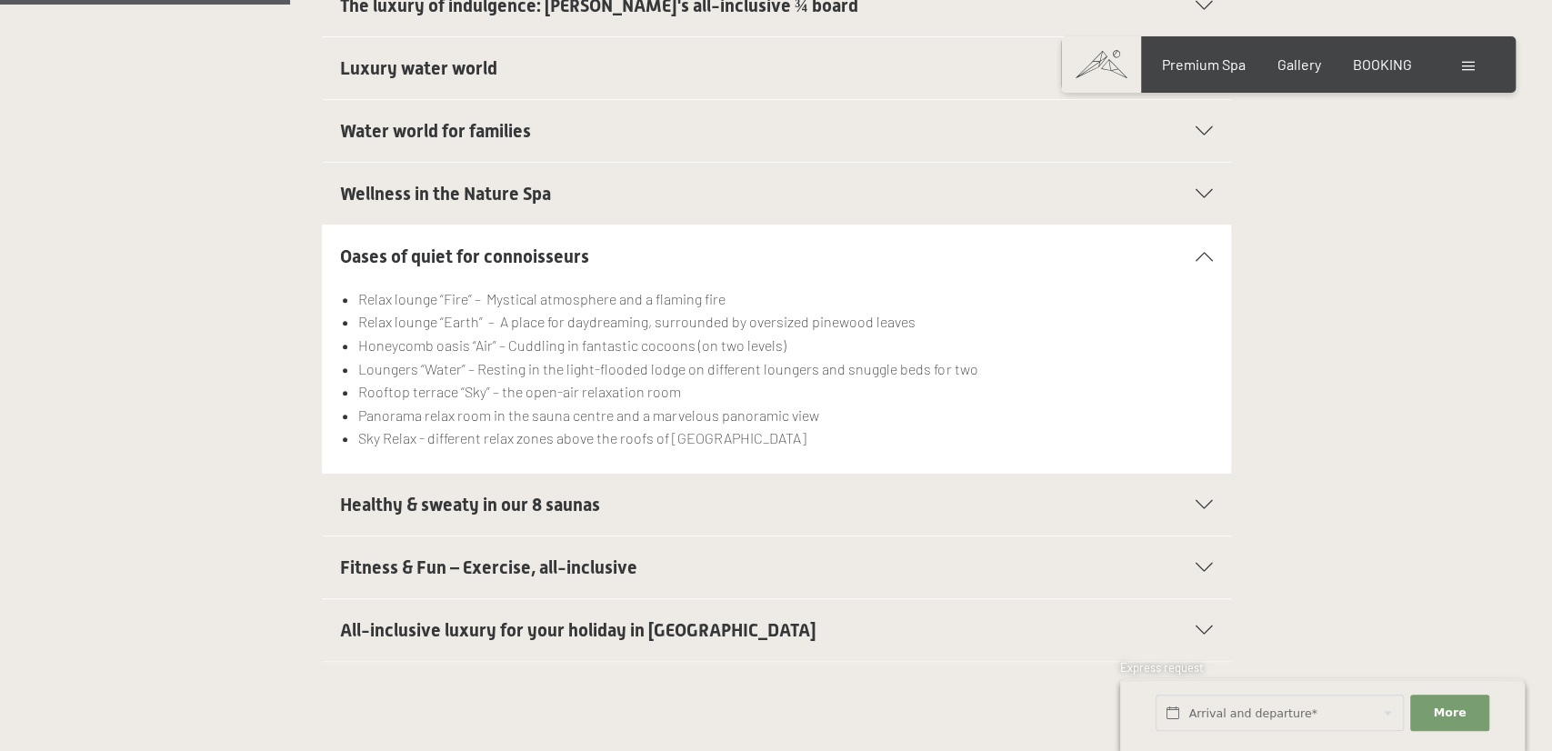
click at [710, 492] on h2 "Healthy & sweaty in our 8 saunas" at bounding box center [732, 504] width 785 height 25
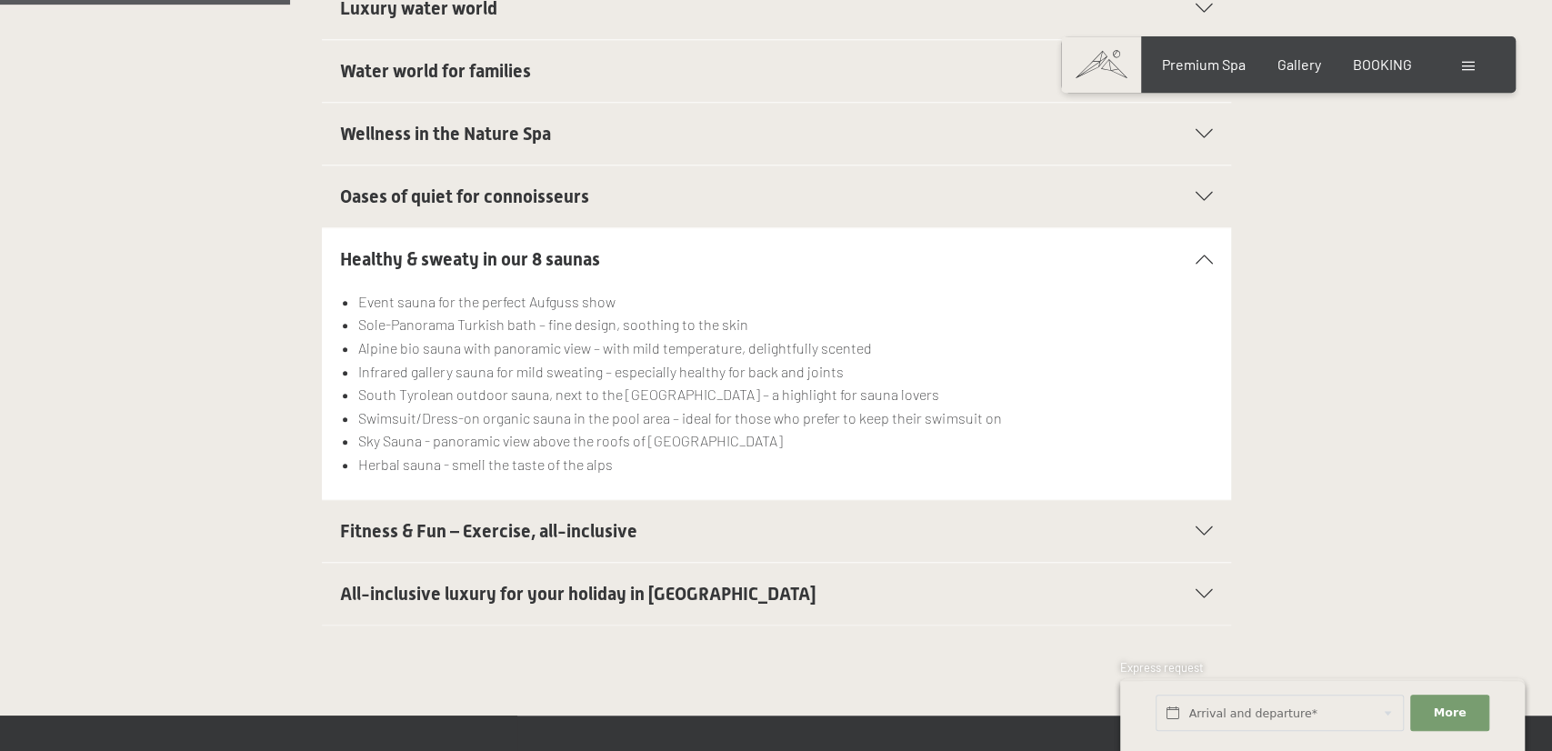
scroll to position [756, 0]
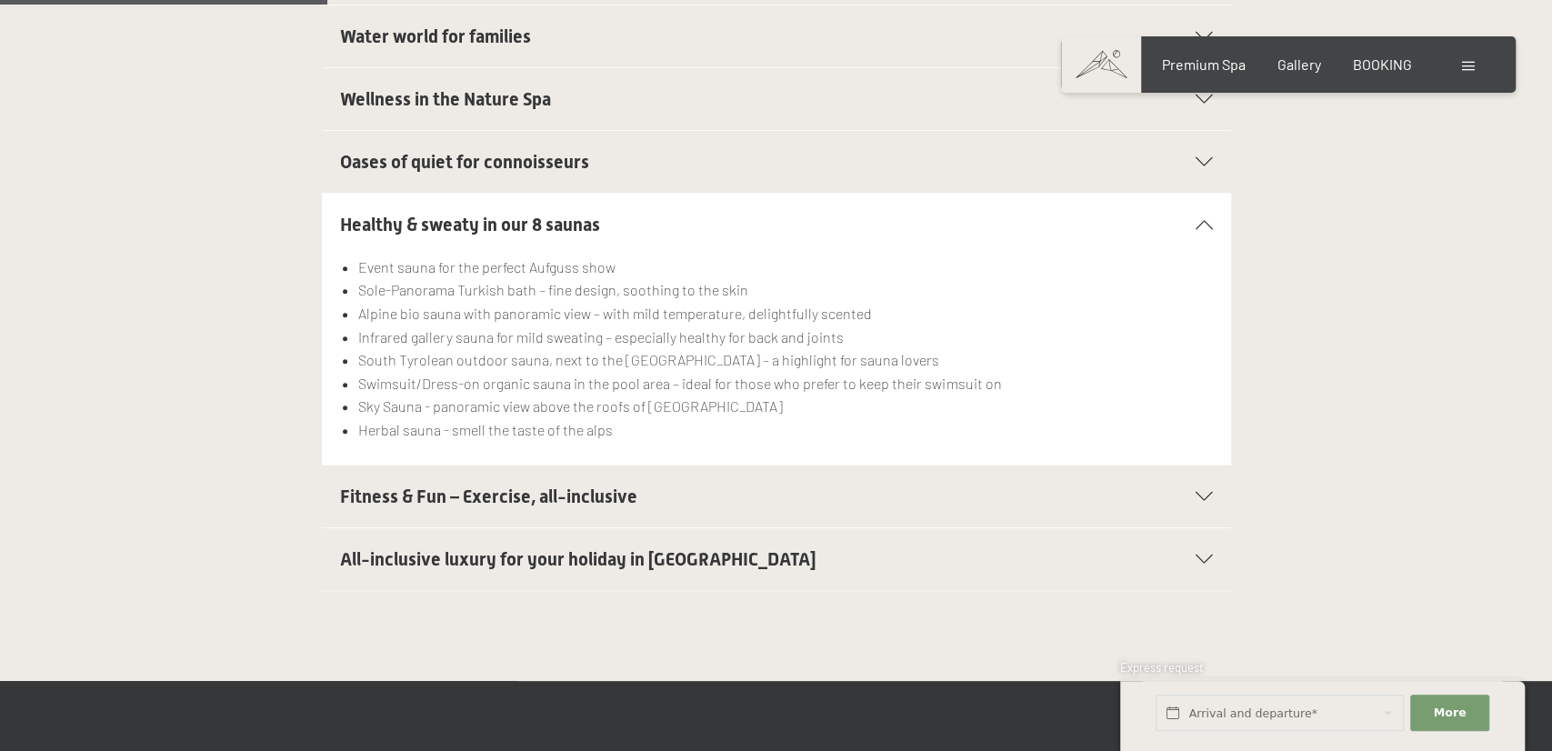
click at [705, 484] on h2 "Fitness & Fun – Exercise, all-inclusive" at bounding box center [732, 496] width 785 height 25
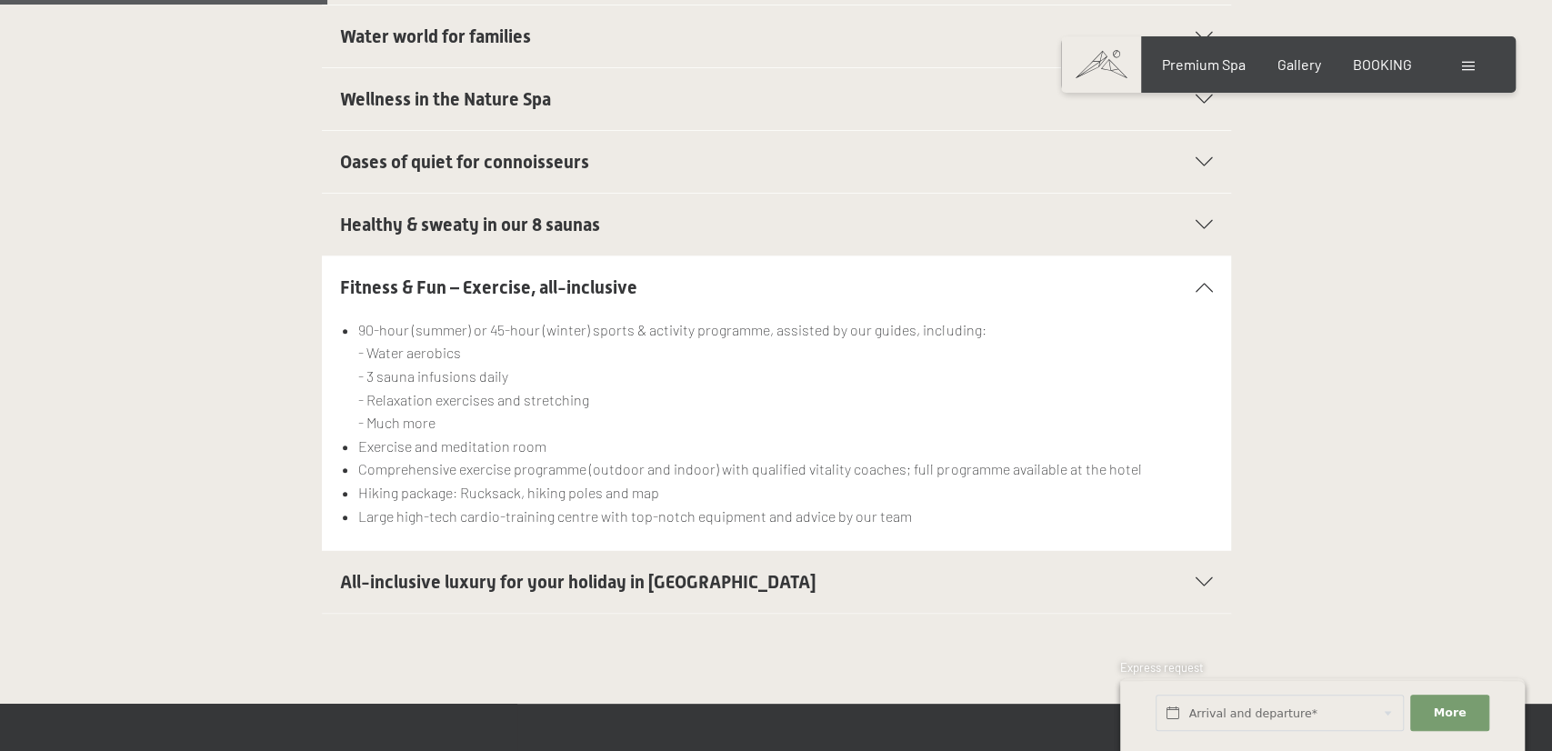
click at [586, 571] on span "All-inclusive luxury for your holiday in Italy" at bounding box center [578, 582] width 476 height 22
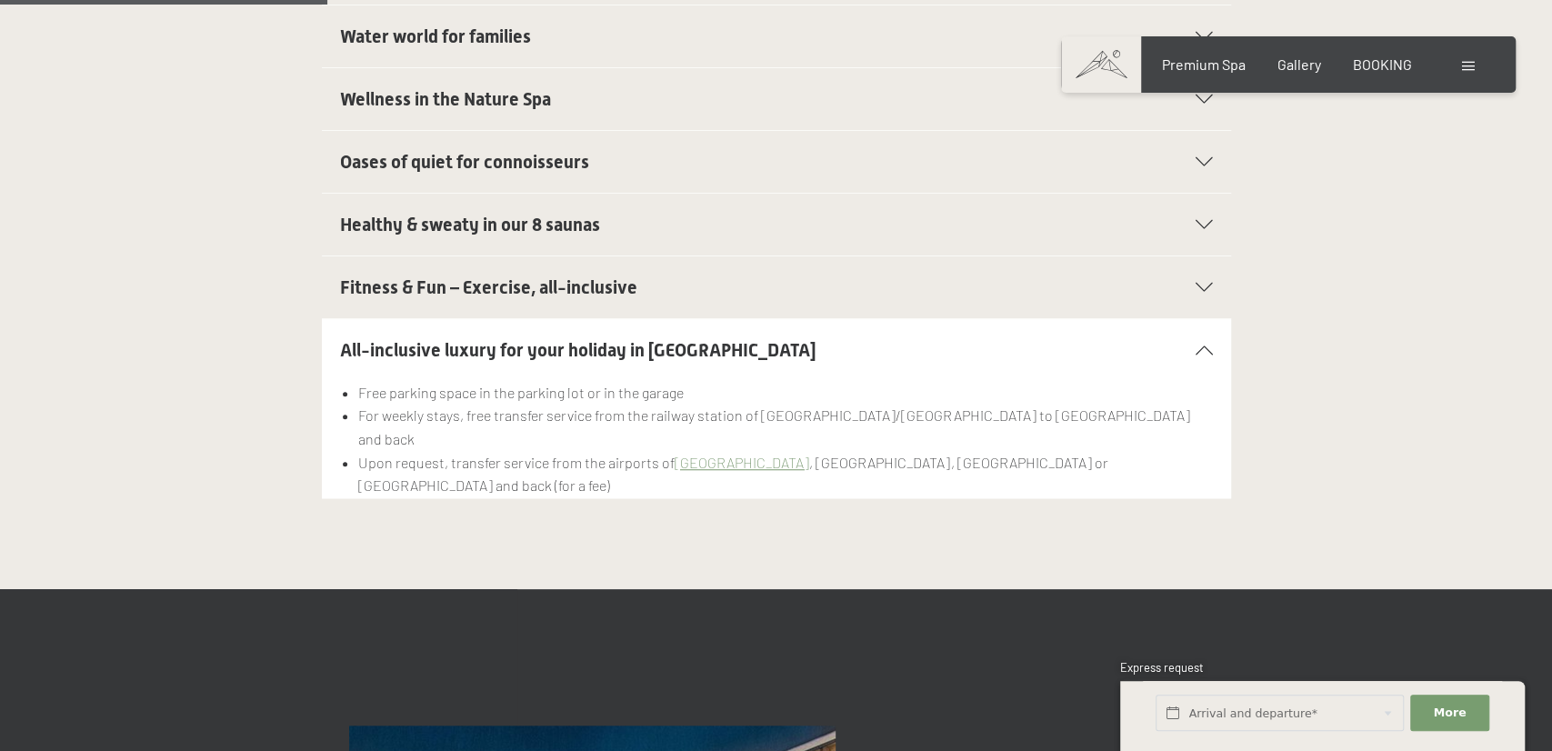
click at [569, 276] on span "Fitness & Fun – Exercise, all-inclusive" at bounding box center [488, 287] width 297 height 22
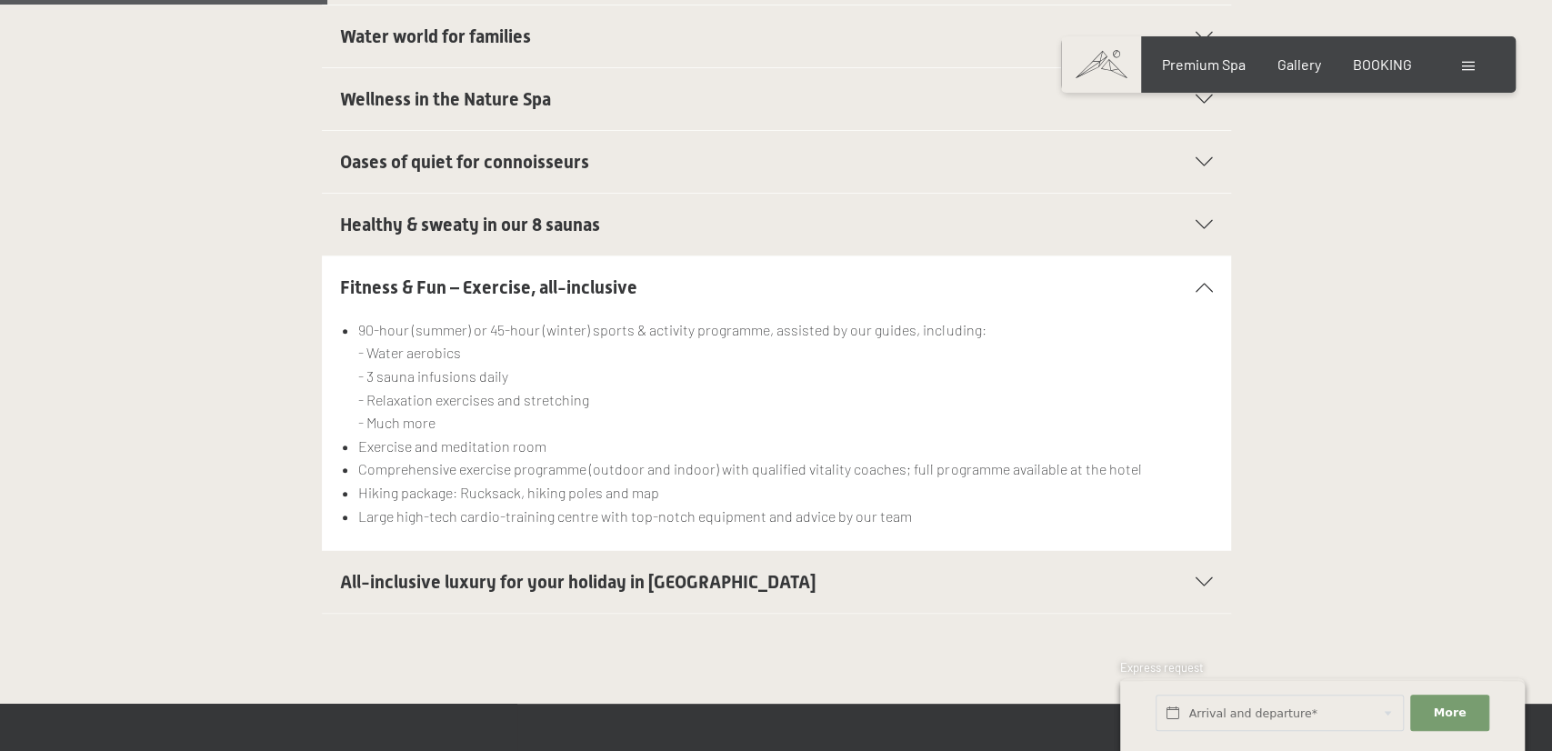
click at [728, 551] on div "All-inclusive luxury for your holiday in Italy" at bounding box center [776, 582] width 873 height 62
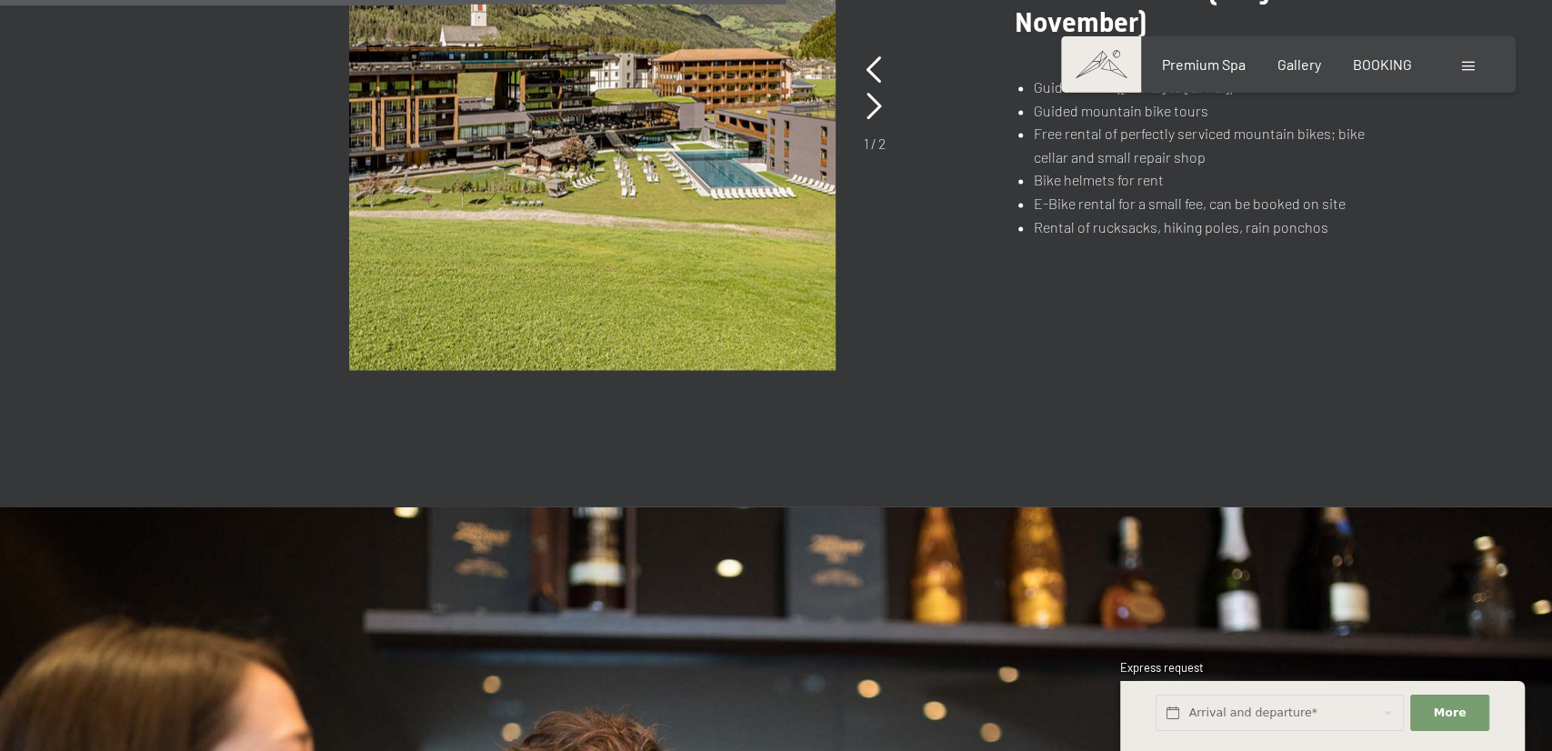
scroll to position [1891, 0]
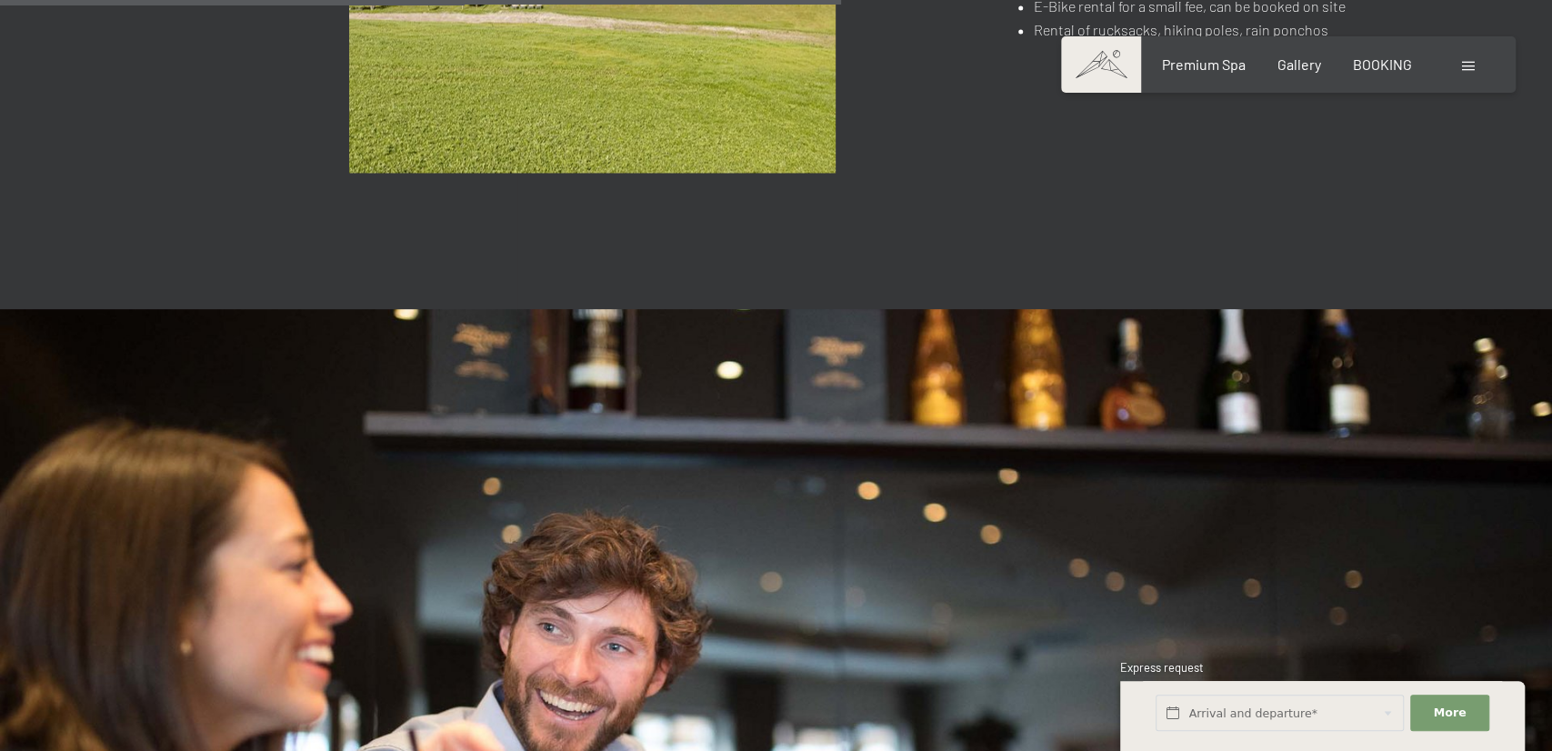
click at [1194, 75] on div "Booking Enquiries Premium Spa Gallery BOOKING DE IT EN Vouchers Gallery Enquiri…" at bounding box center [1288, 65] width 382 height 20
click at [1203, 70] on span "Premium Spa" at bounding box center [1203, 61] width 84 height 17
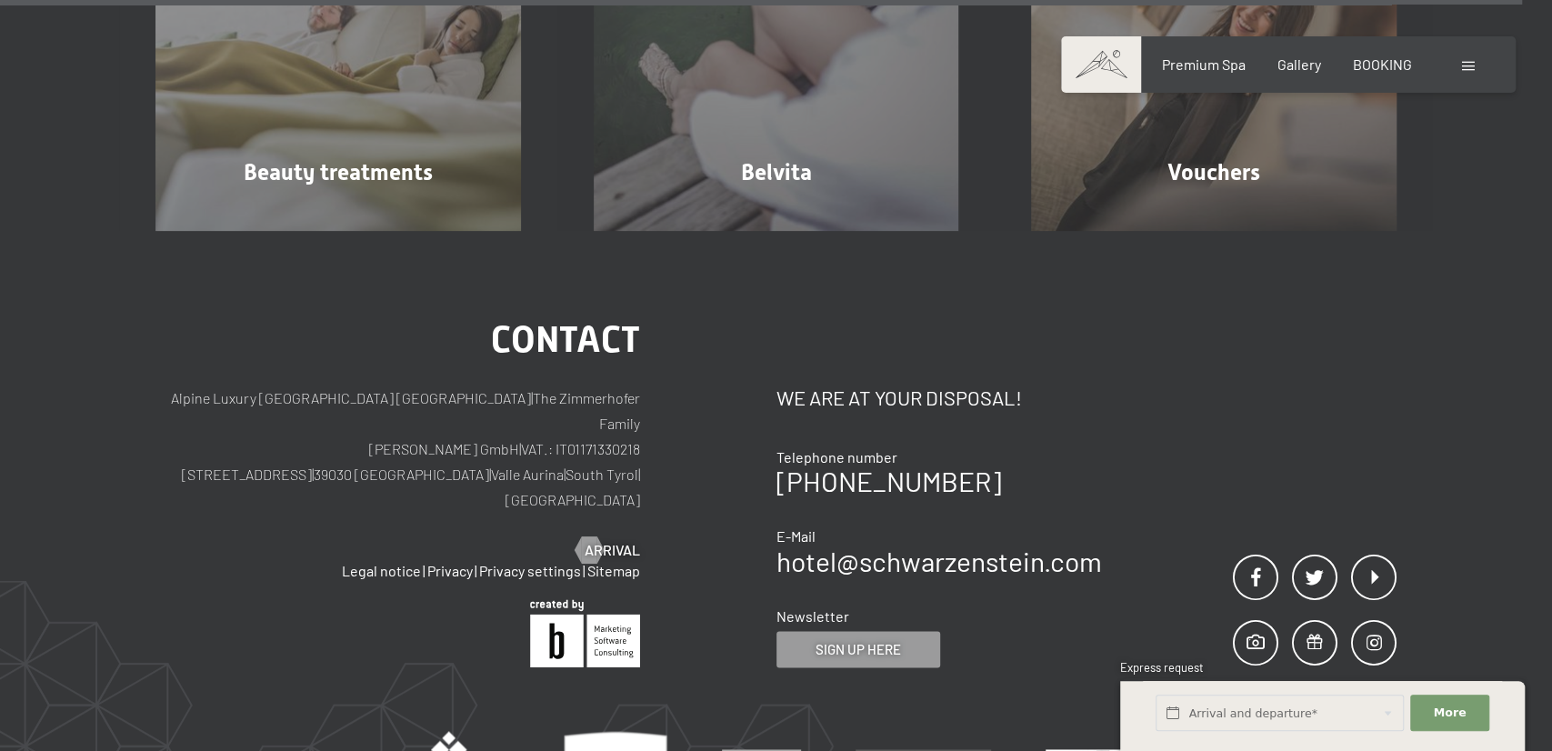
scroll to position [11009, 0]
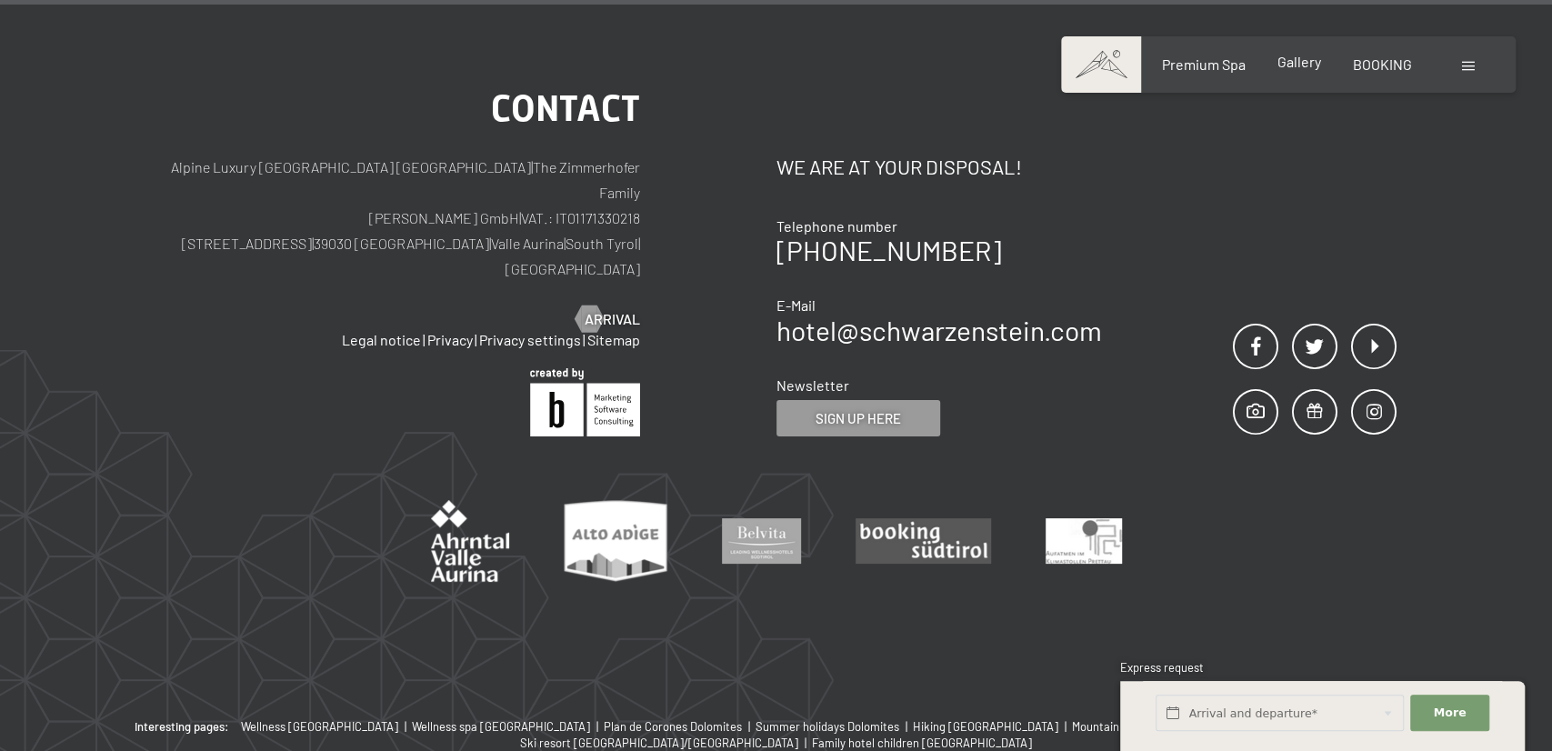
click at [1310, 72] on div "Gallery" at bounding box center [1299, 62] width 44 height 20
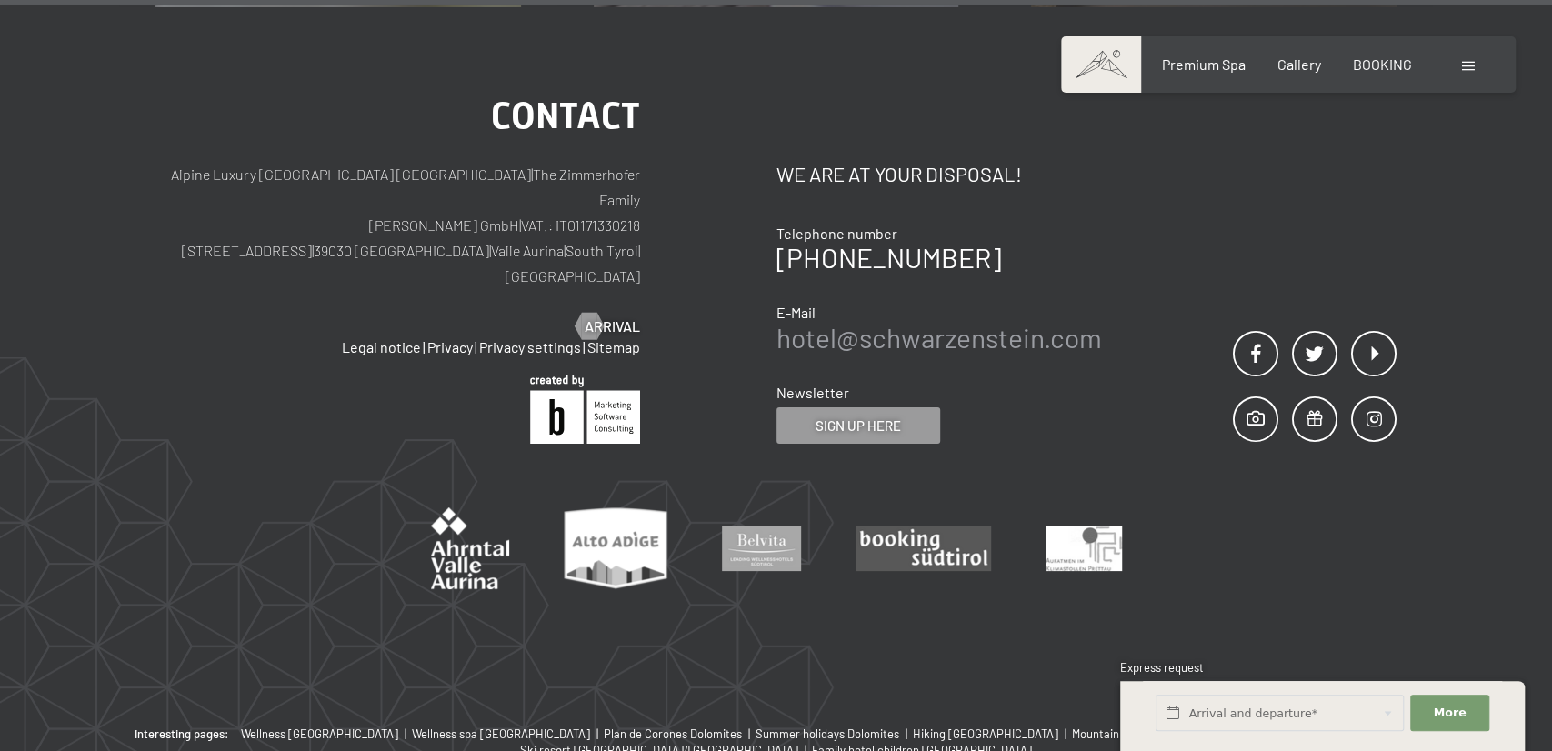
scroll to position [10630, 0]
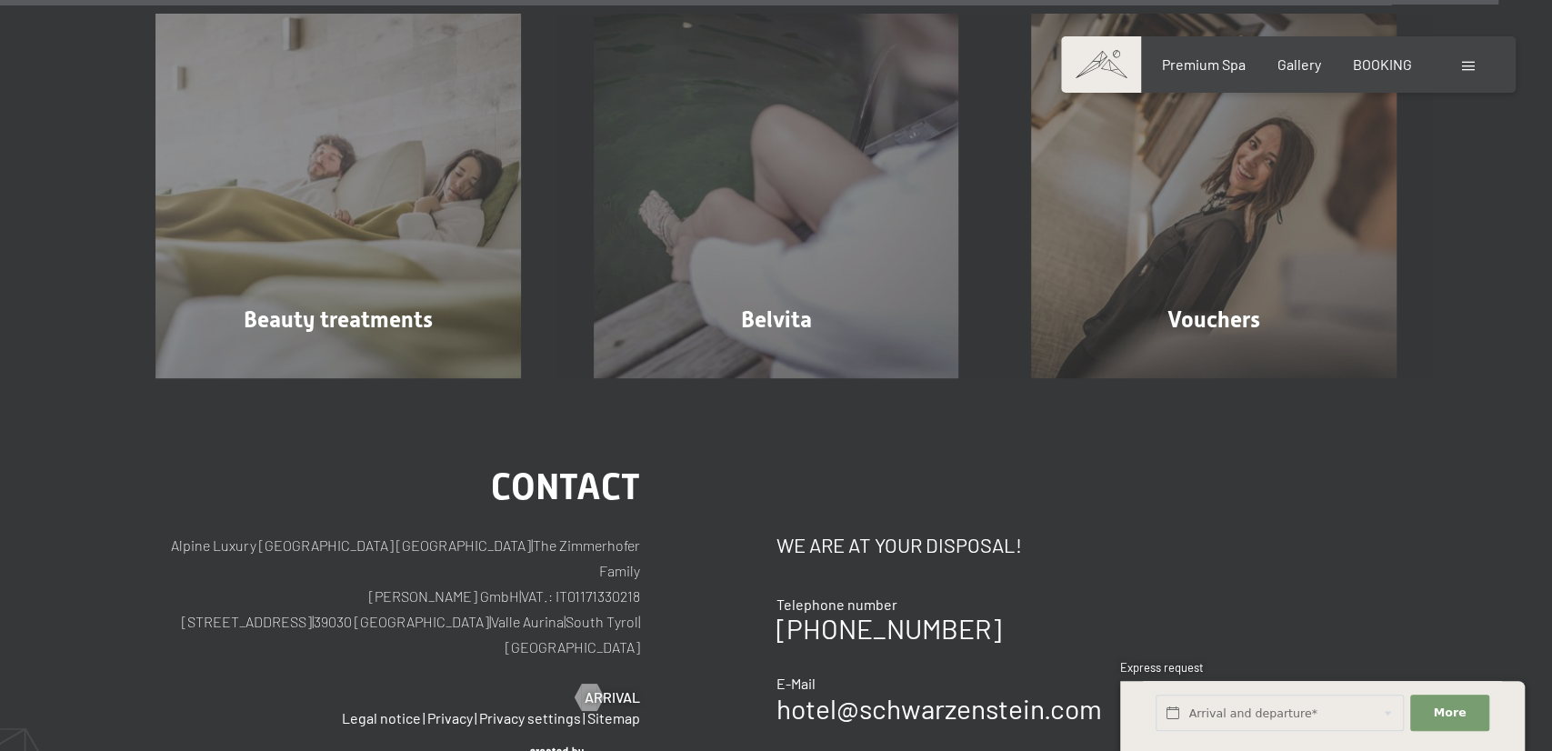
click at [1470, 75] on div "Booking Enquiries Premium Spa Gallery BOOKING DE IT EN Vouchers Gallery Enquiri…" at bounding box center [1288, 65] width 382 height 20
click at [1468, 65] on span at bounding box center [1468, 66] width 13 height 9
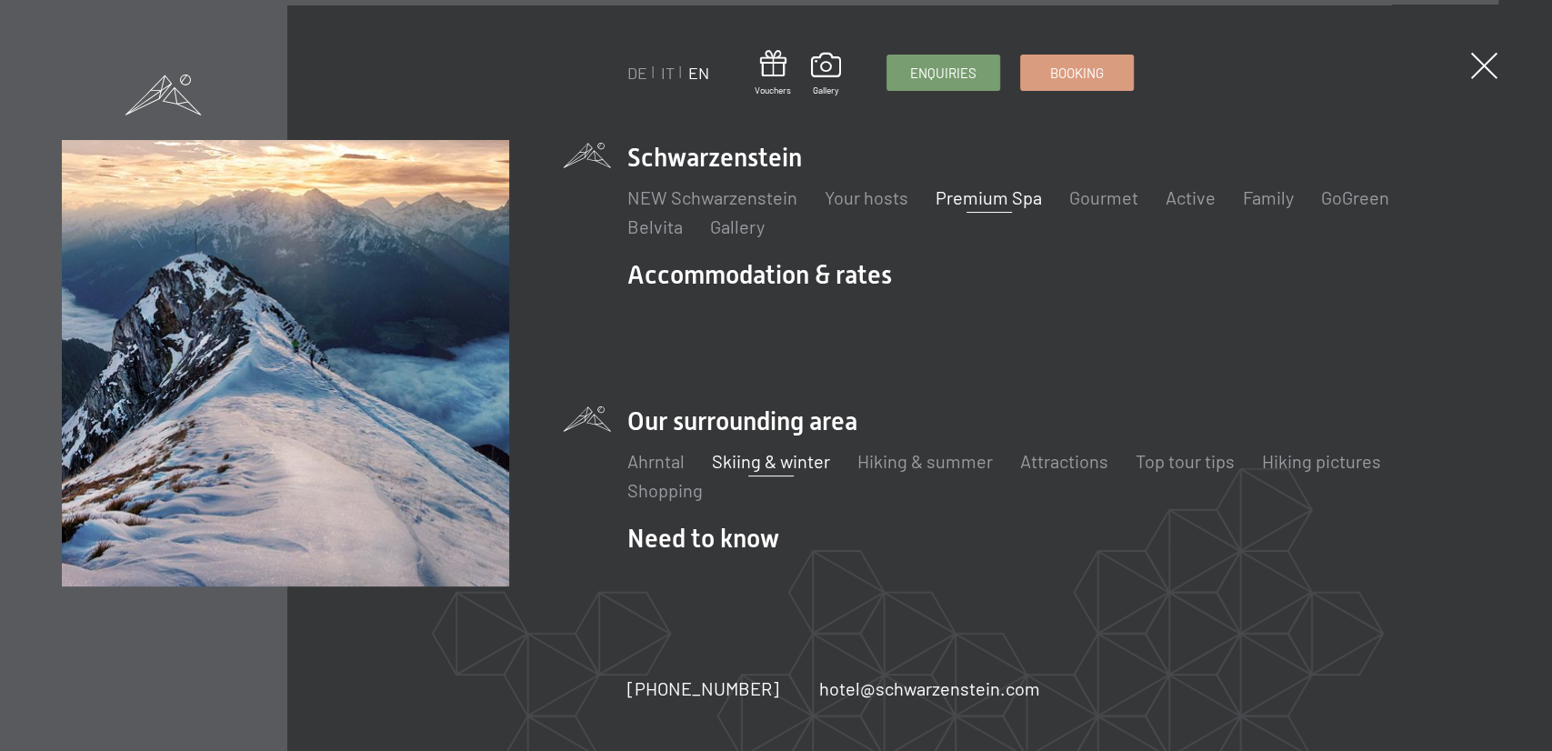
click at [730, 450] on link "Skiing & winter" at bounding box center [771, 461] width 118 height 22
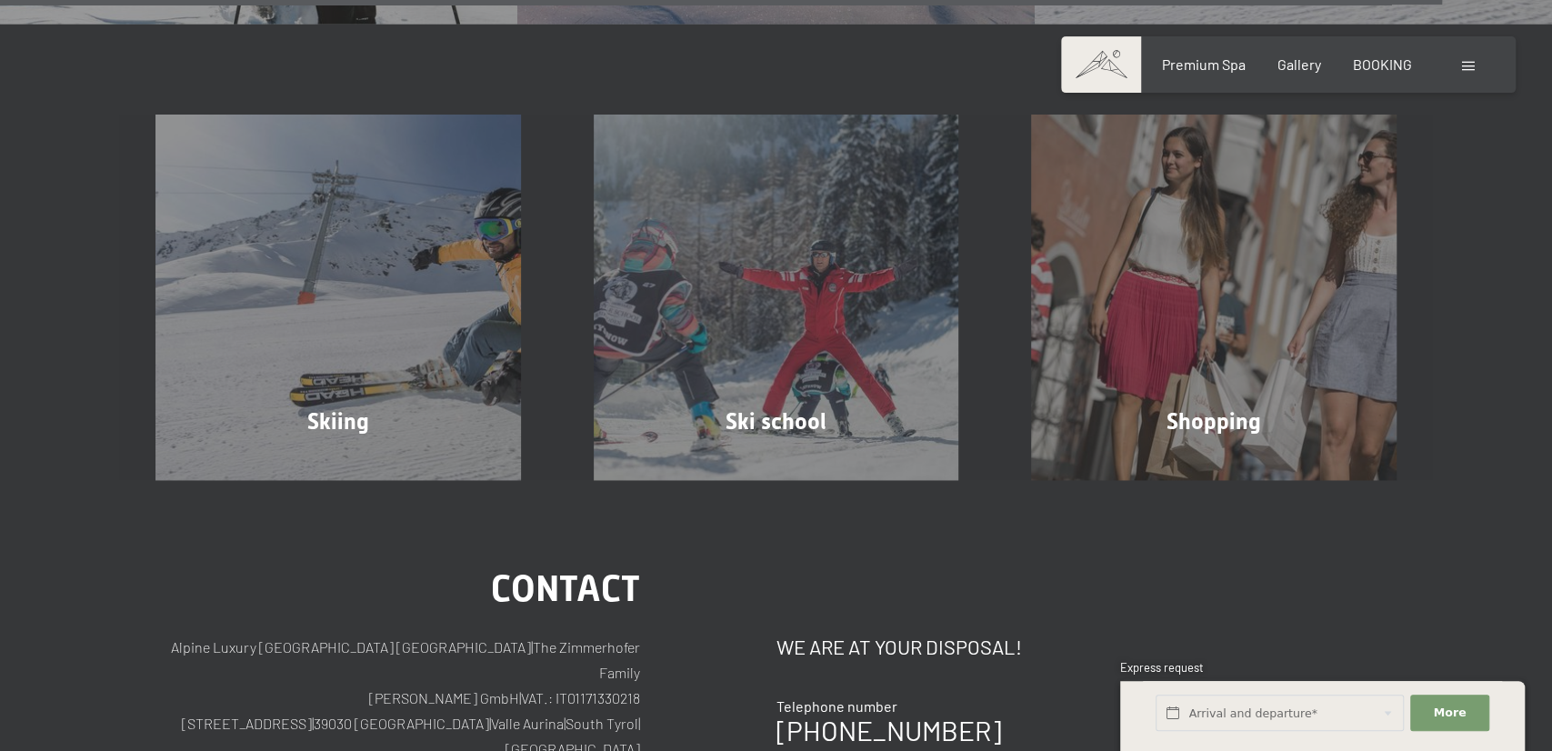
scroll to position [6051, 0]
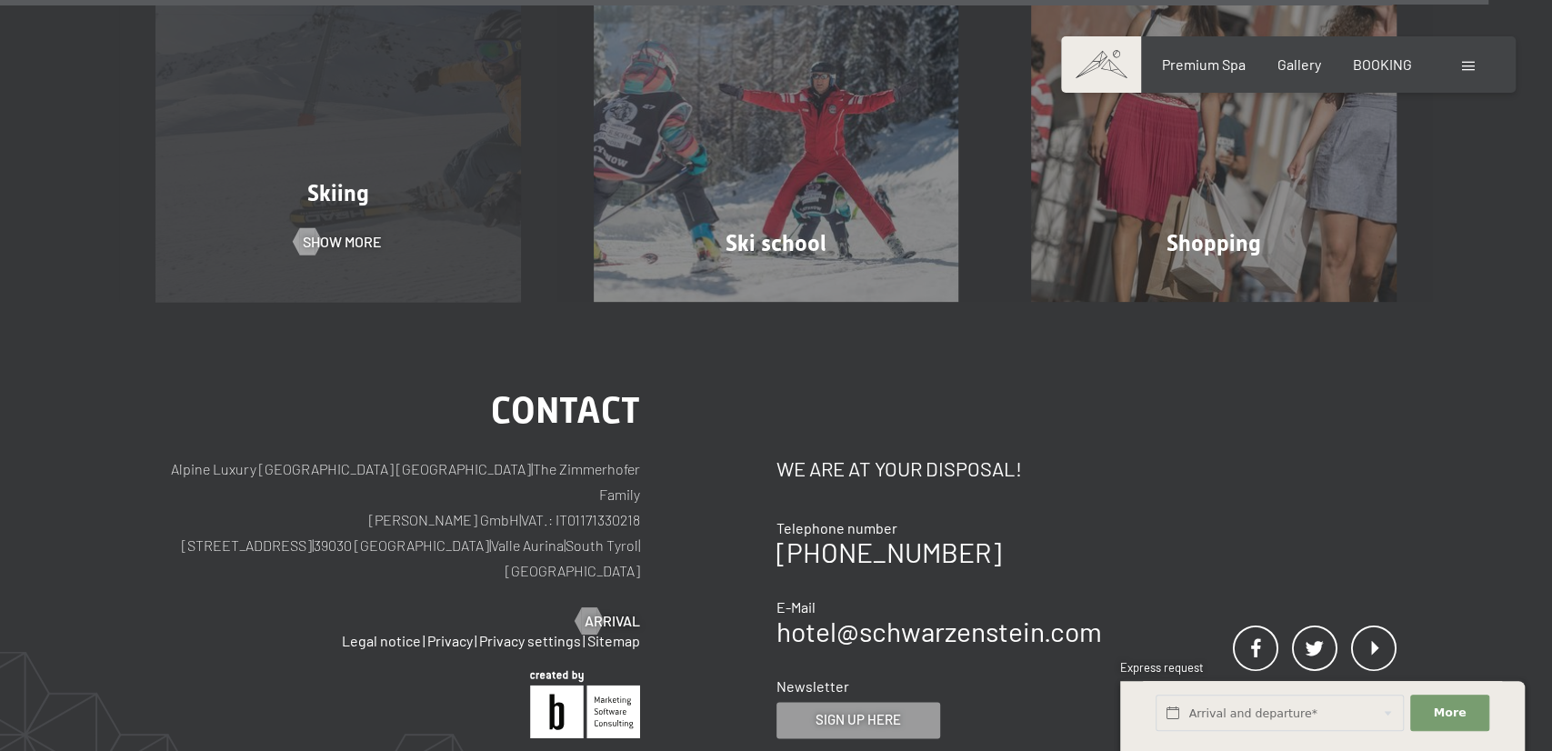
click at [344, 121] on div "Skiing Show more" at bounding box center [338, 118] width 438 height 365
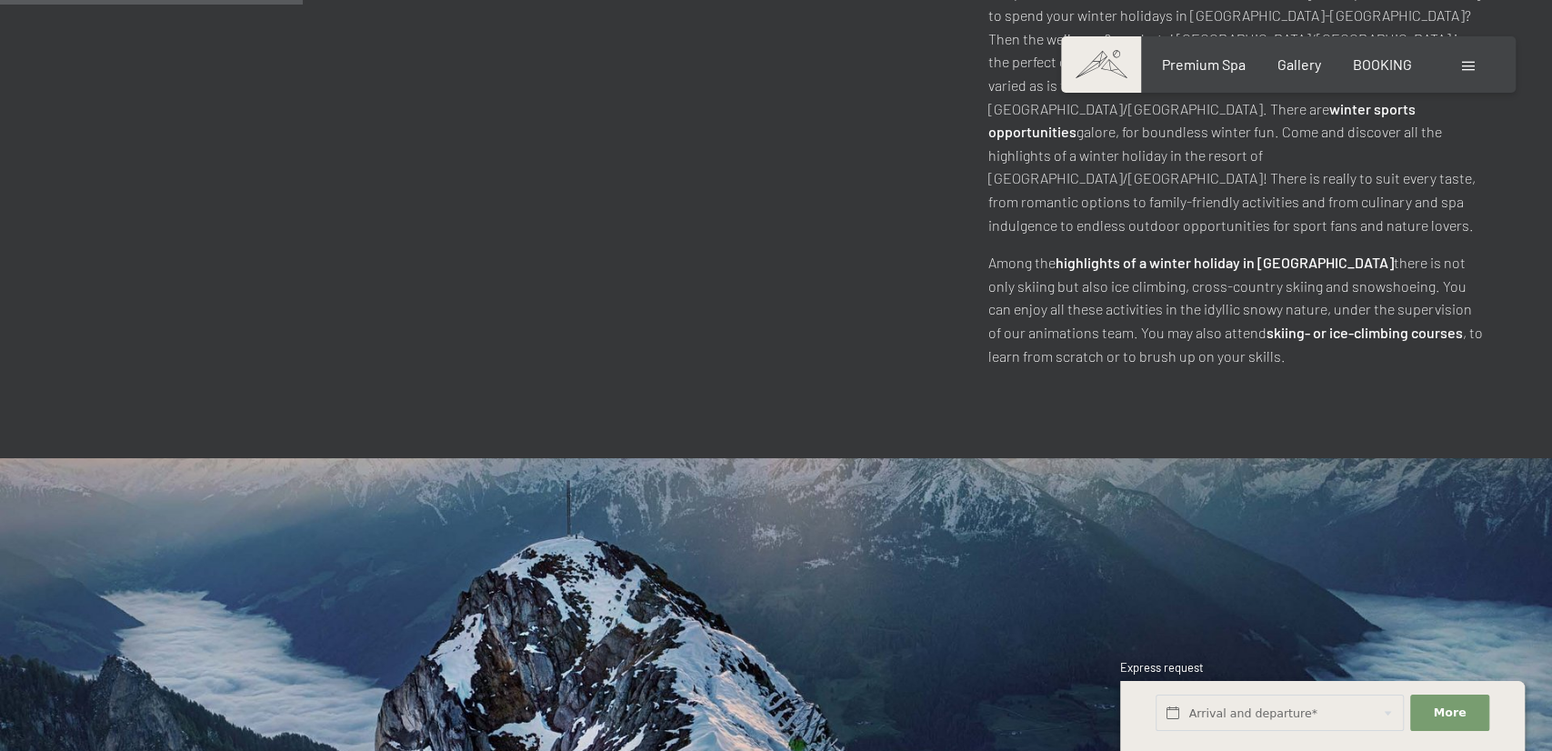
scroll to position [1229, 0]
